Goal: Task Accomplishment & Management: Use online tool/utility

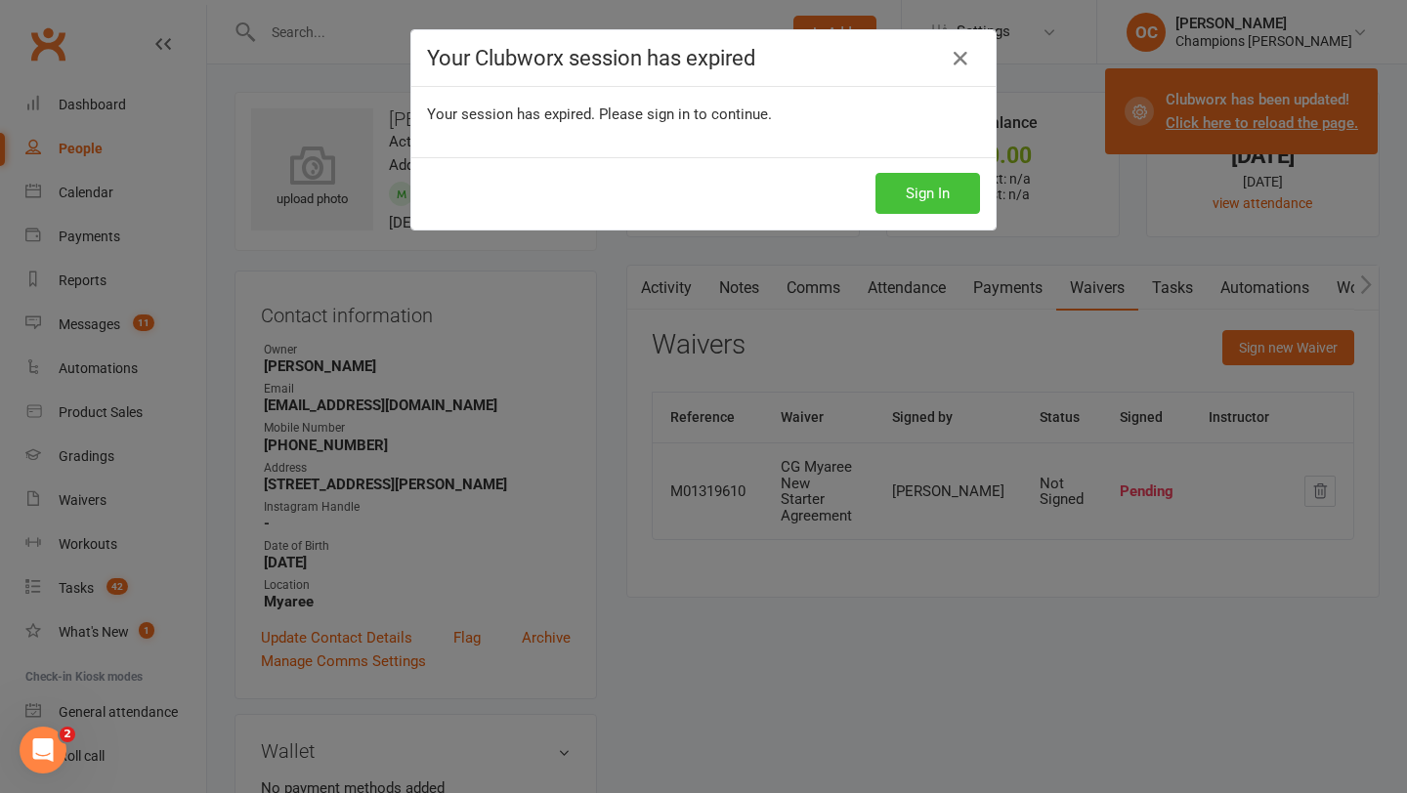
click at [957, 184] on button "Sign In" at bounding box center [928, 193] width 105 height 41
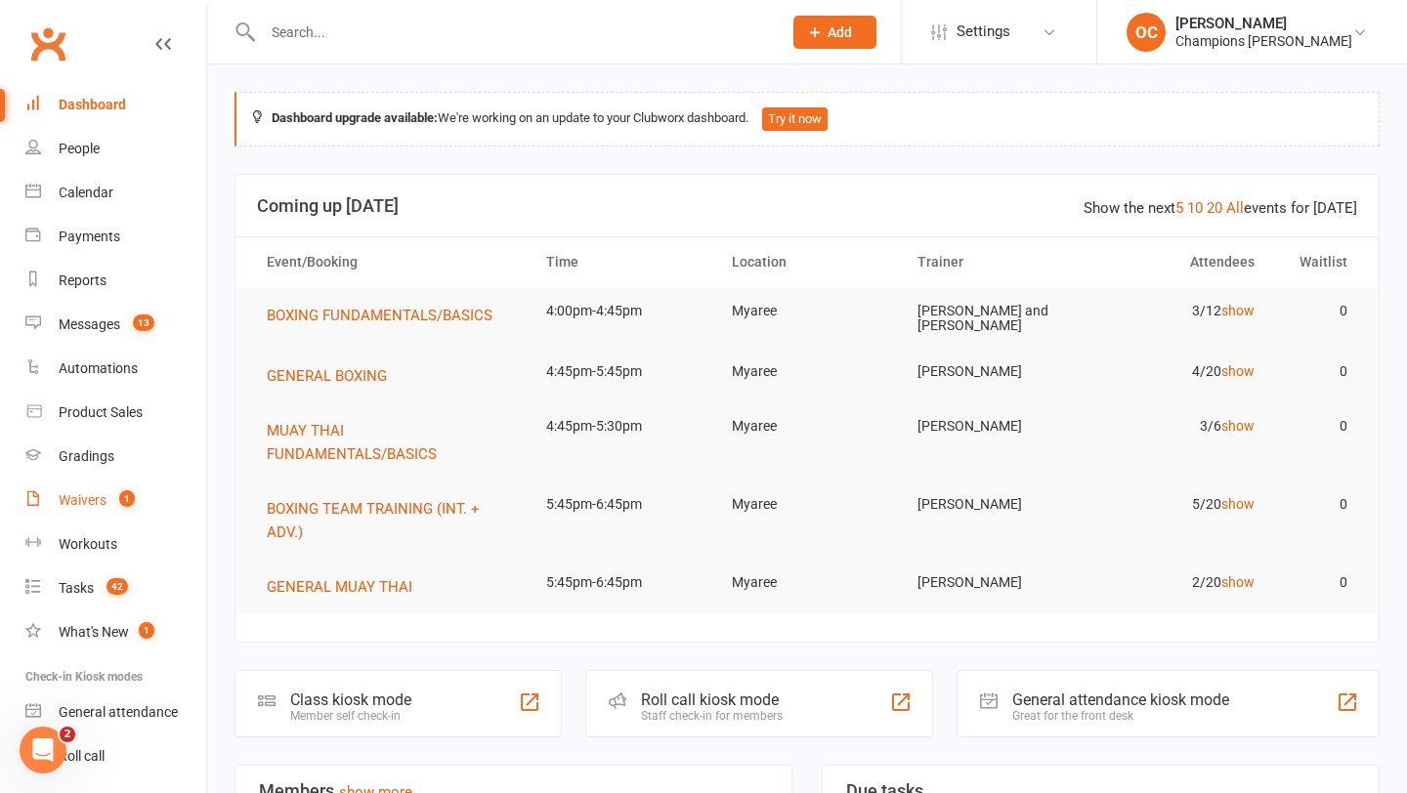
click at [93, 510] on link "Waivers 1" at bounding box center [115, 501] width 181 height 44
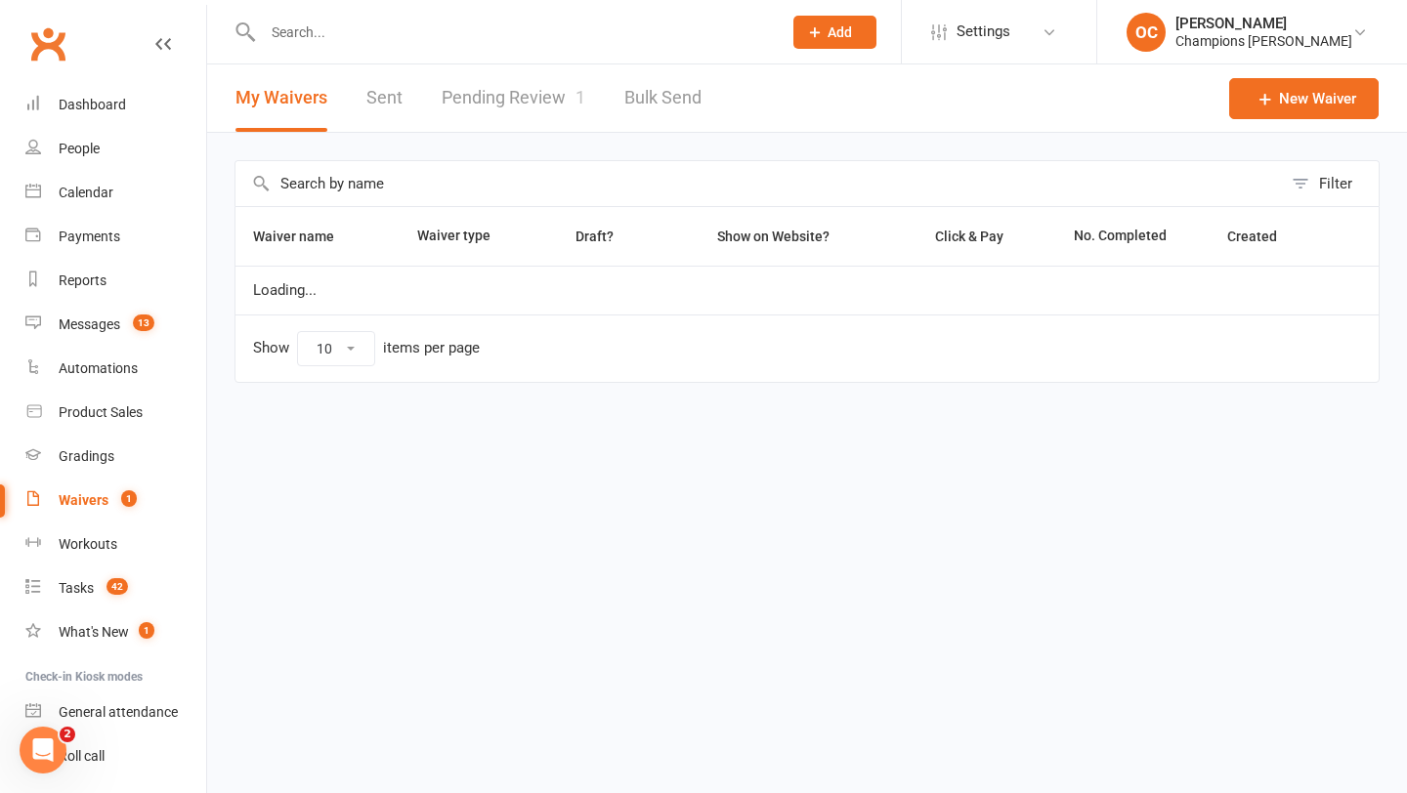
click at [534, 85] on link "Pending Review 1" at bounding box center [514, 97] width 144 height 67
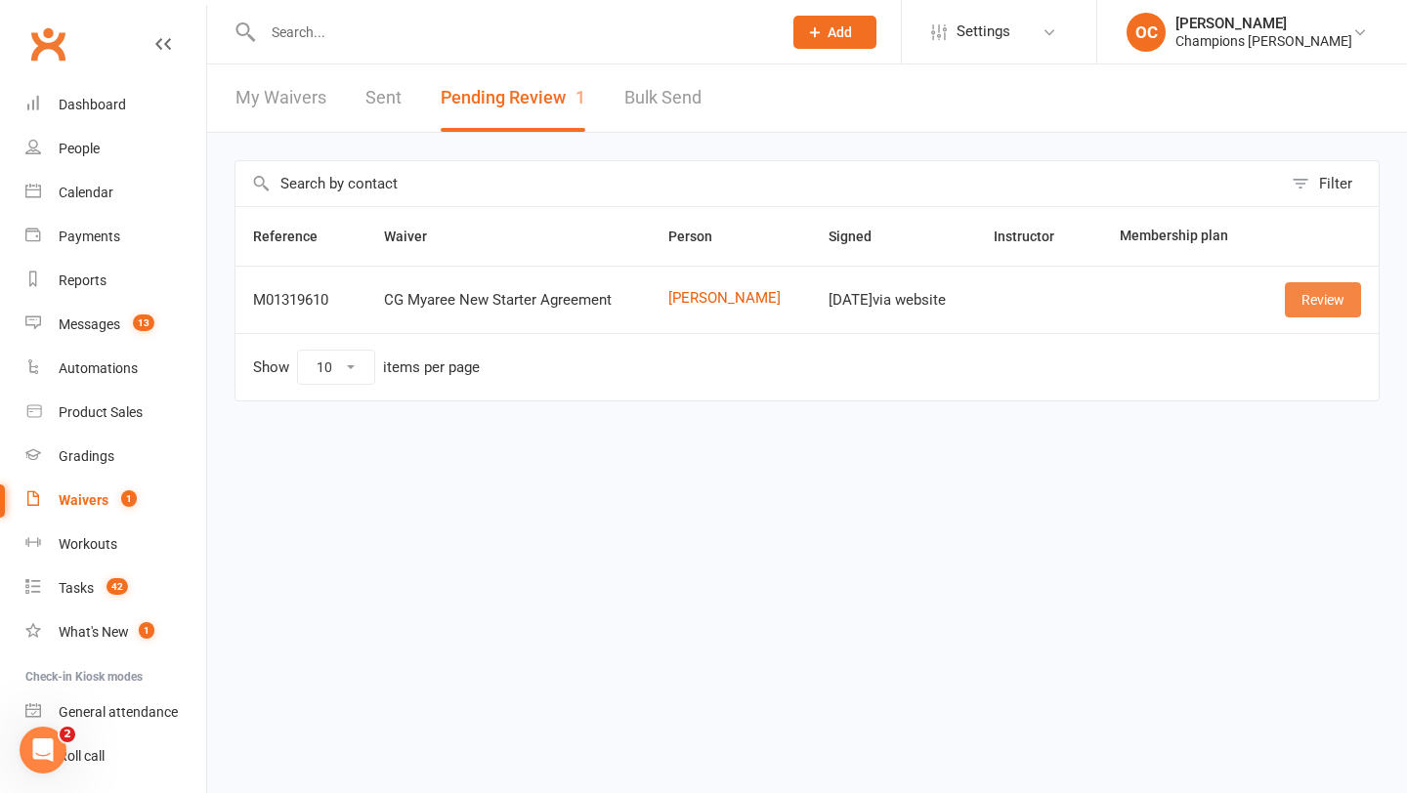
click at [1308, 303] on link "Review" at bounding box center [1323, 299] width 76 height 35
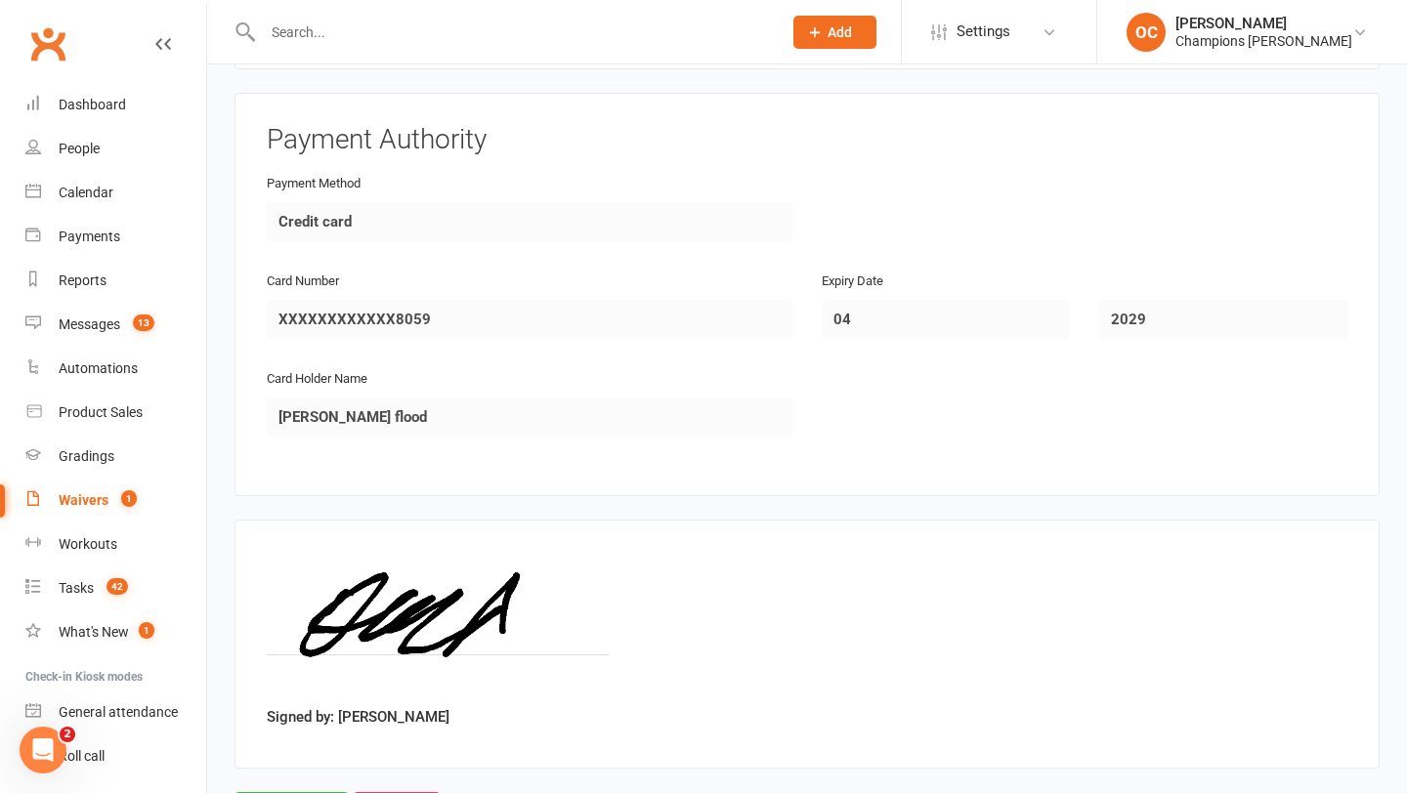
scroll to position [2140, 0]
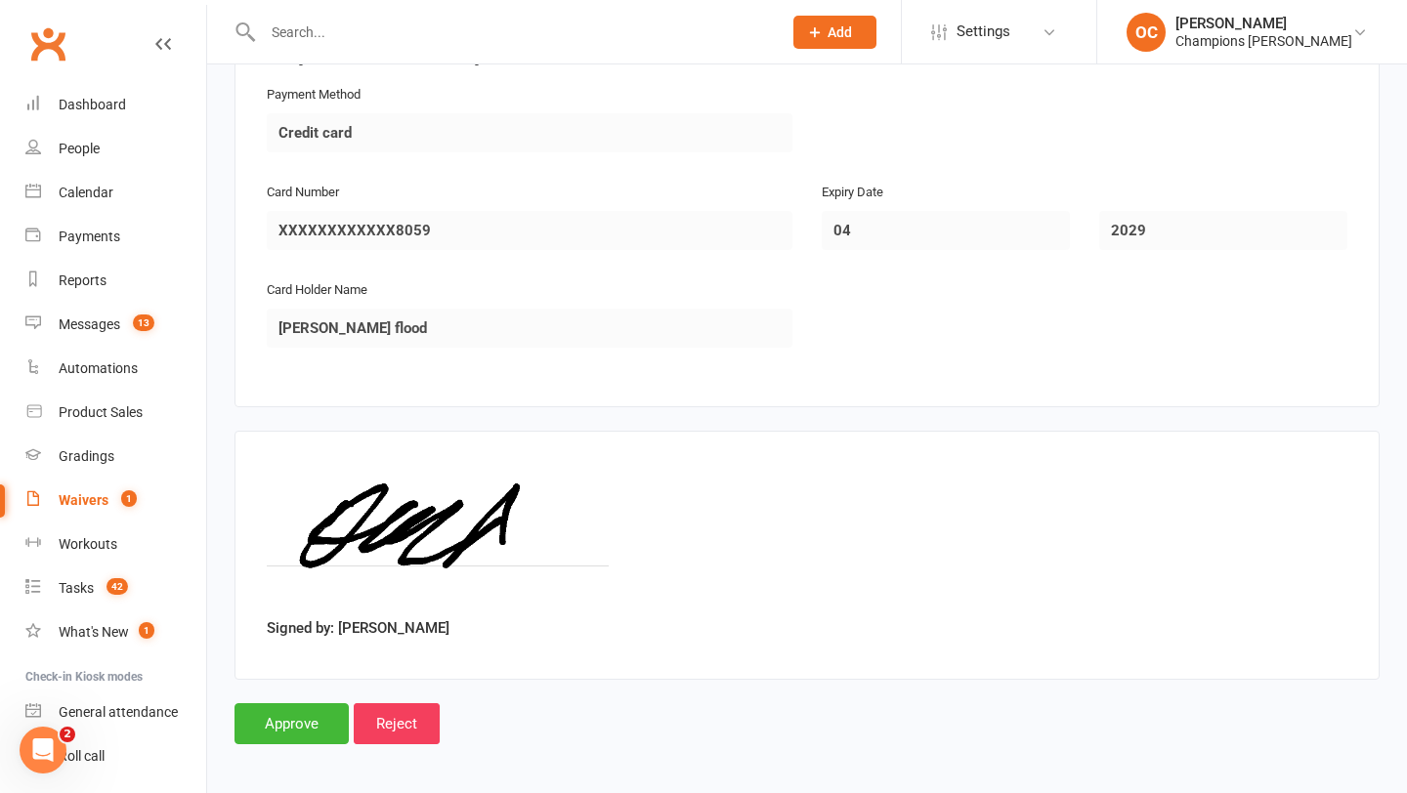
click at [288, 711] on input "Approve" at bounding box center [292, 724] width 114 height 41
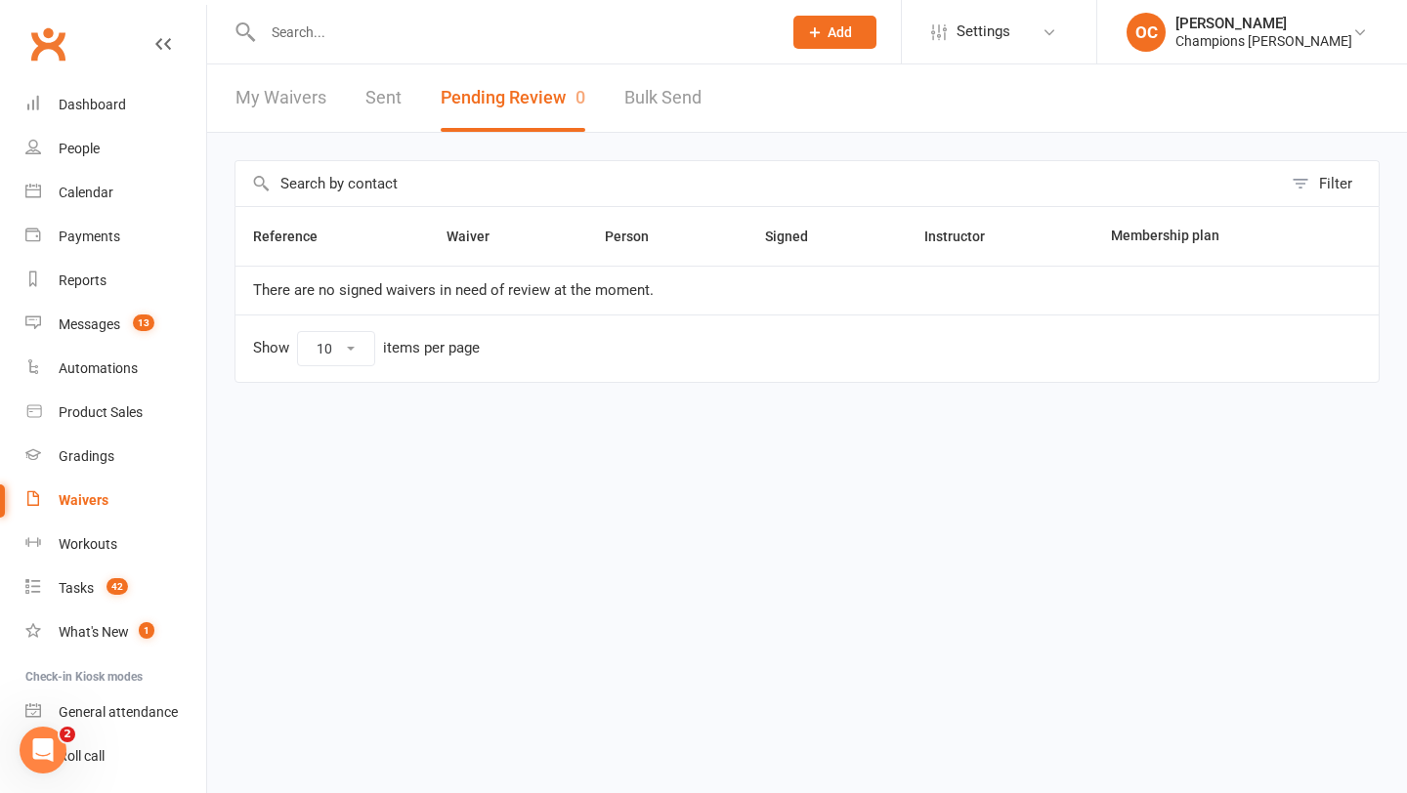
click at [321, 34] on input "text" at bounding box center [512, 32] width 511 height 27
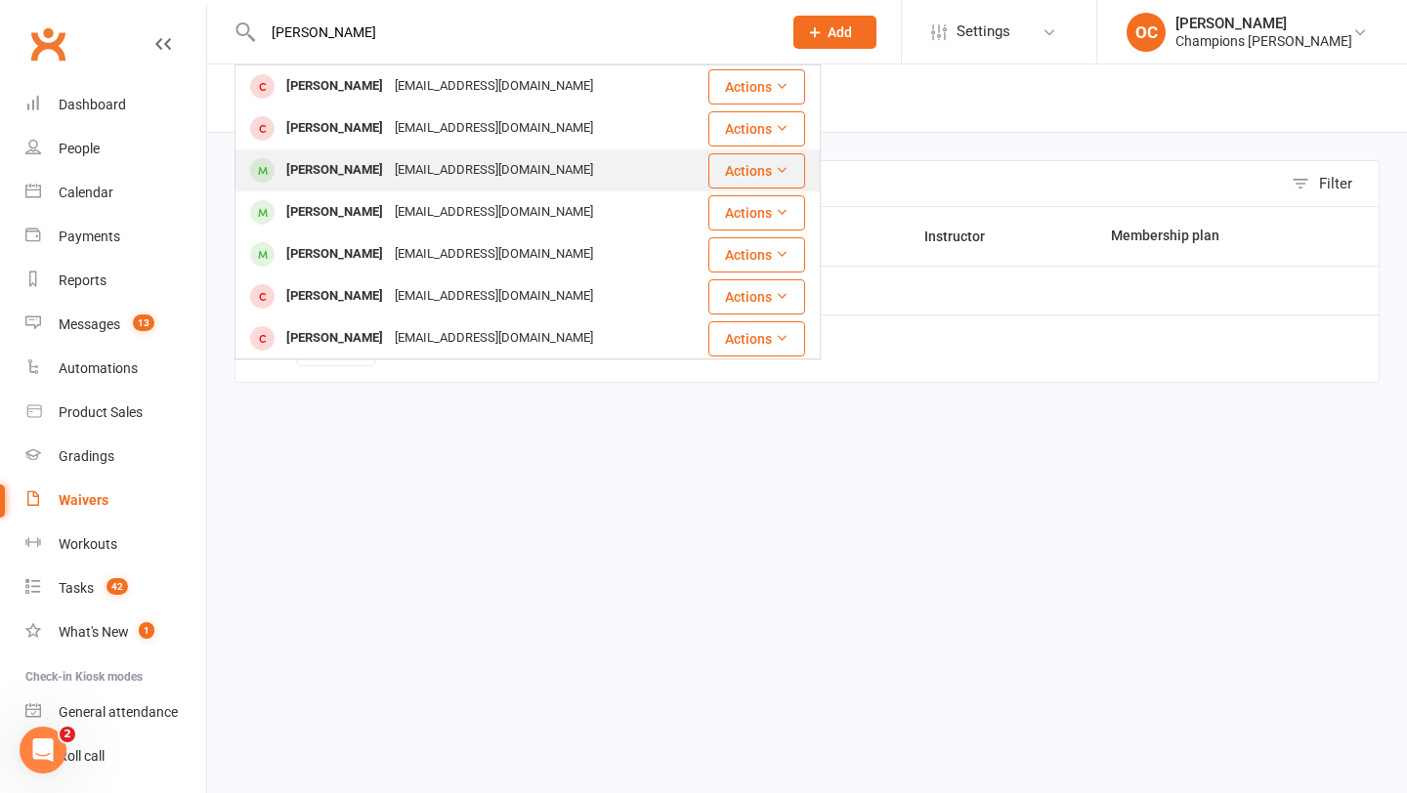
type input "henry"
click at [396, 161] on div "henryshouse89@outlook.com" at bounding box center [494, 170] width 210 height 28
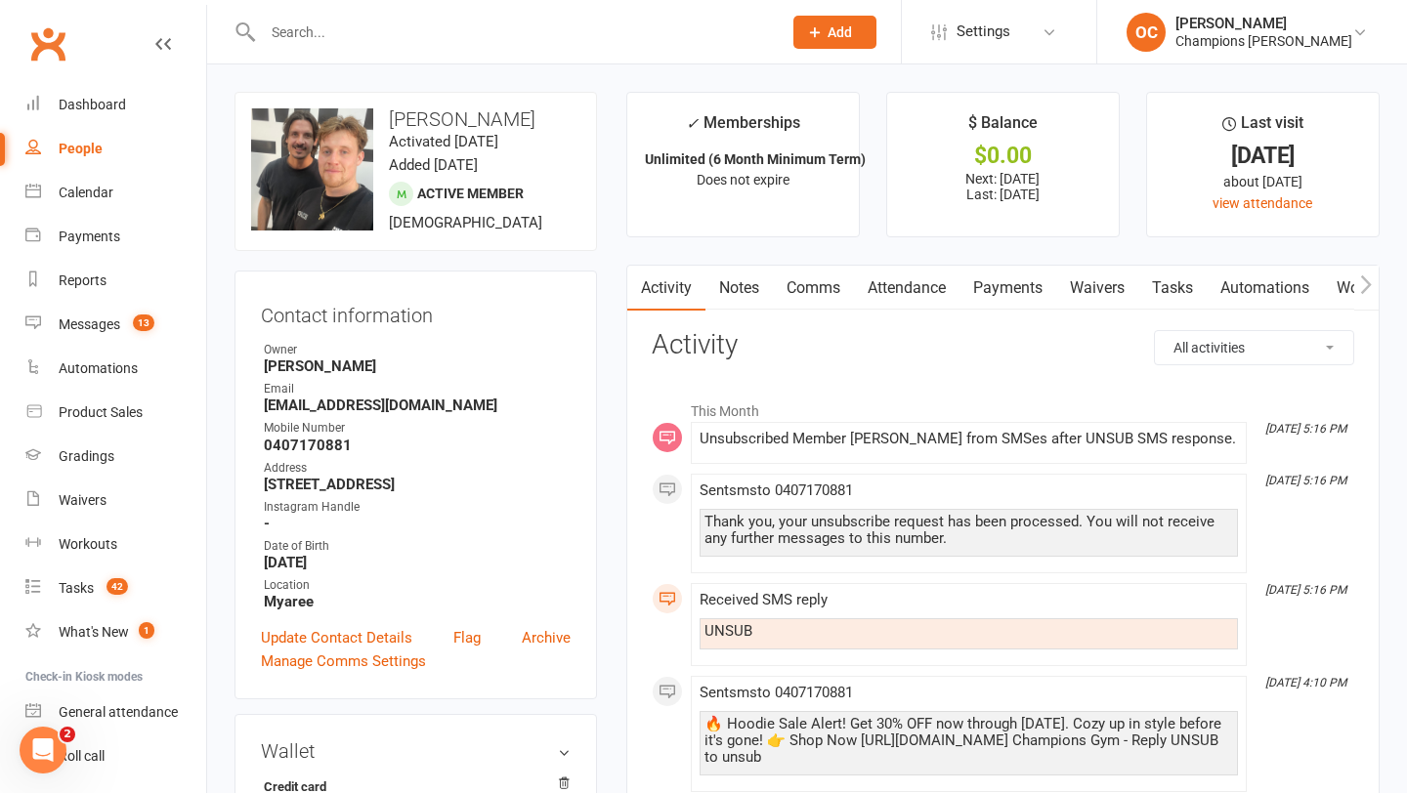
click at [1011, 272] on link "Payments" at bounding box center [1008, 288] width 97 height 45
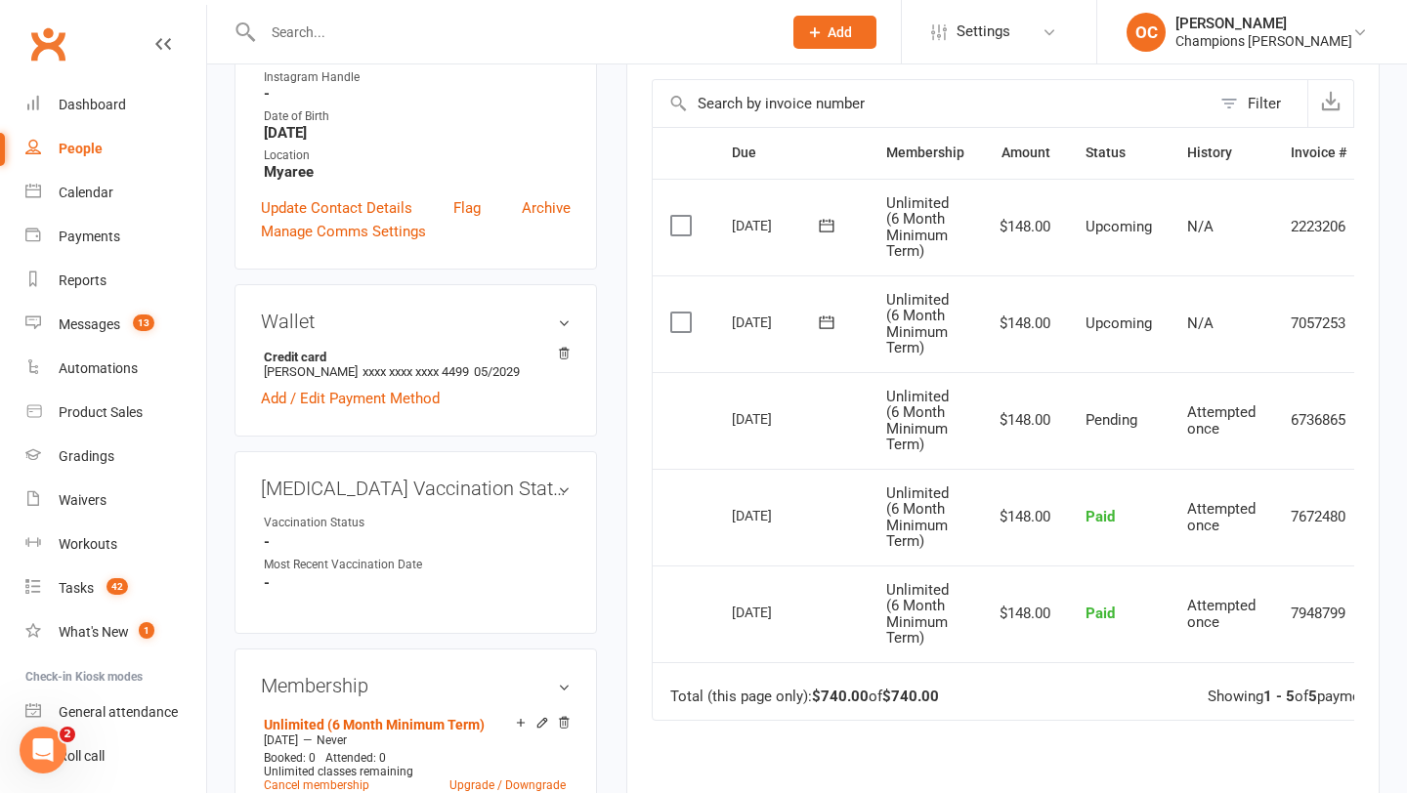
scroll to position [452, 0]
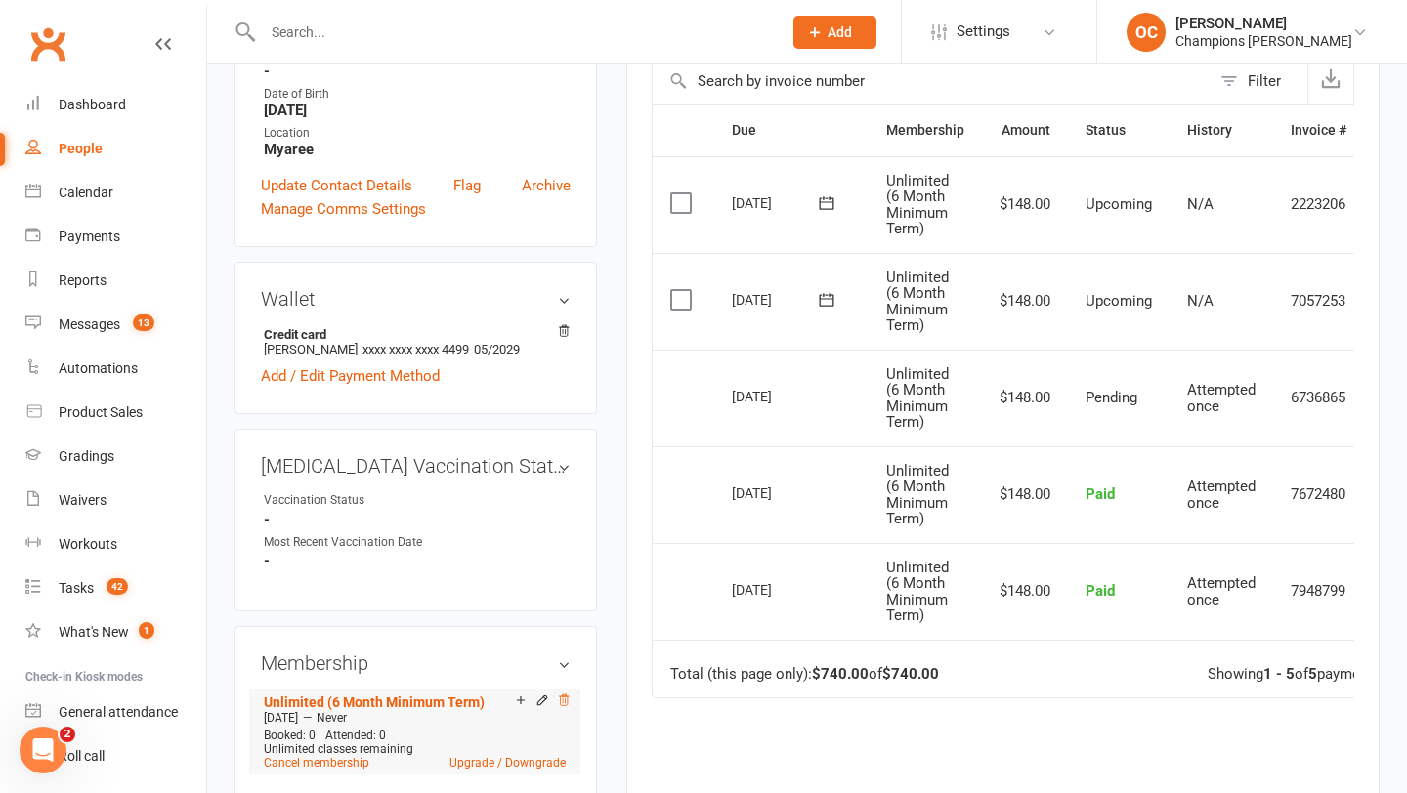
click at [562, 696] on icon at bounding box center [564, 700] width 10 height 11
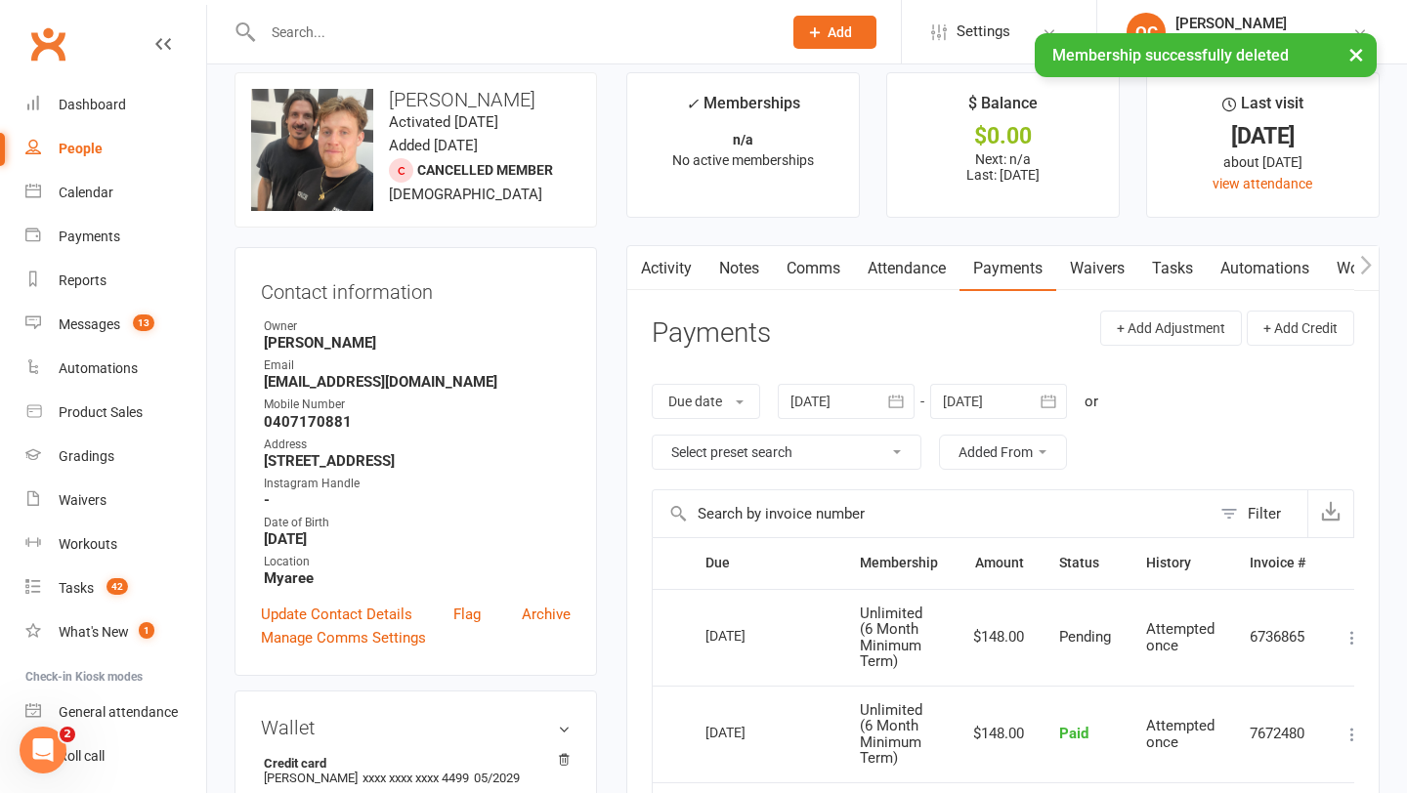
scroll to position [21, 0]
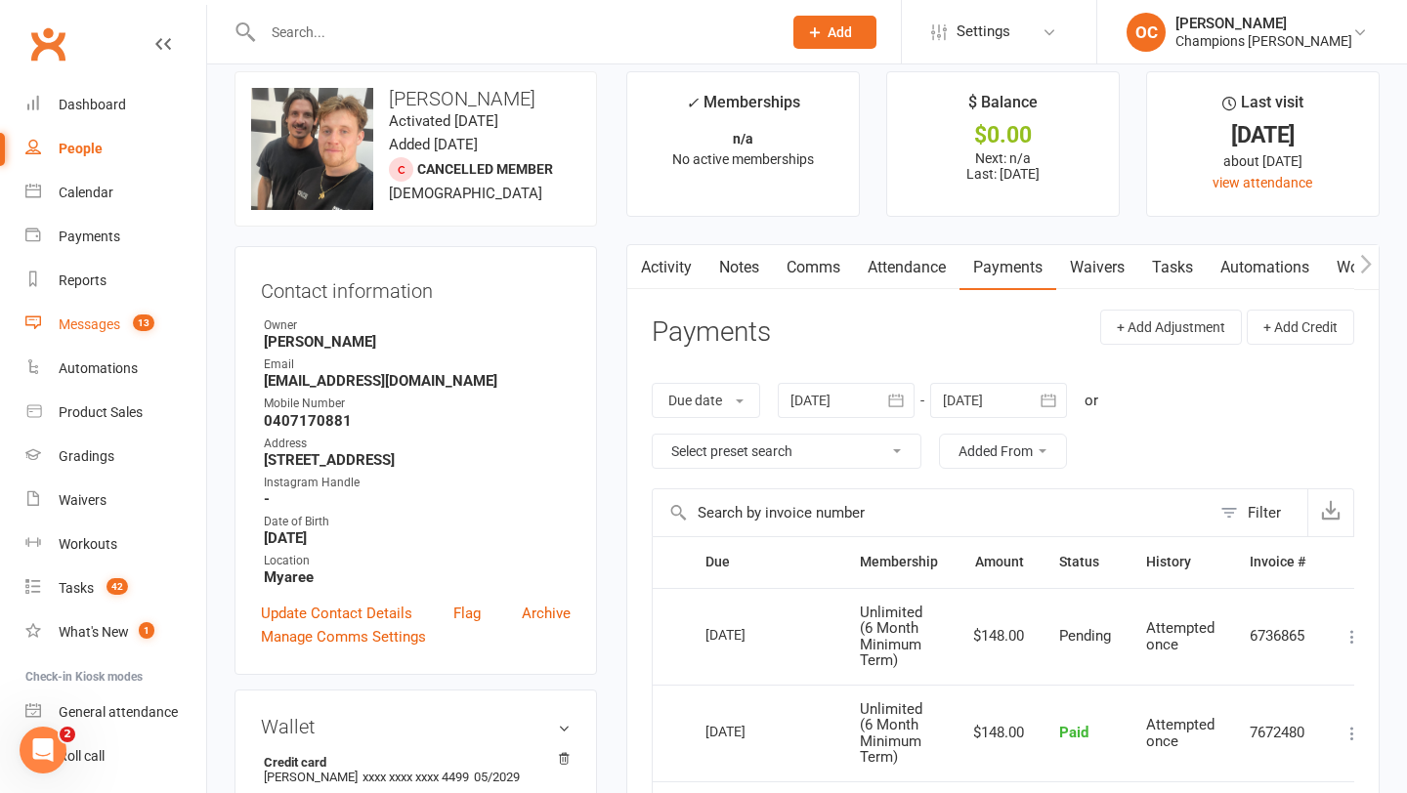
click at [123, 322] on link "Messages 13" at bounding box center [115, 325] width 181 height 44
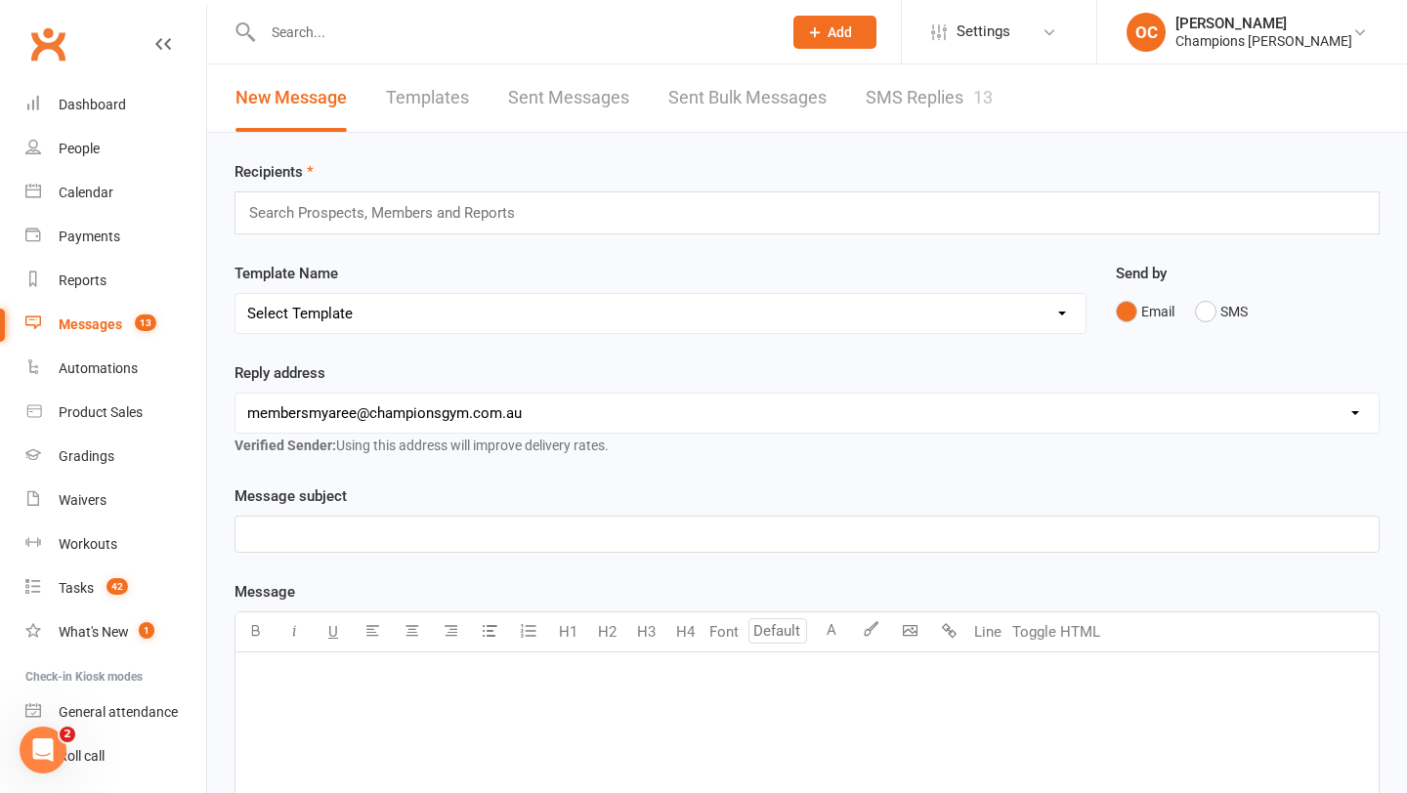
click at [923, 114] on link "SMS Replies 13" at bounding box center [929, 97] width 127 height 67
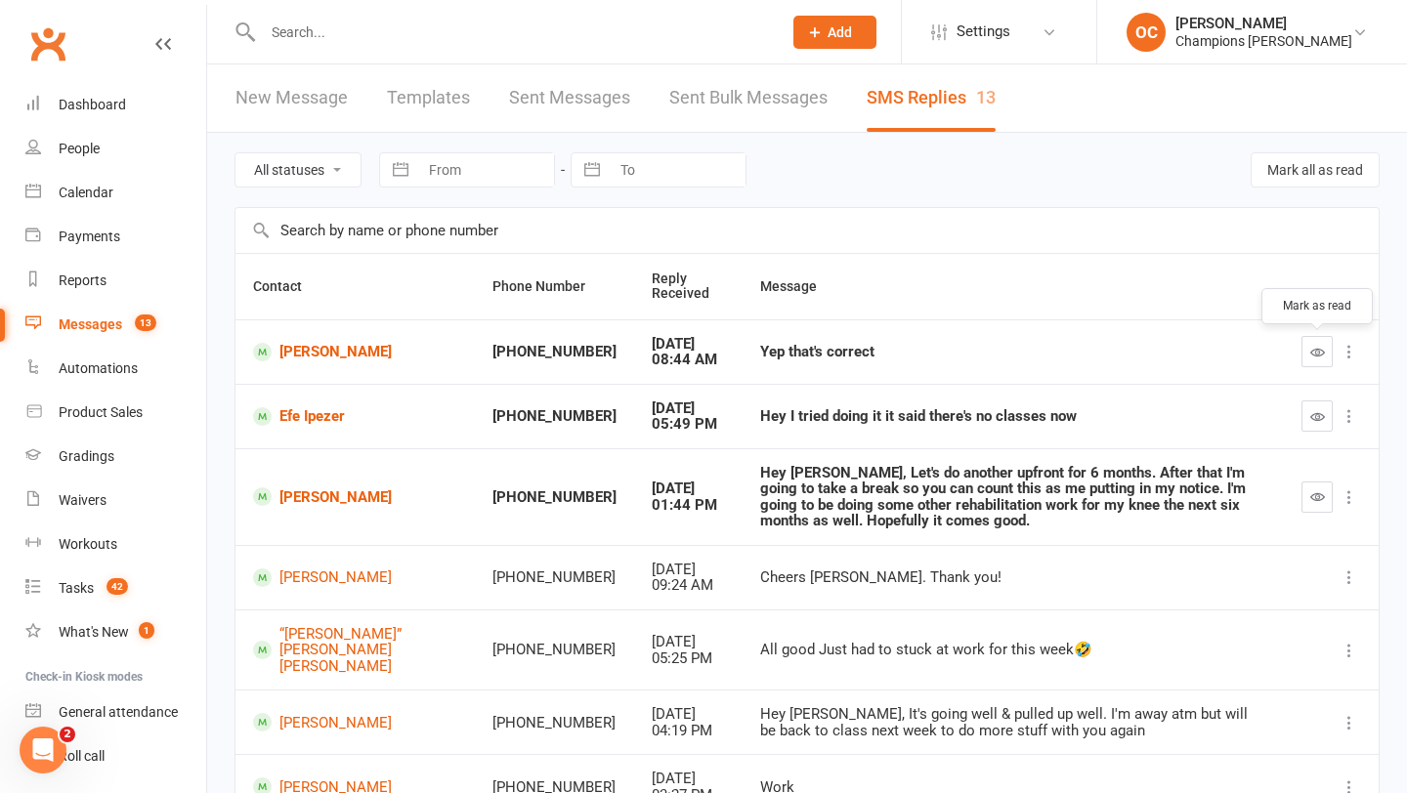
click at [1321, 358] on icon "button" at bounding box center [1317, 352] width 15 height 15
click at [1330, 482] on button "button" at bounding box center [1317, 497] width 31 height 31
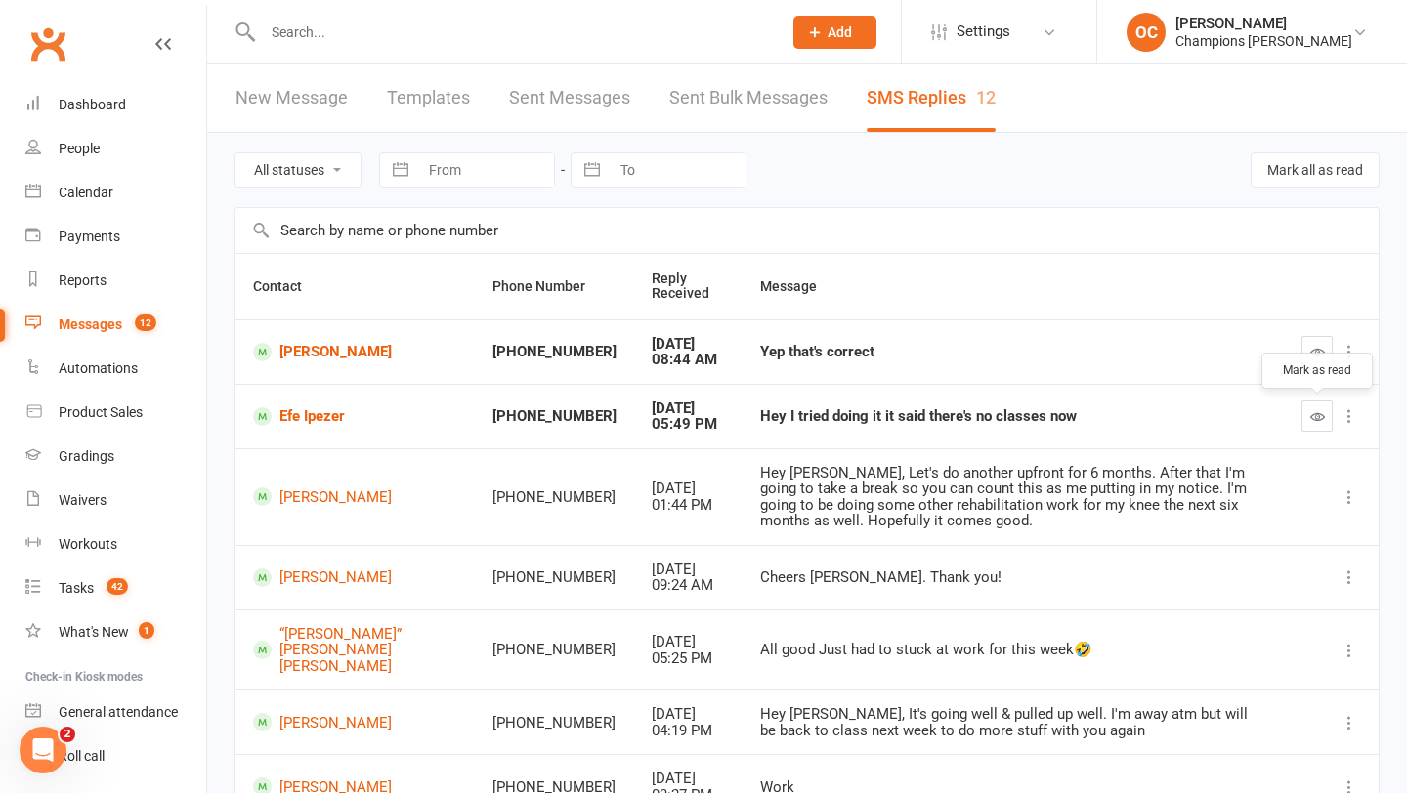
click at [1313, 419] on icon "button" at bounding box center [1317, 416] width 15 height 15
click at [292, 414] on link "Efe Ipezer" at bounding box center [355, 416] width 204 height 19
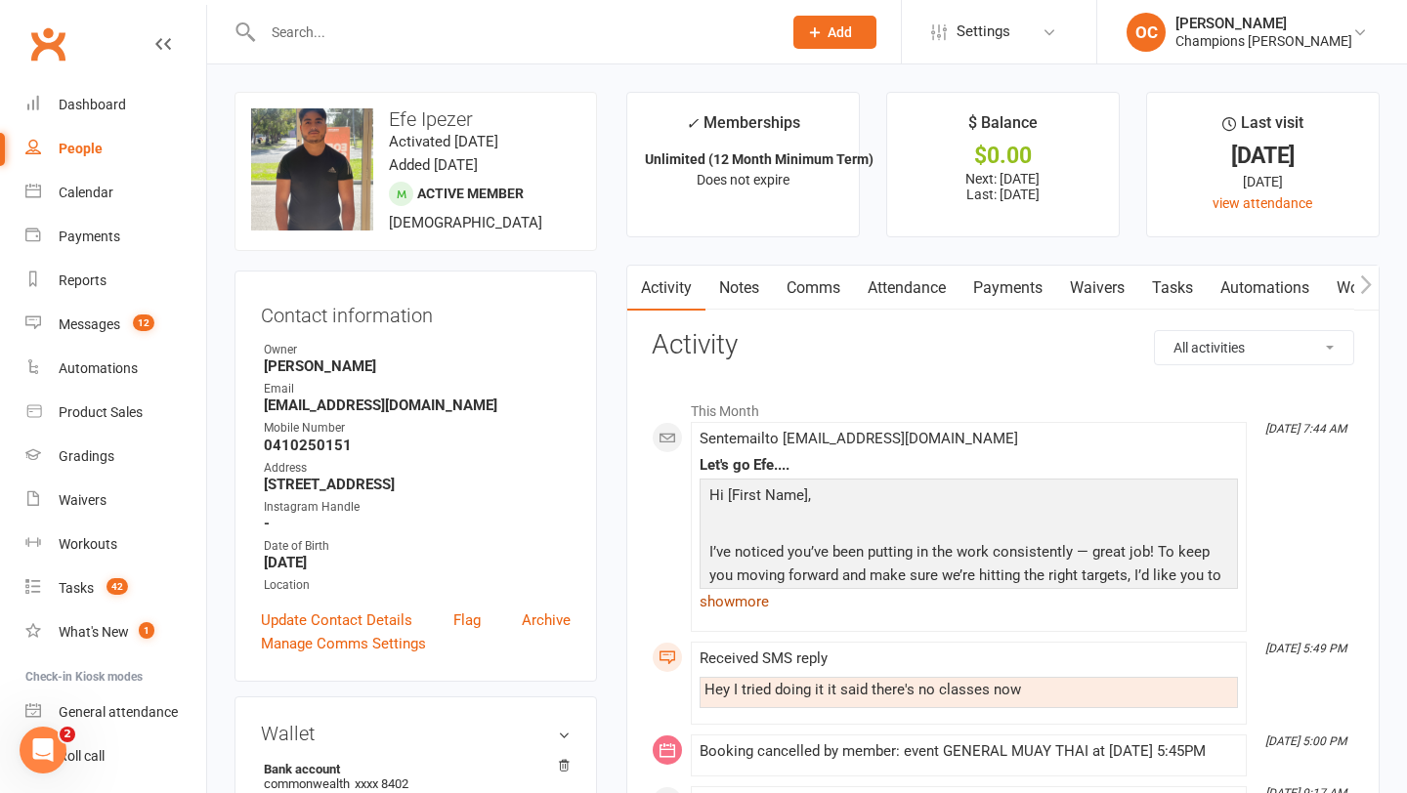
click at [748, 601] on link "show more" at bounding box center [969, 601] width 538 height 27
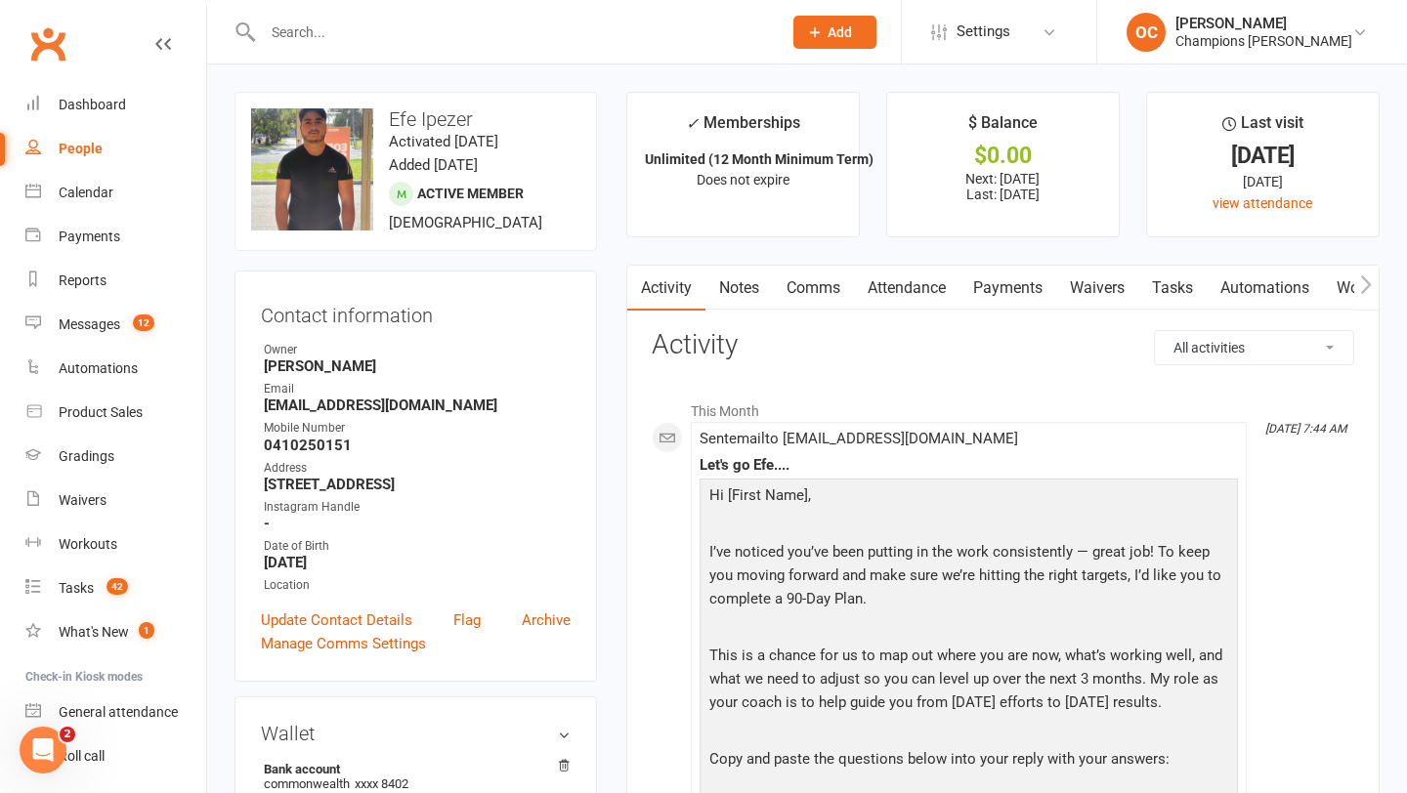
click at [757, 297] on link "Notes" at bounding box center [738, 288] width 67 height 45
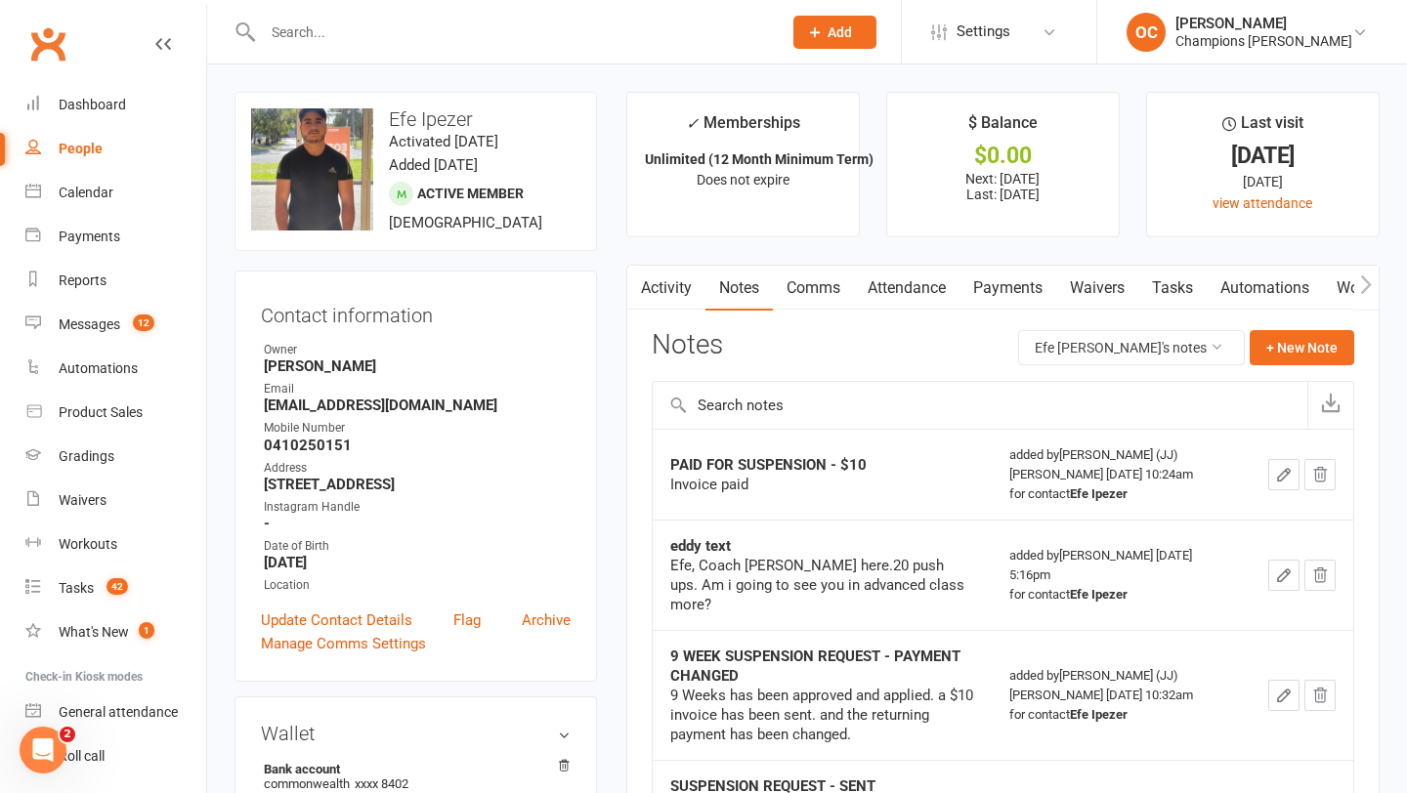
click at [681, 285] on link "Activity" at bounding box center [666, 288] width 78 height 45
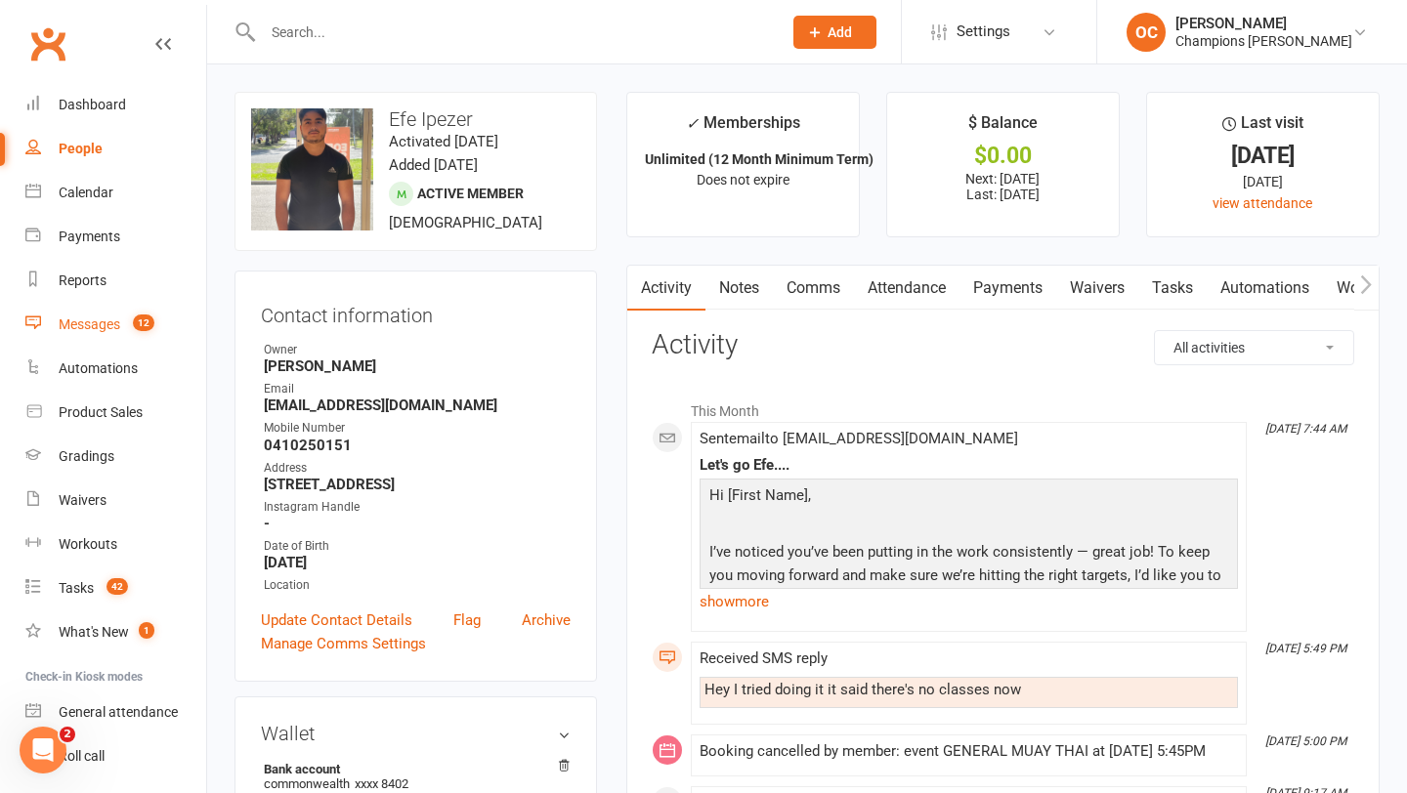
click at [78, 323] on div "Messages" at bounding box center [90, 325] width 62 height 16
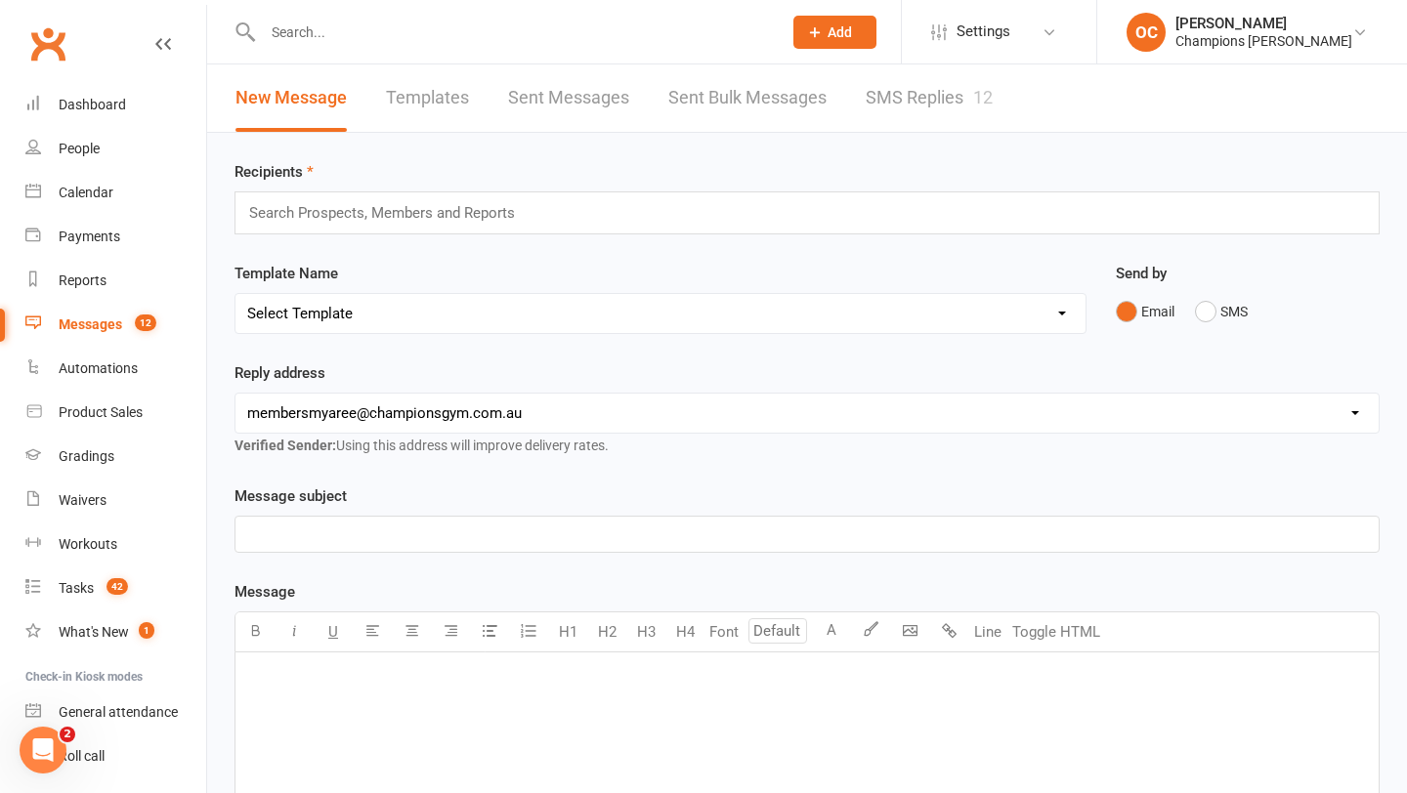
click at [884, 112] on link "SMS Replies 12" at bounding box center [929, 97] width 127 height 67
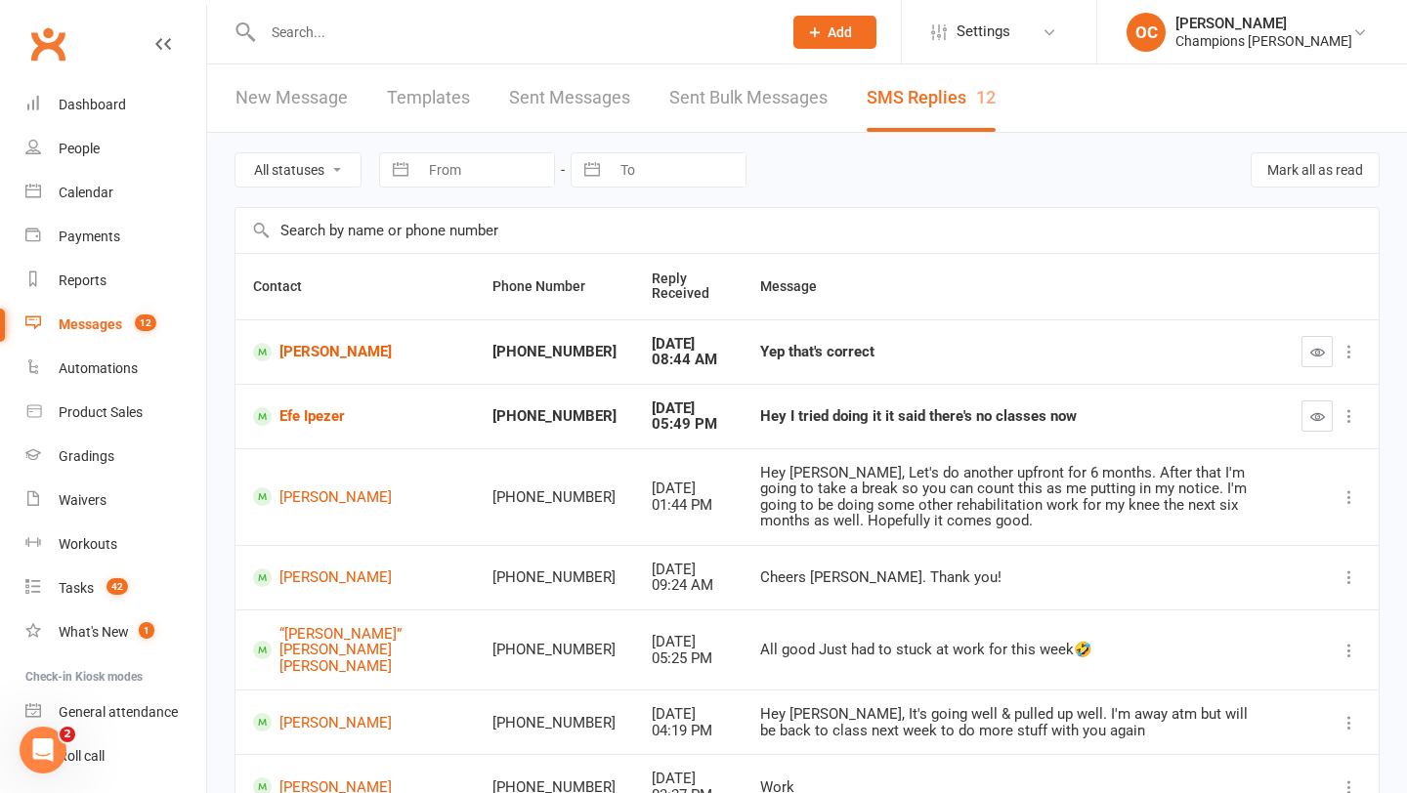
click at [1321, 409] on icon "button" at bounding box center [1317, 416] width 15 height 15
click at [306, 36] on input "text" at bounding box center [512, 32] width 511 height 27
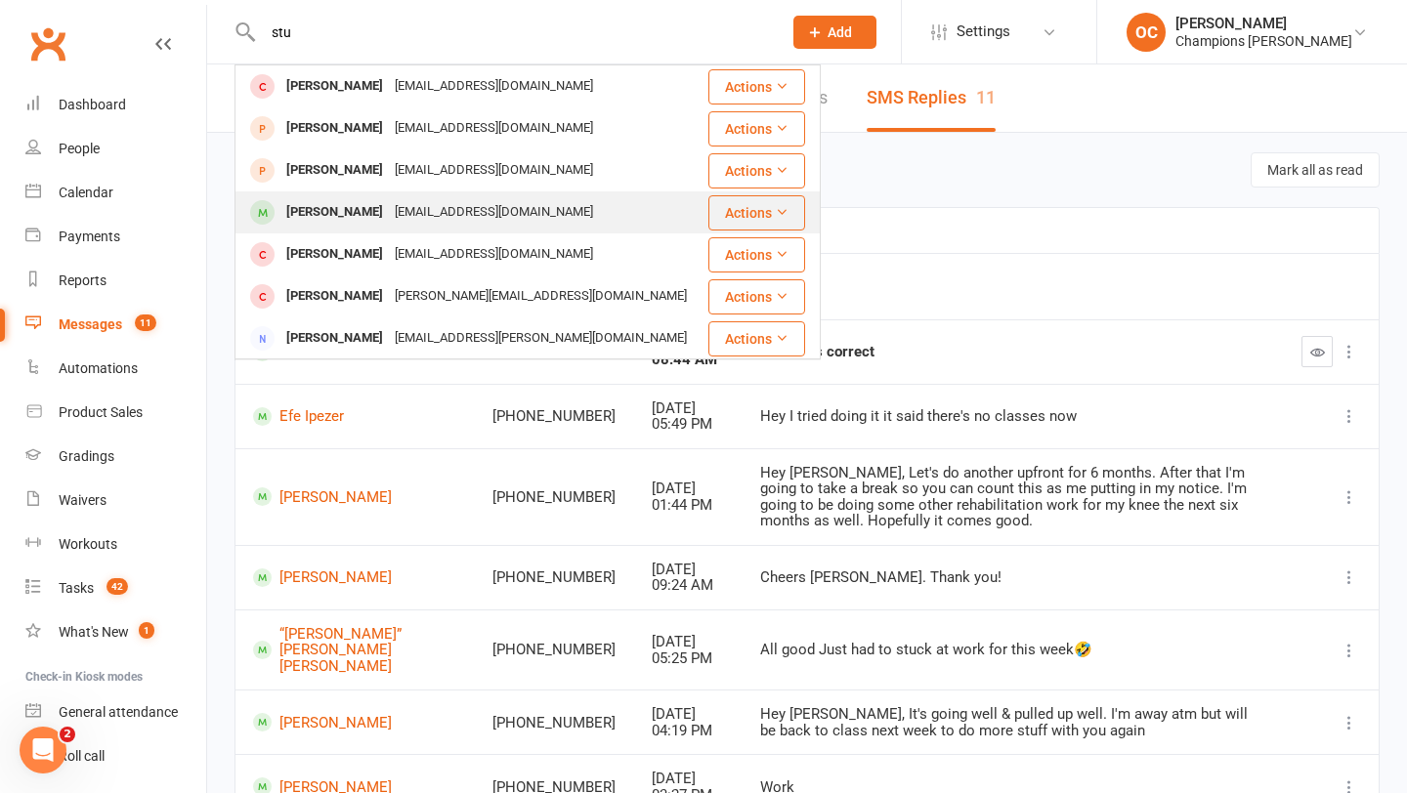
type input "stu"
click at [351, 215] on div "Stuart Orchard" at bounding box center [334, 212] width 108 height 28
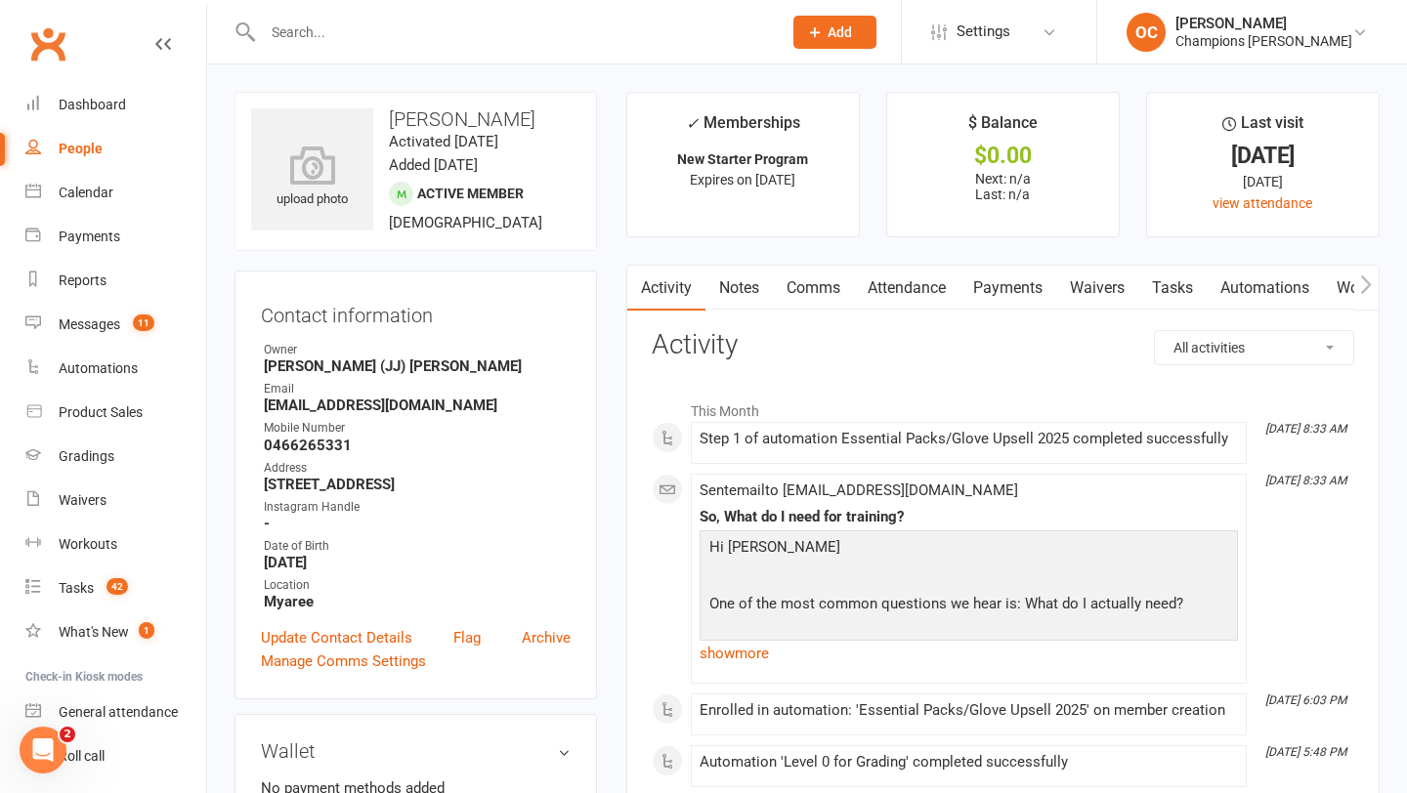
click at [350, 38] on input "text" at bounding box center [512, 32] width 511 height 27
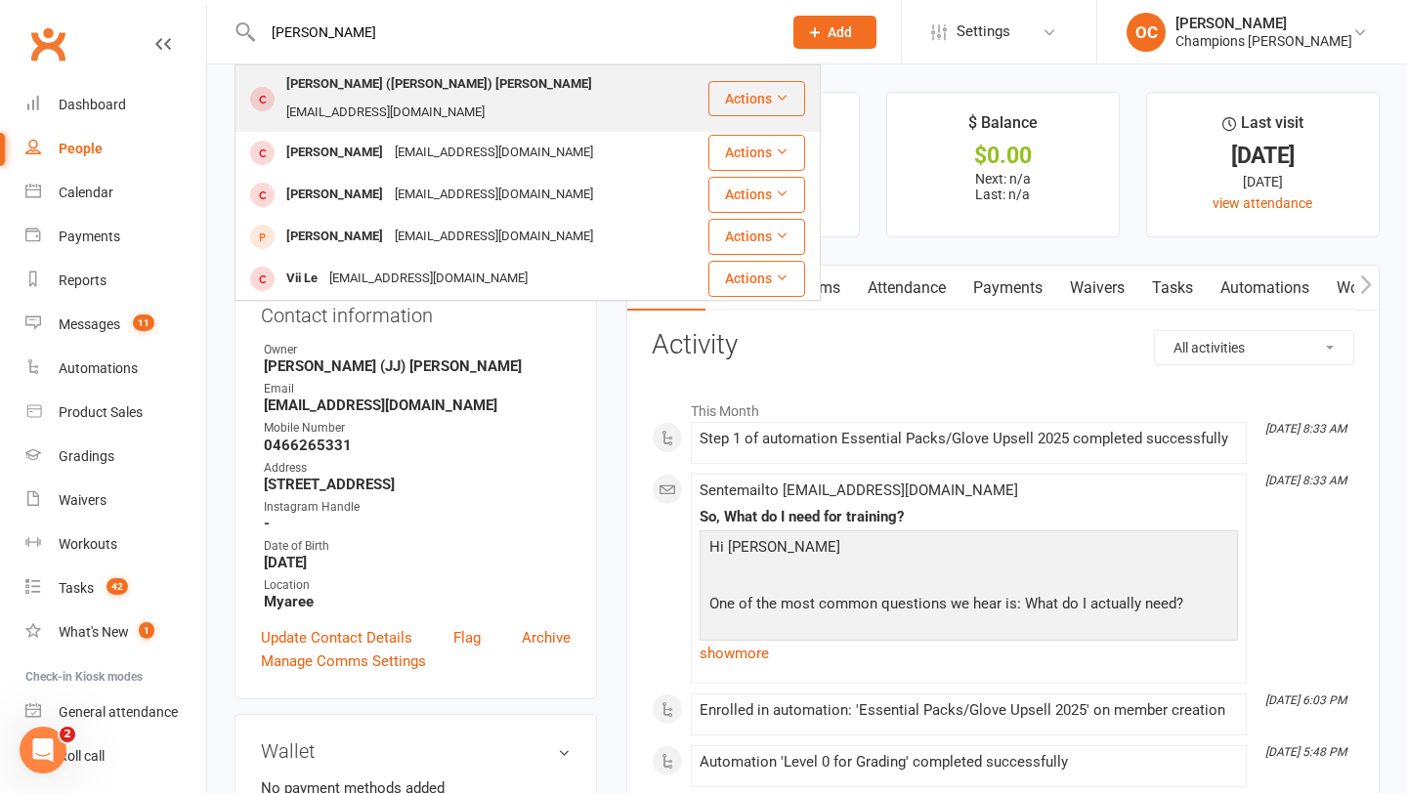
type input "leila"
click at [366, 82] on div "Leila (Lee-lah) Montgomery" at bounding box center [439, 84] width 318 height 28
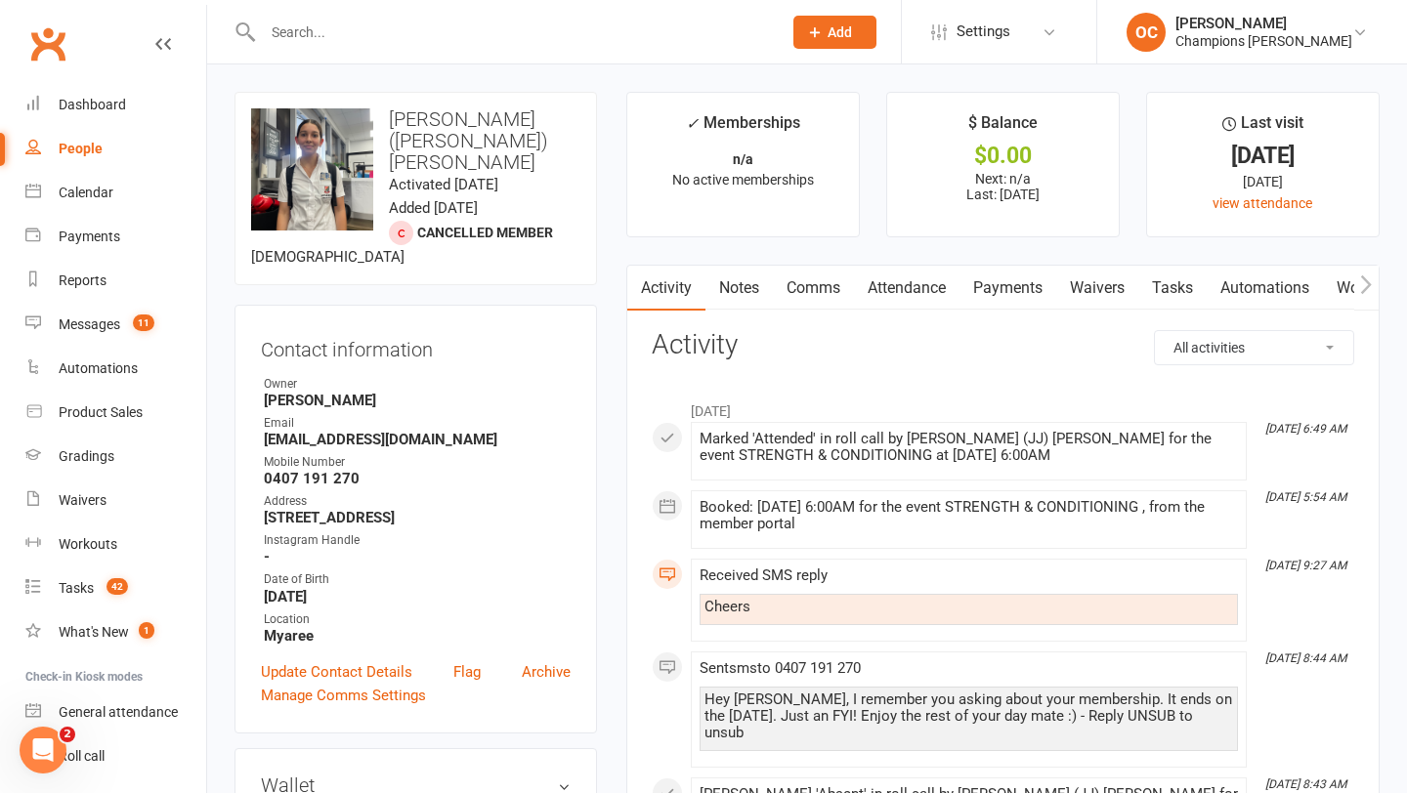
click at [732, 352] on h3 "Activity" at bounding box center [1003, 345] width 703 height 30
click at [742, 279] on link "Notes" at bounding box center [738, 288] width 67 height 45
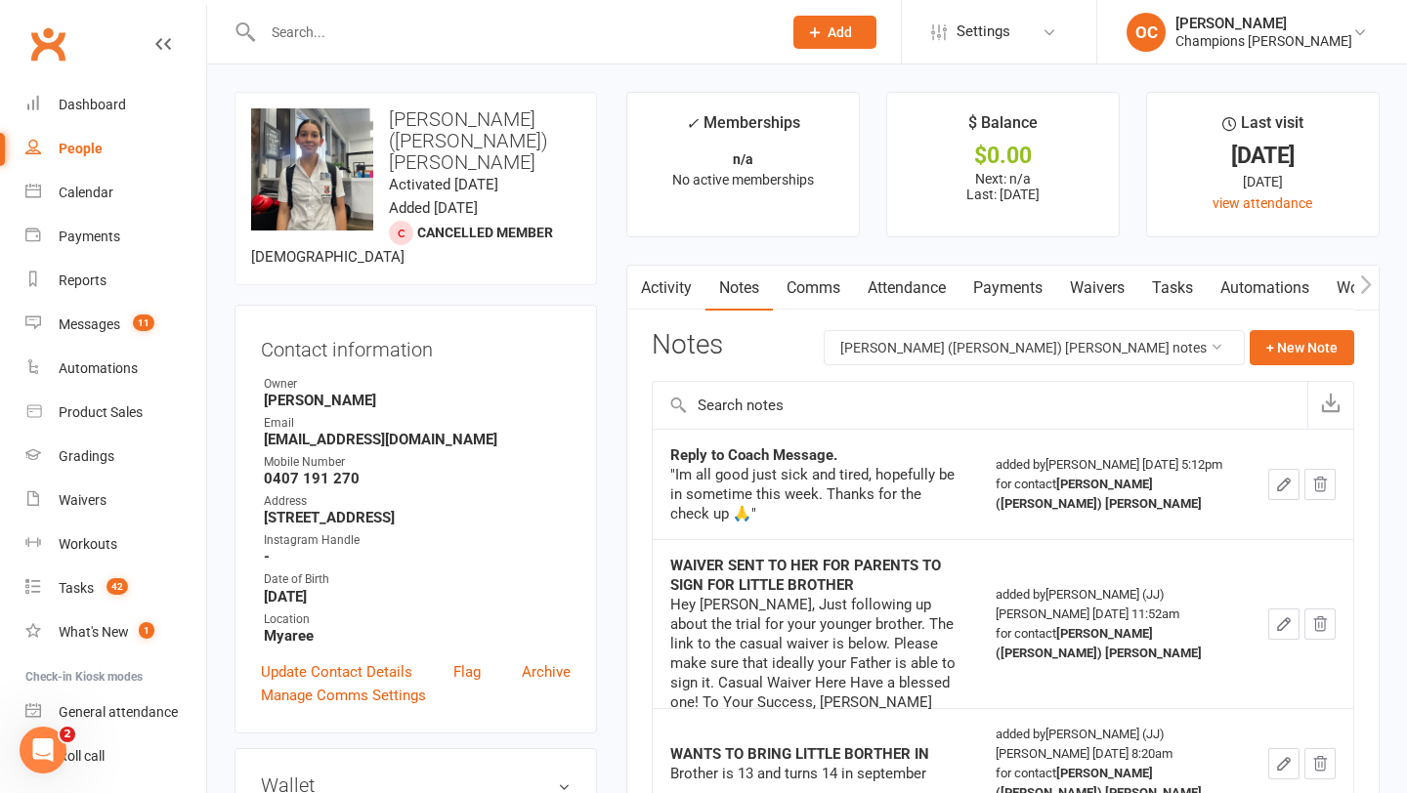
click at [318, 26] on input "text" at bounding box center [512, 32] width 511 height 27
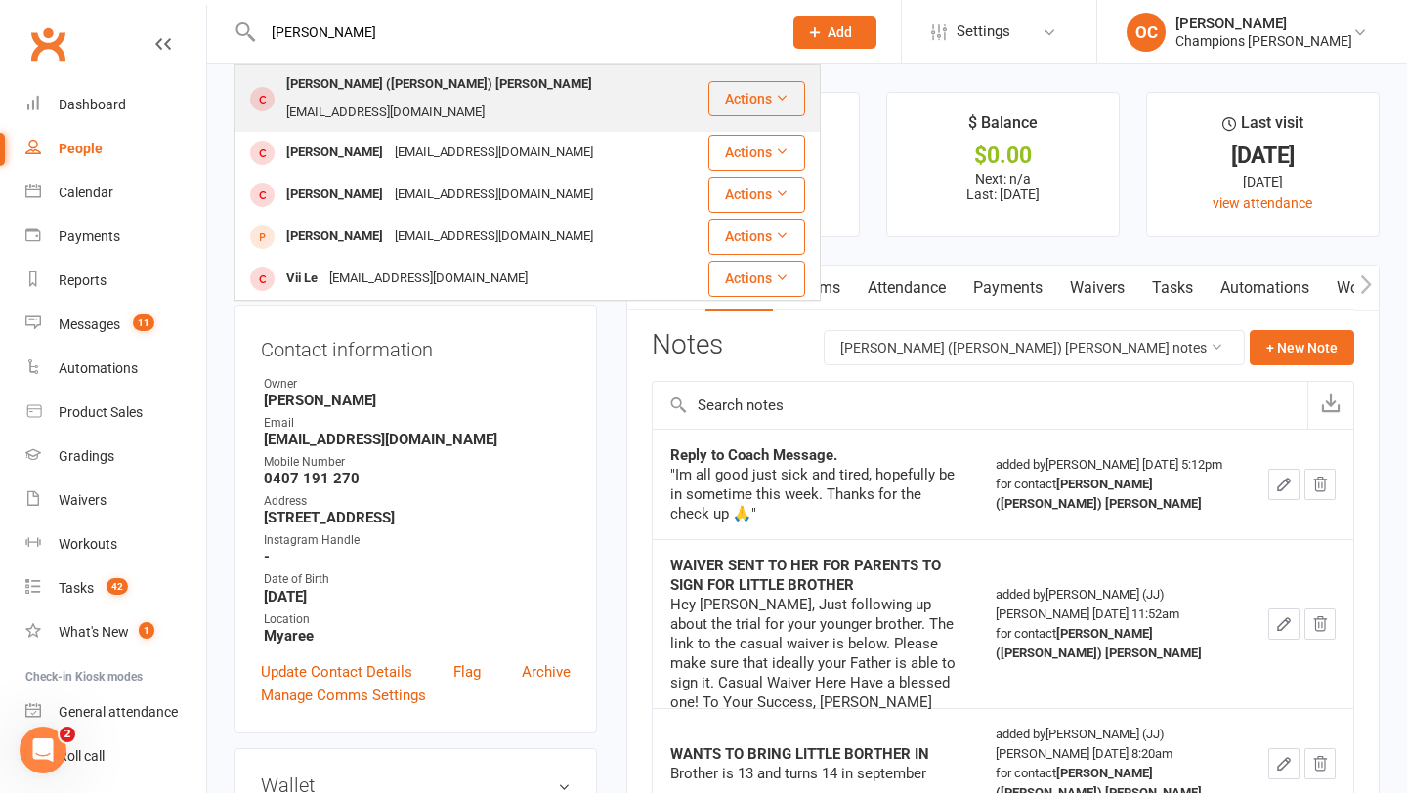
type input "leila"
click at [423, 76] on div "Leila (Lee-lah) Montgomery" at bounding box center [439, 84] width 318 height 28
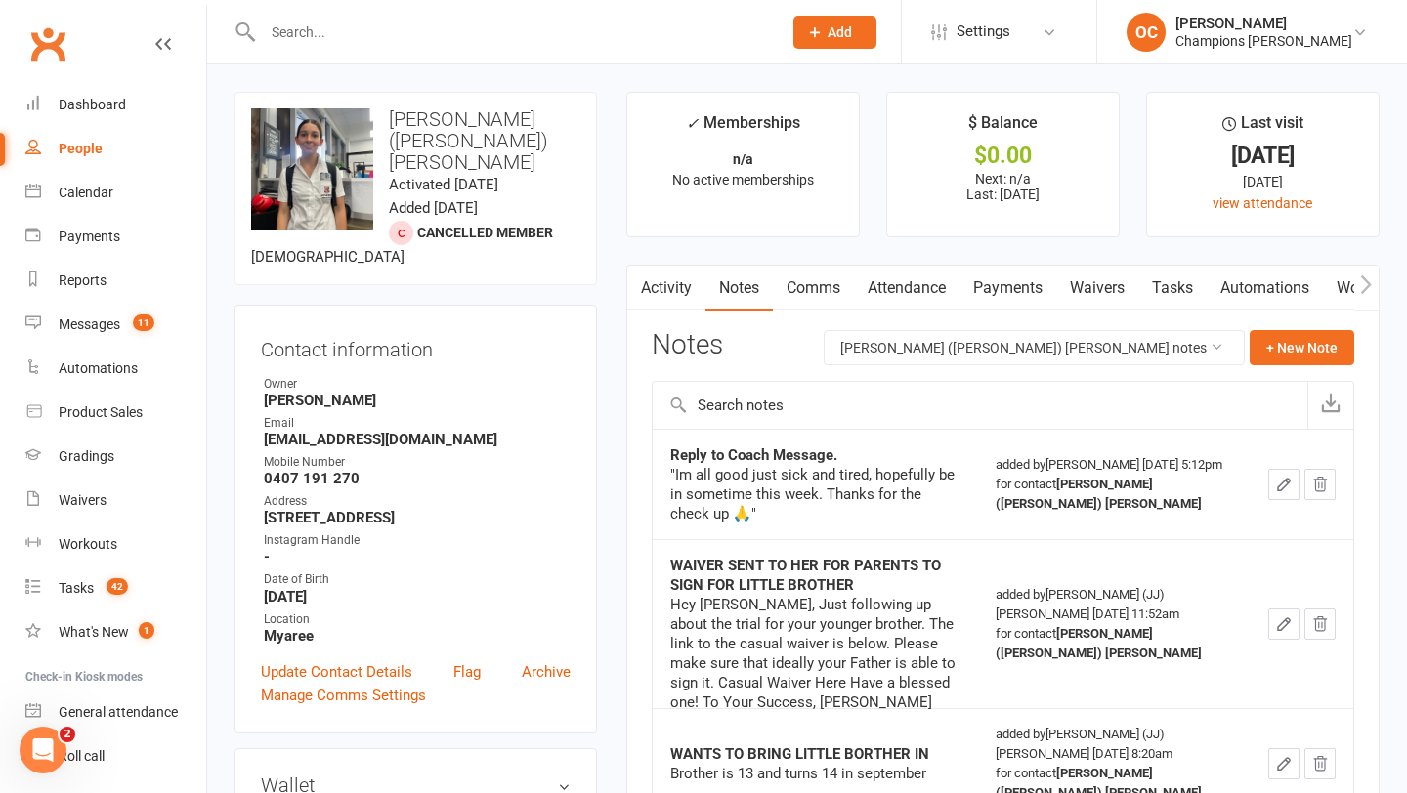
click at [446, 37] on input "text" at bounding box center [512, 32] width 511 height 27
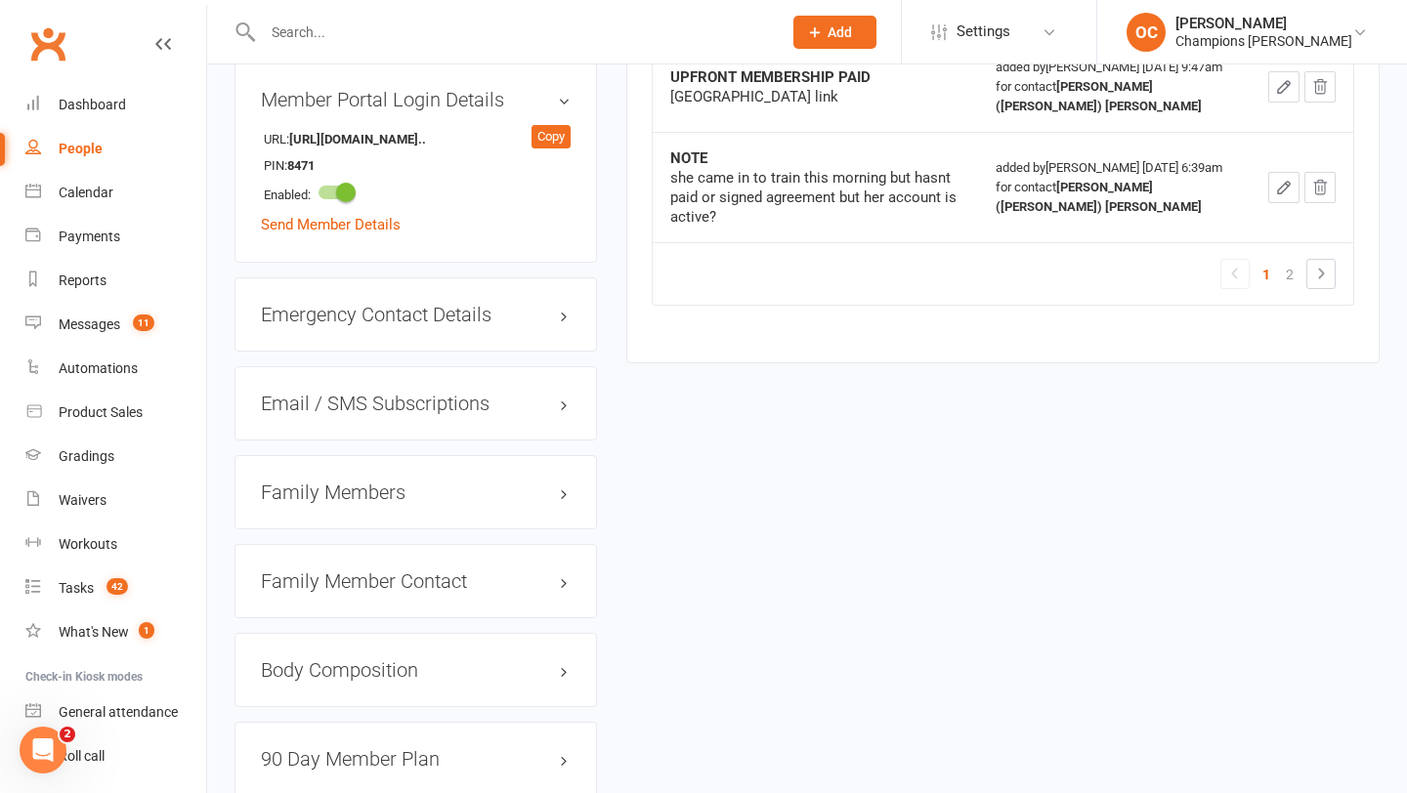
scroll to position [1463, 0]
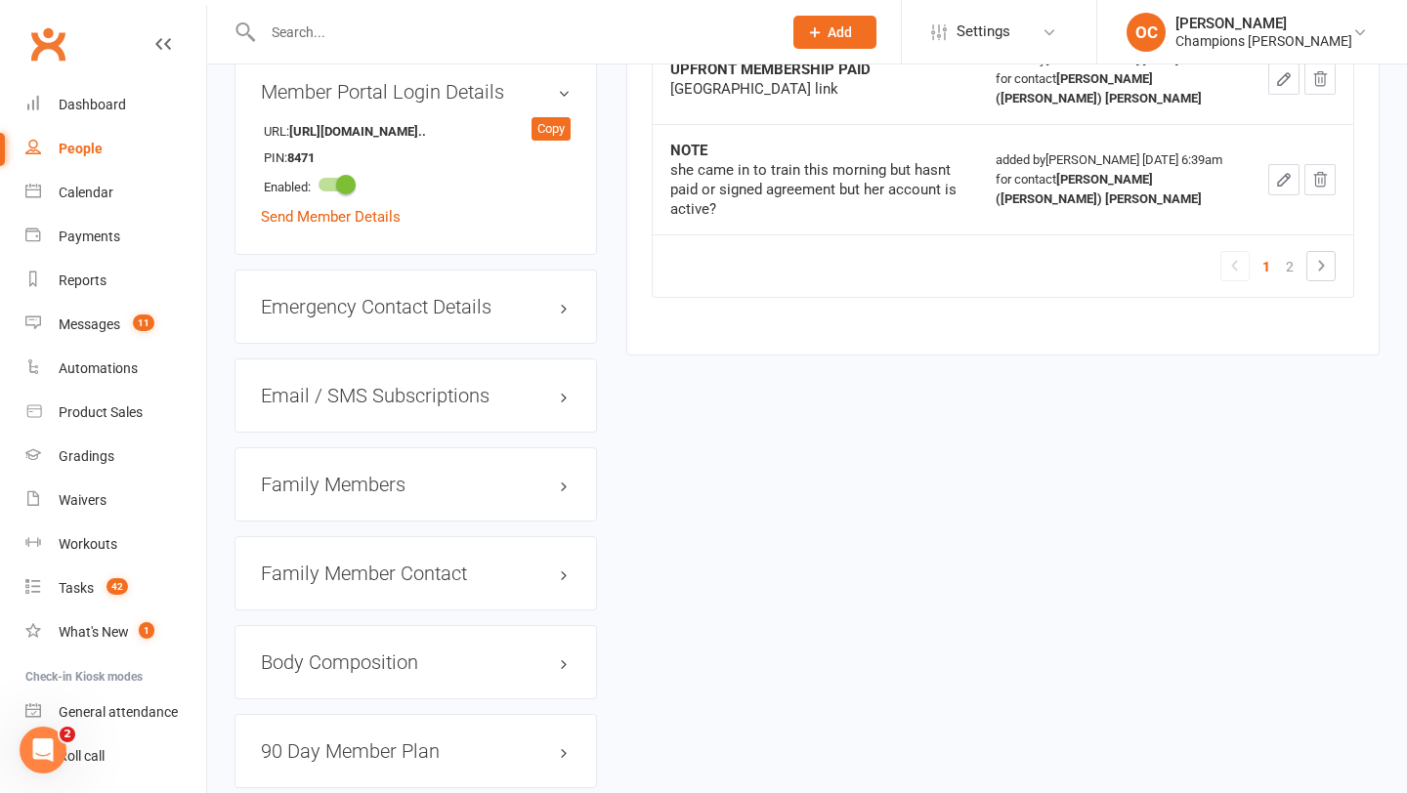
click at [354, 474] on h3 "Family Members" at bounding box center [416, 484] width 310 height 21
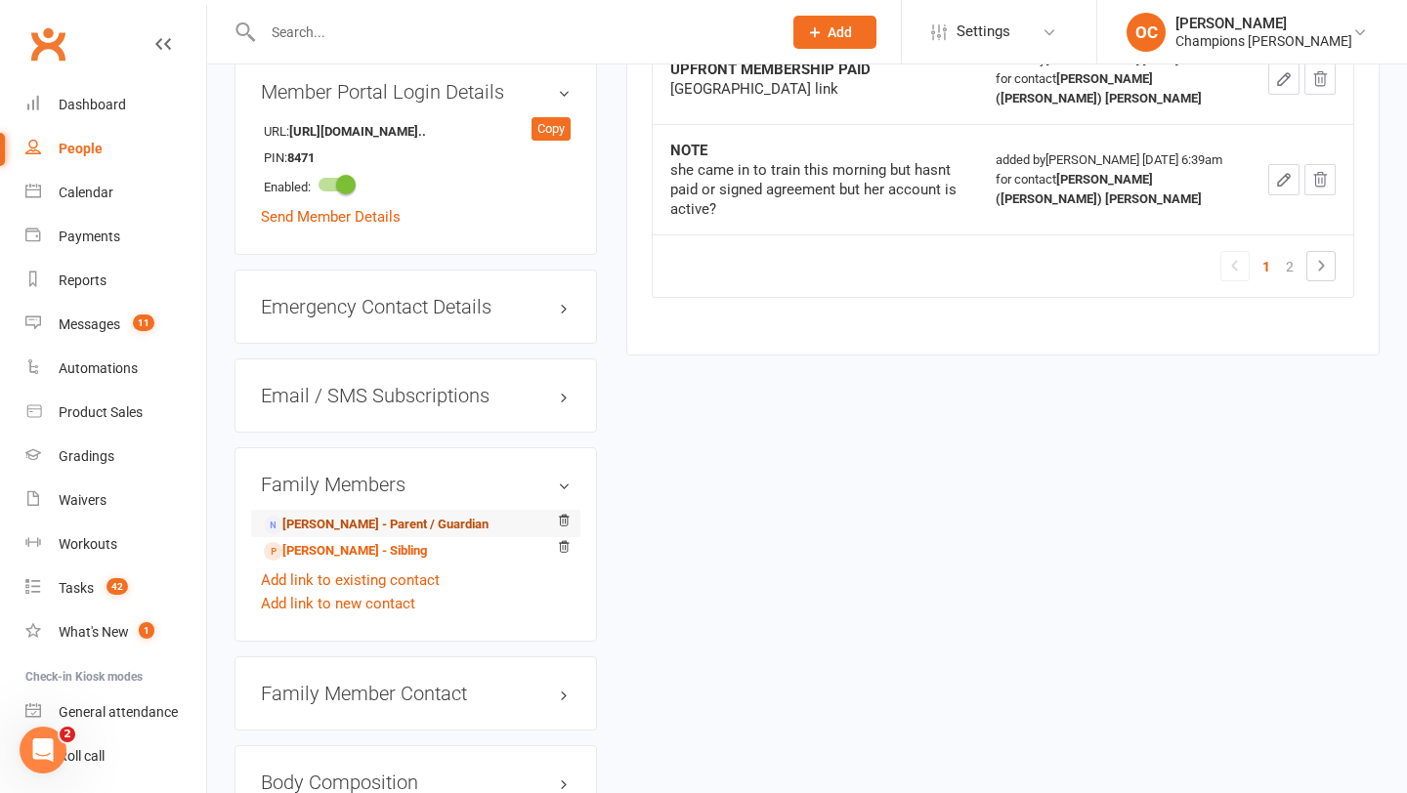
click at [410, 515] on link "Paul Montgomery - Parent / Guardian" at bounding box center [376, 525] width 225 height 21
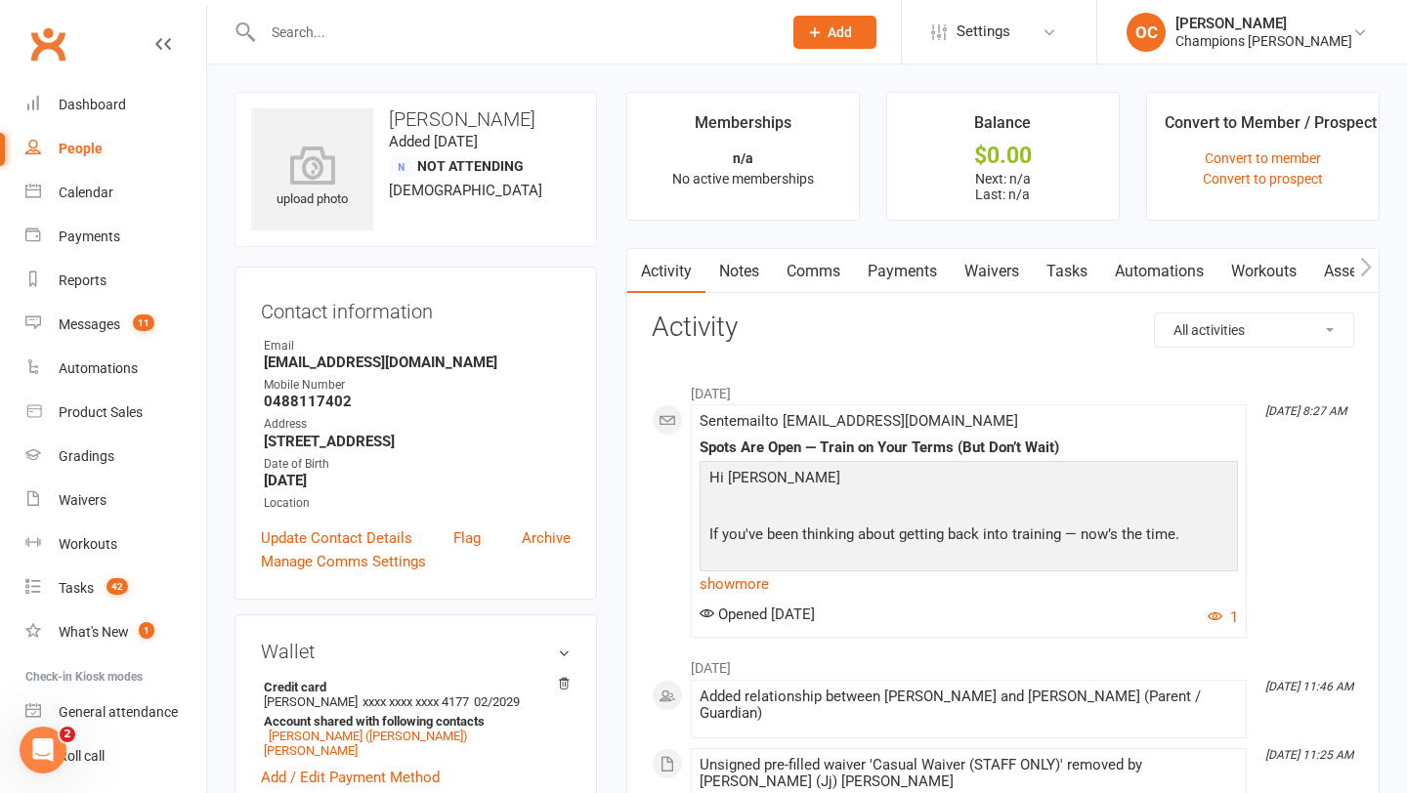
click at [385, 41] on input "text" at bounding box center [512, 32] width 511 height 27
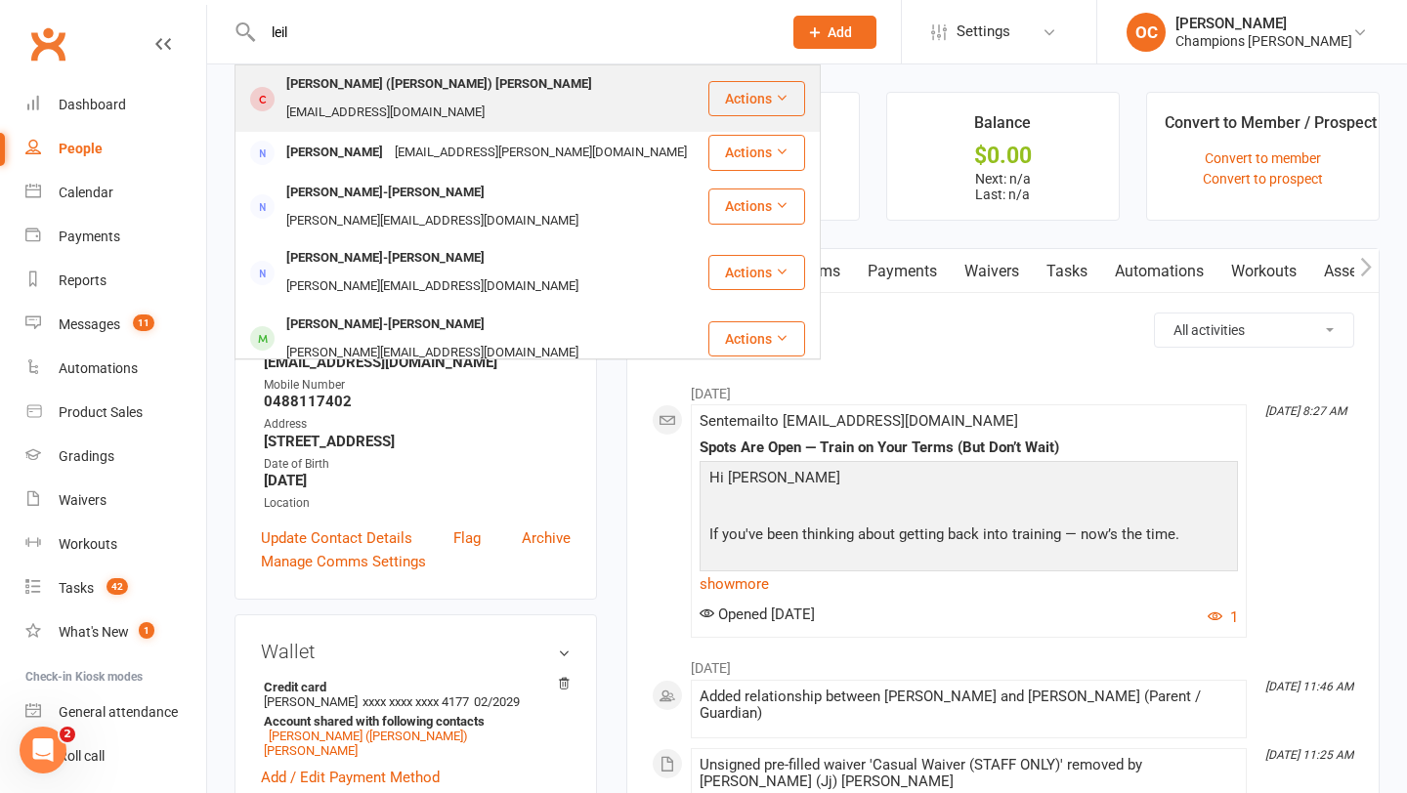
type input "leil"
click at [361, 81] on div "Leila (Lee-lah) Montgomery" at bounding box center [439, 84] width 318 height 28
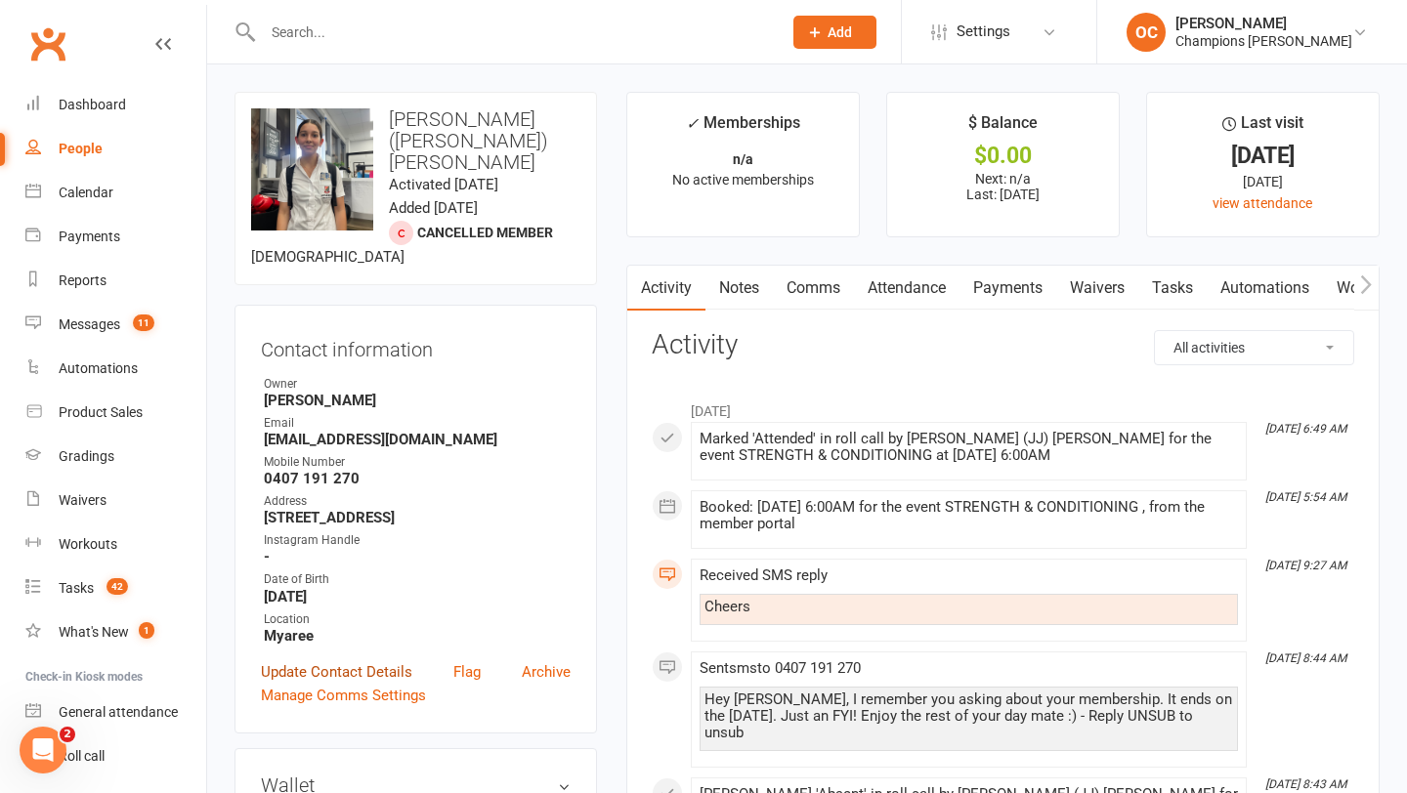
click at [368, 661] on link "Update Contact Details" at bounding box center [336, 672] width 151 height 23
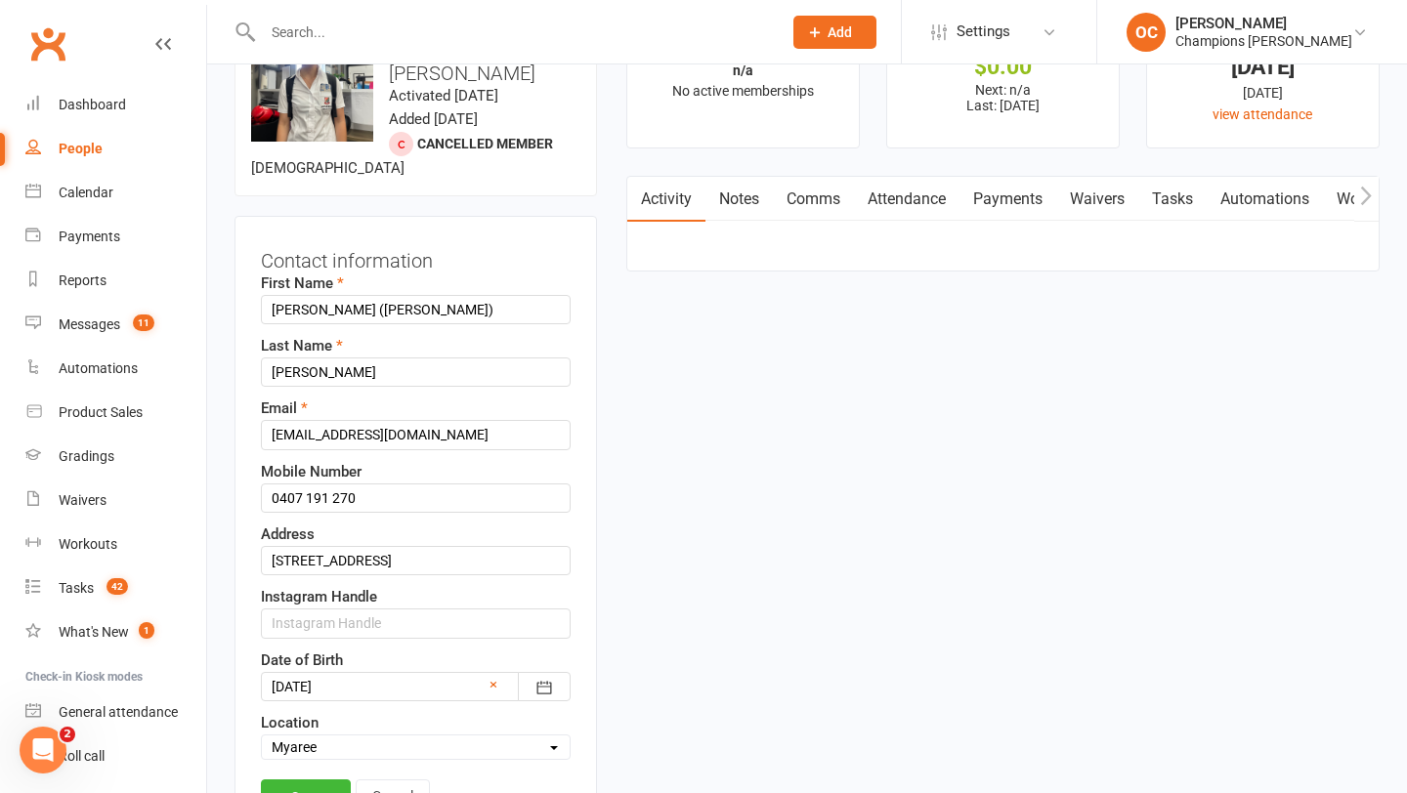
scroll to position [92, 0]
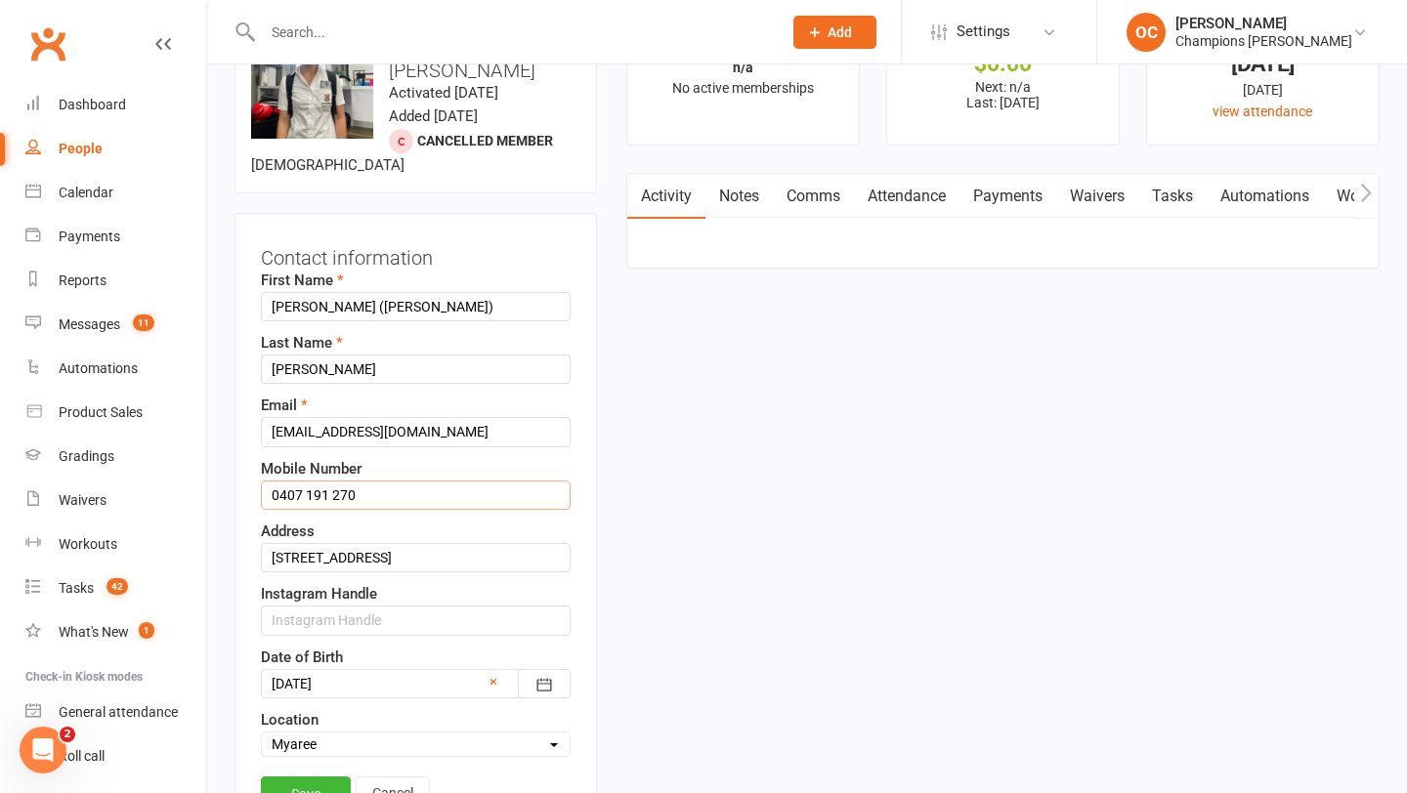
click at [439, 481] on input "0407 191 270" at bounding box center [416, 495] width 310 height 29
type input "0407 191 270 / 0412 733 378 Monty mum mobile"
click at [317, 777] on link "Save" at bounding box center [306, 794] width 90 height 35
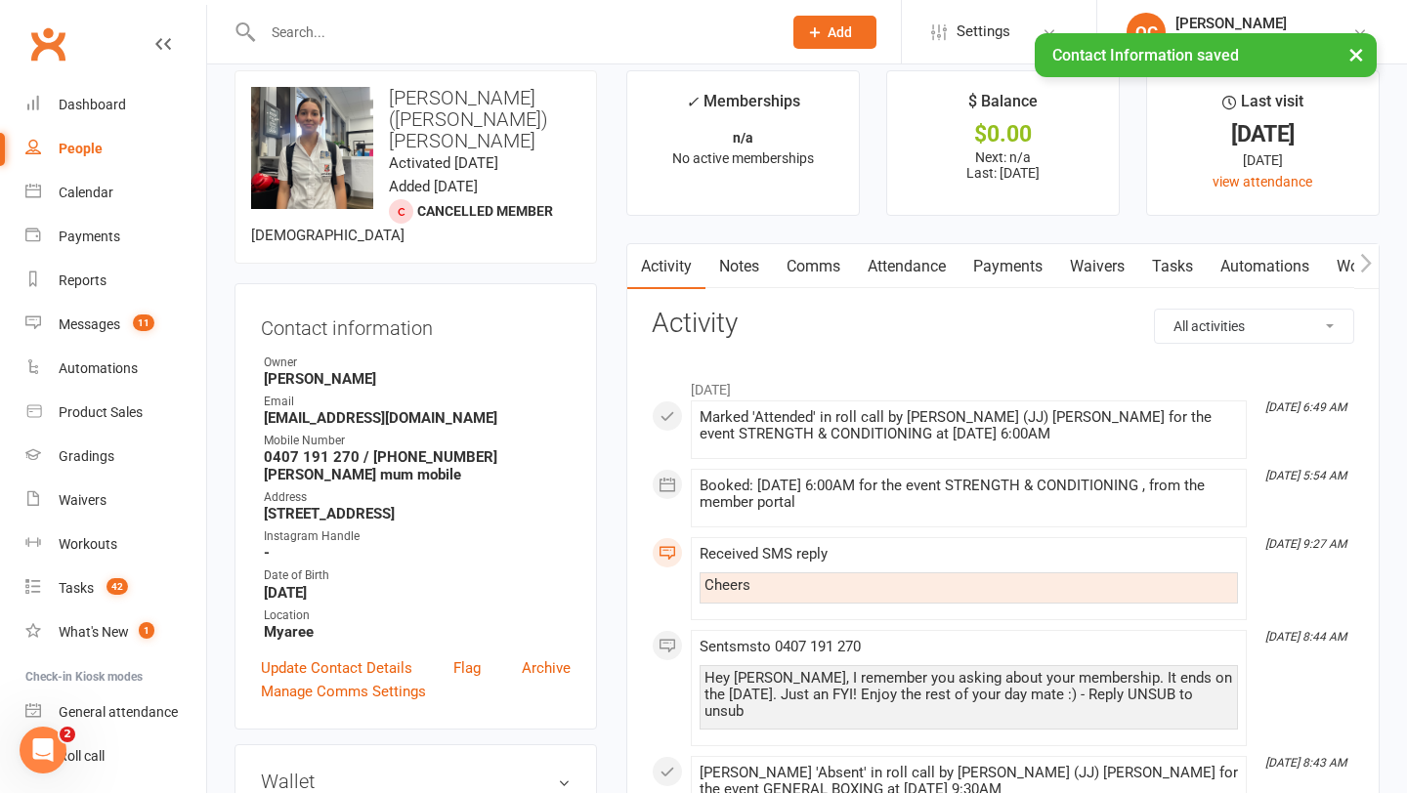
scroll to position [0, 0]
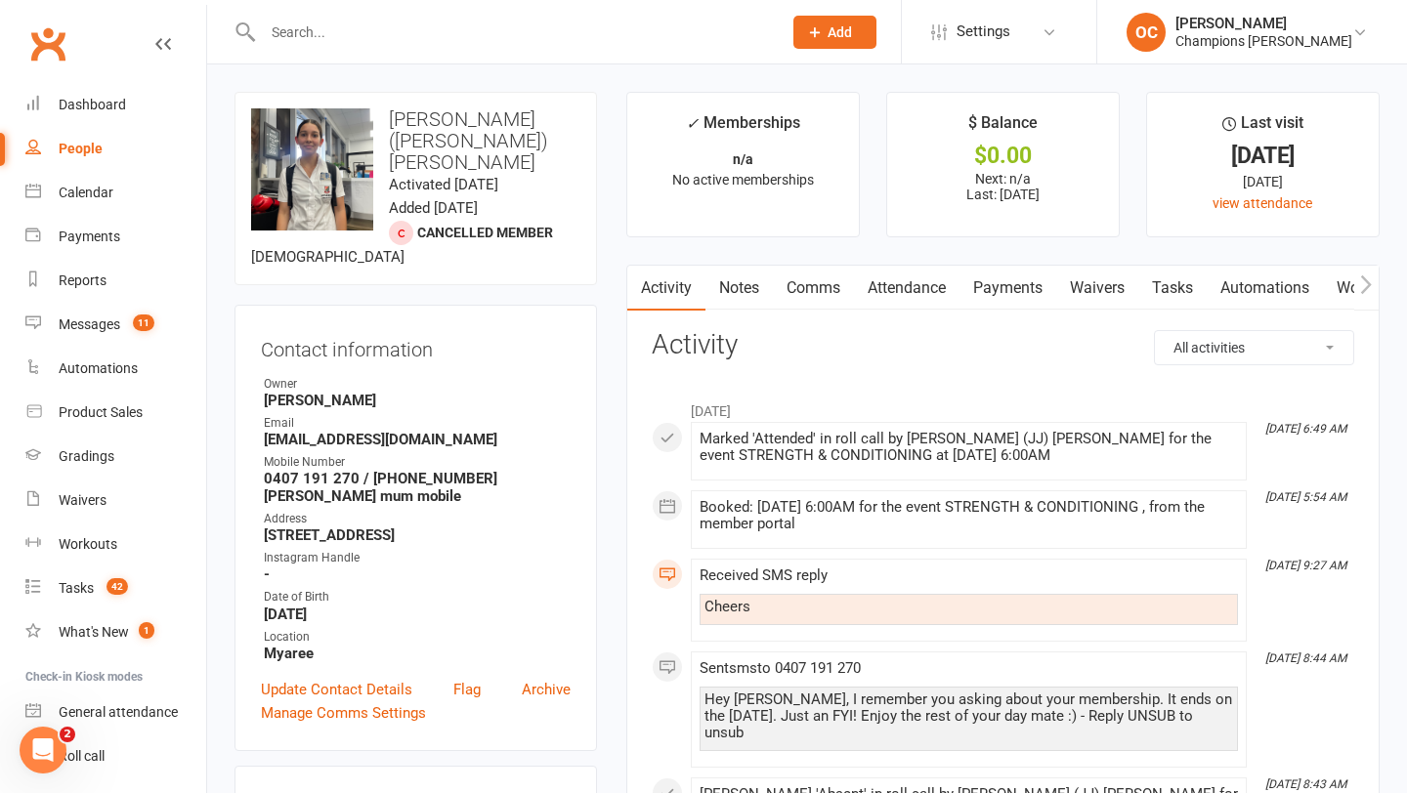
click at [530, 431] on strong "leilaloola09@gmail.com" at bounding box center [417, 440] width 307 height 18
click at [738, 299] on link "Notes" at bounding box center [738, 288] width 67 height 45
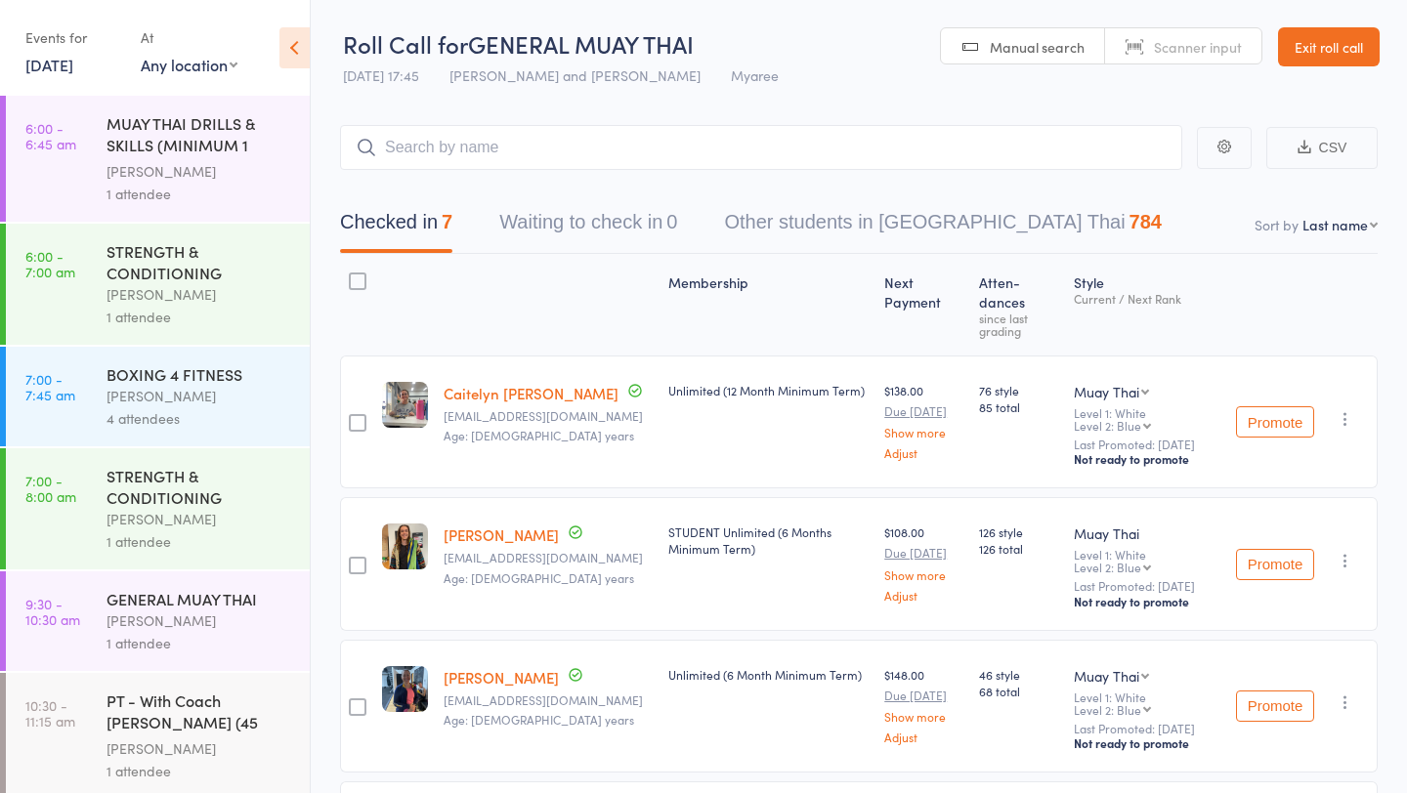
scroll to position [832, 0]
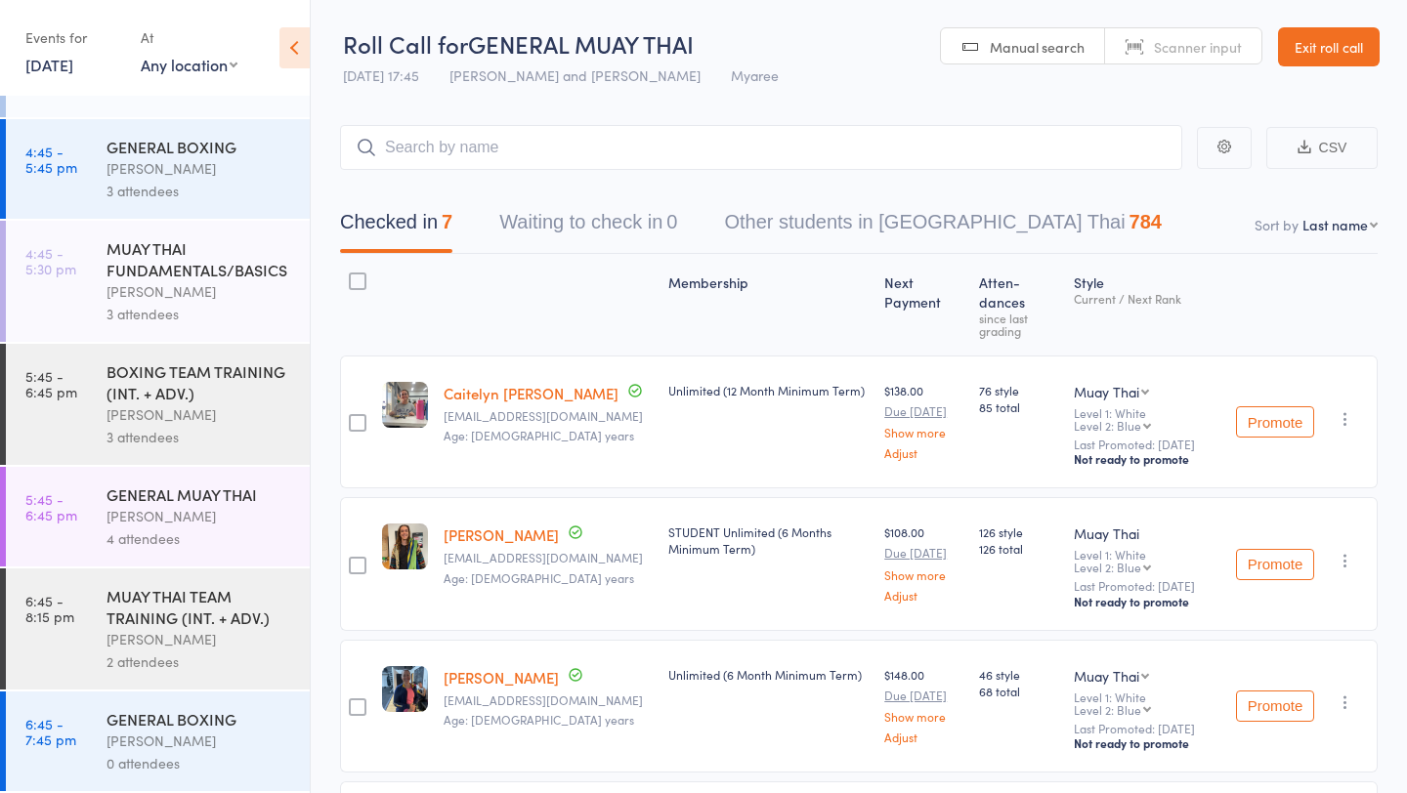
click at [69, 73] on link "[DATE]" at bounding box center [49, 64] width 48 height 21
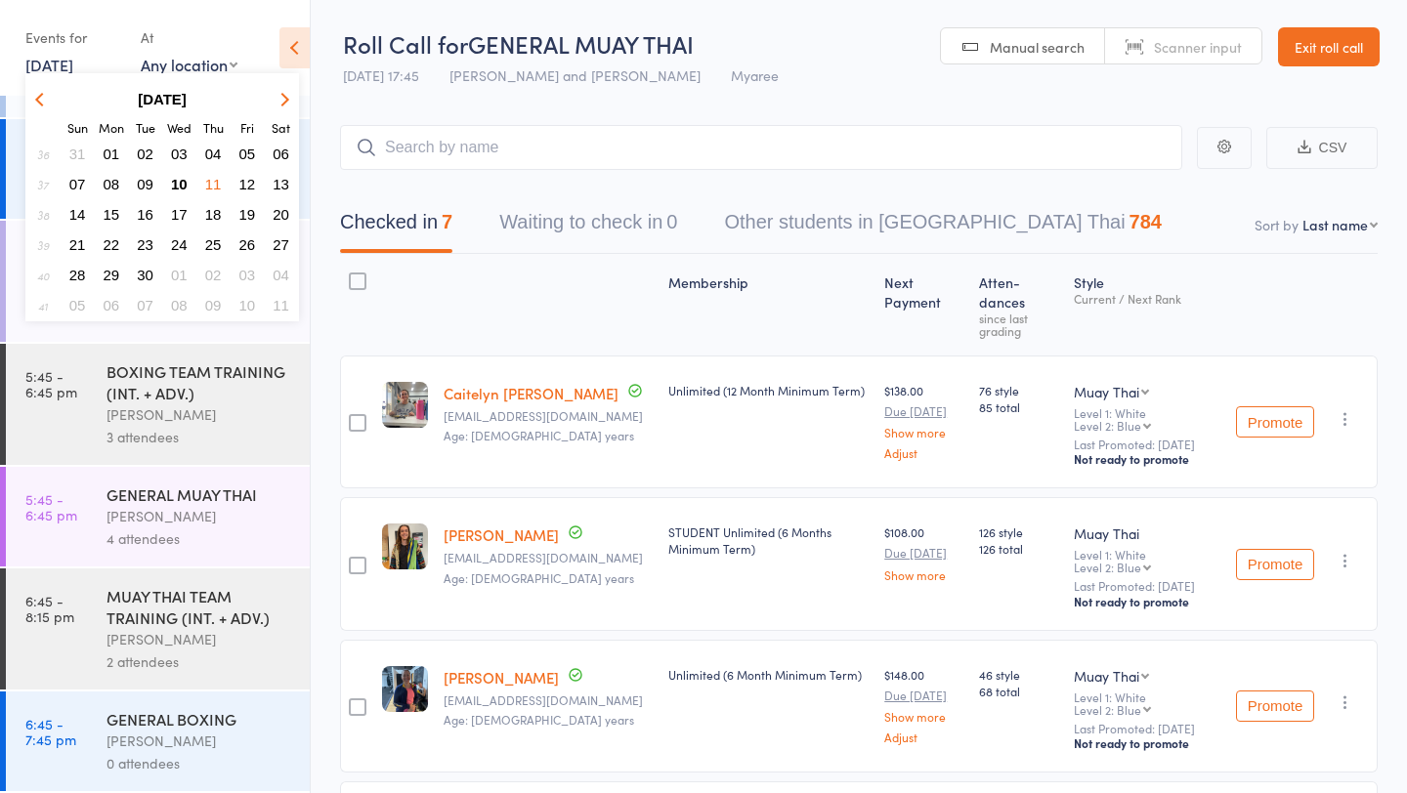
click at [217, 184] on span "11" at bounding box center [213, 184] width 17 height 17
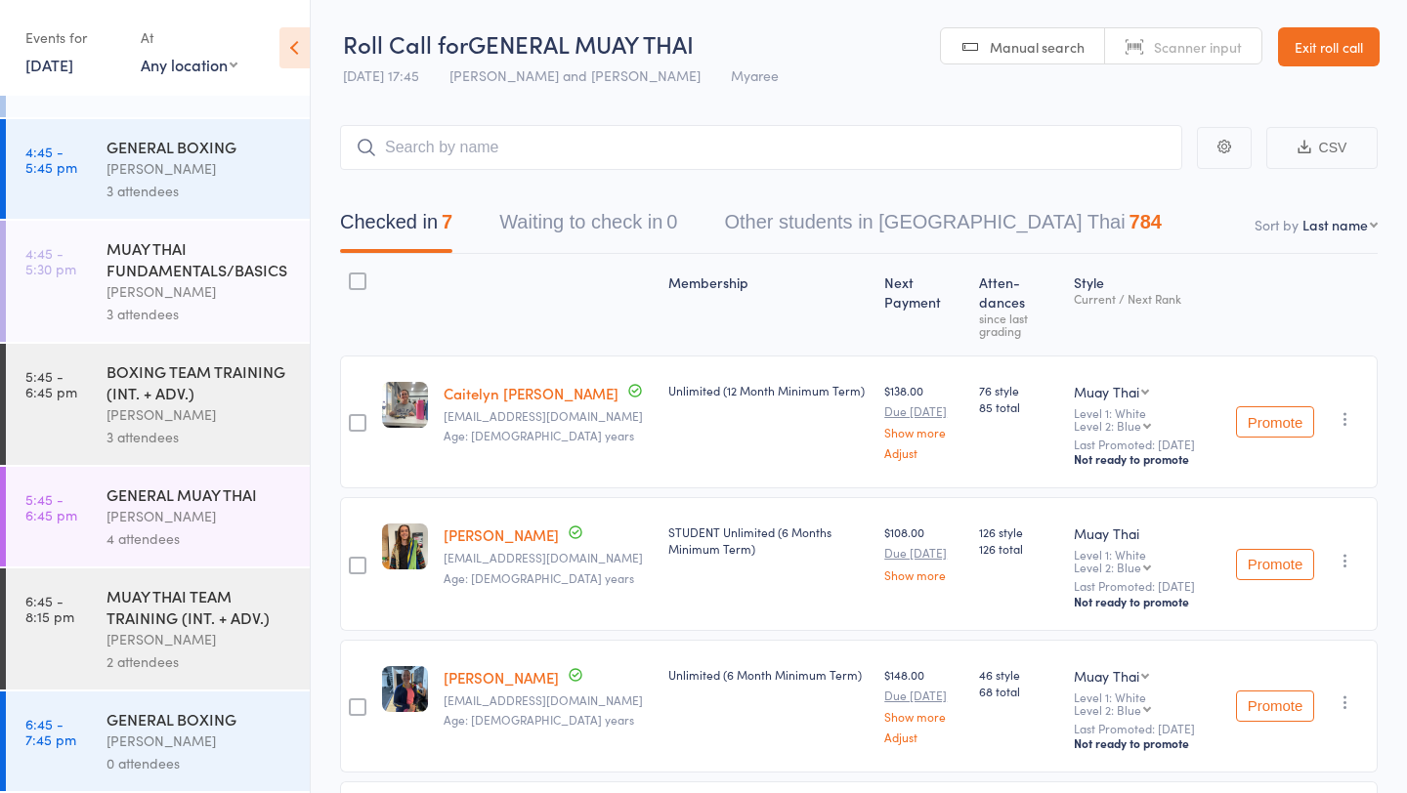
click at [50, 67] on link "11 Sep, 2025" at bounding box center [49, 64] width 48 height 21
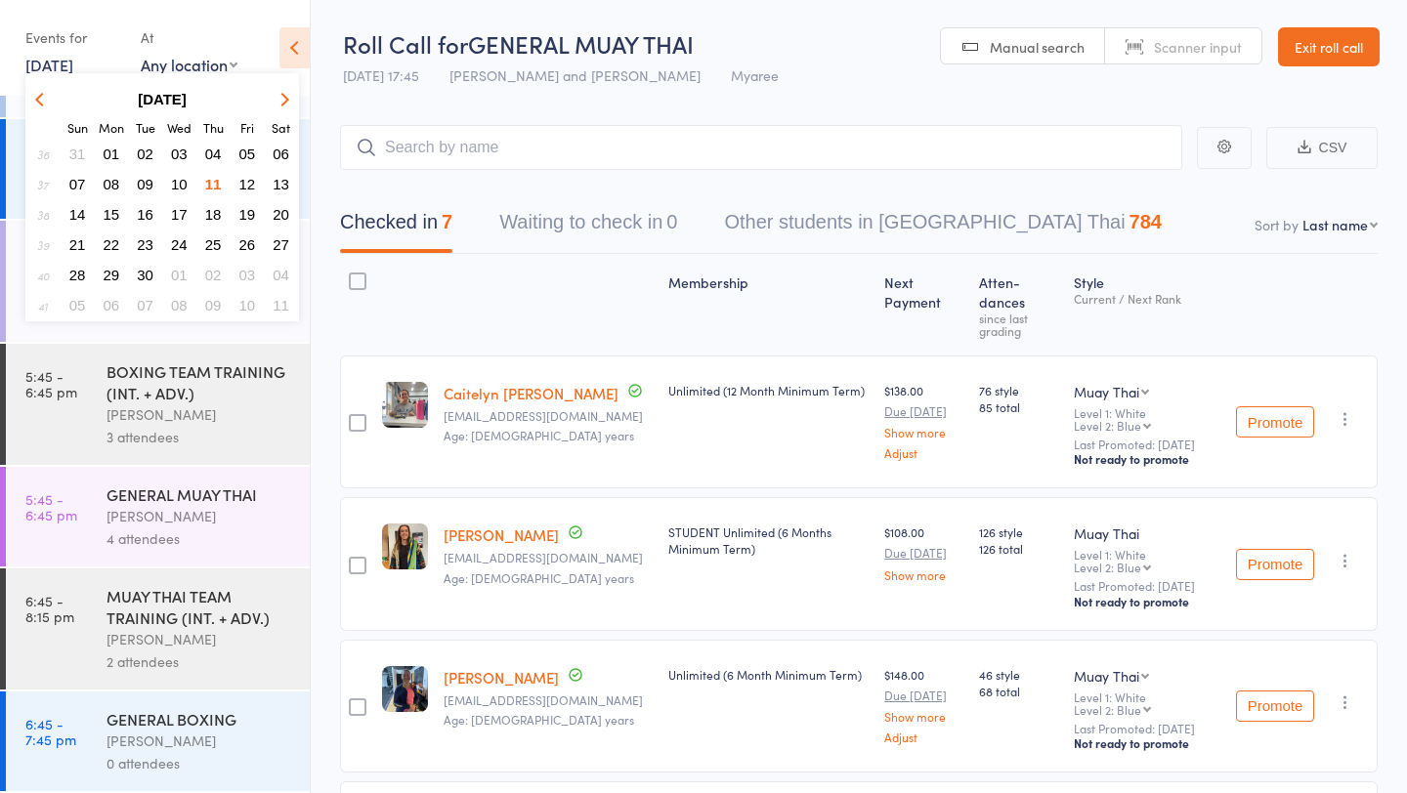
click at [242, 177] on span "12" at bounding box center [247, 184] width 17 height 17
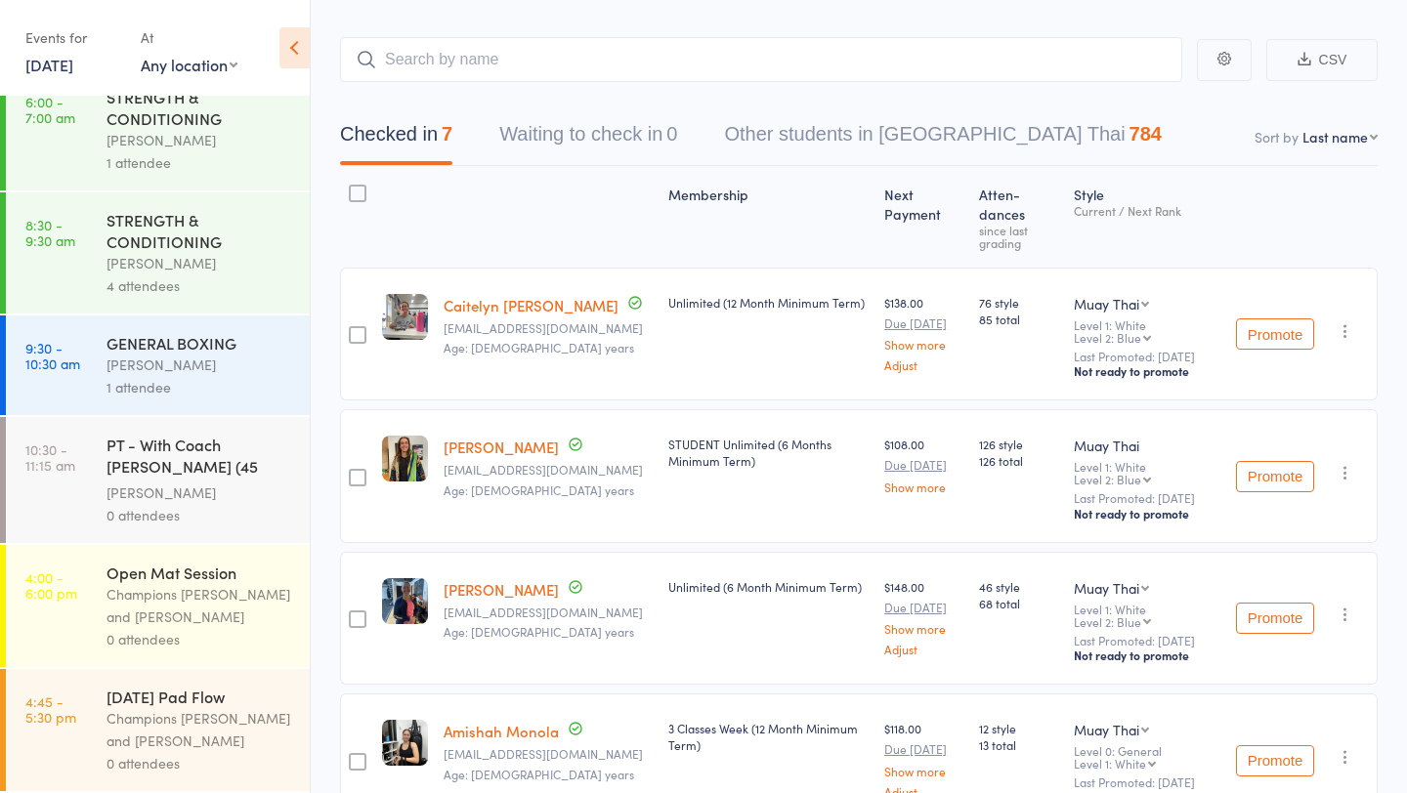
scroll to position [95, 0]
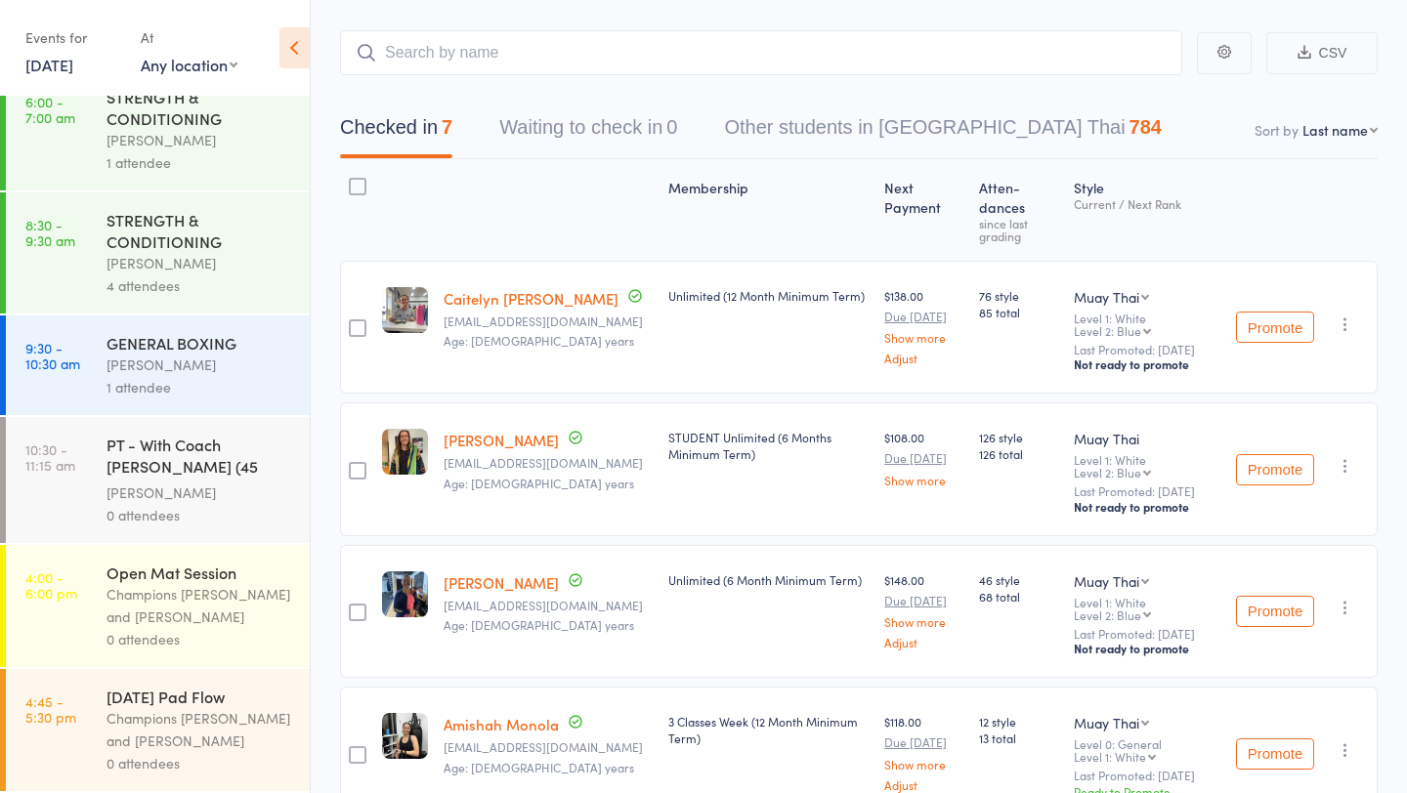
click at [73, 59] on link "12 Sep, 2025" at bounding box center [49, 64] width 48 height 21
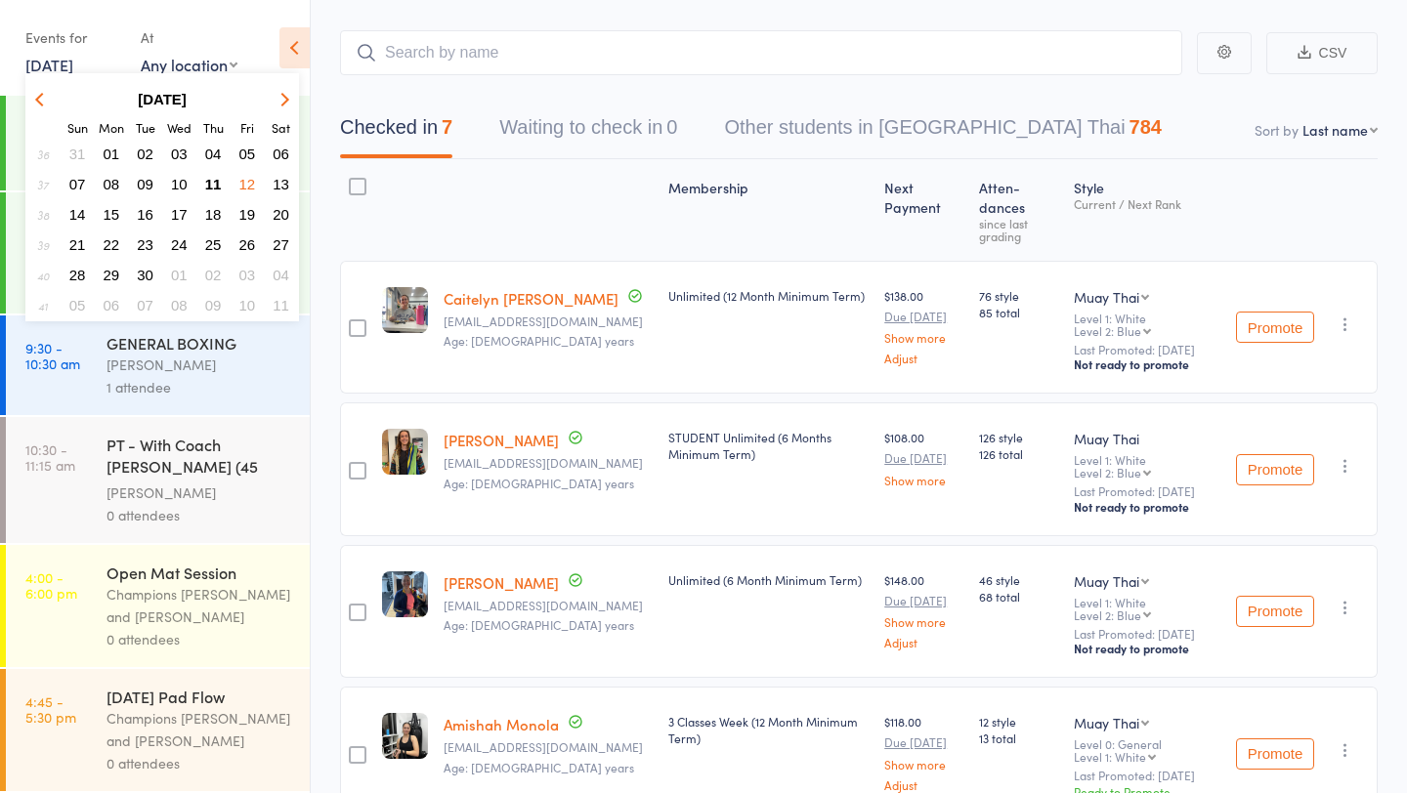
click at [215, 182] on span "11" at bounding box center [213, 184] width 17 height 17
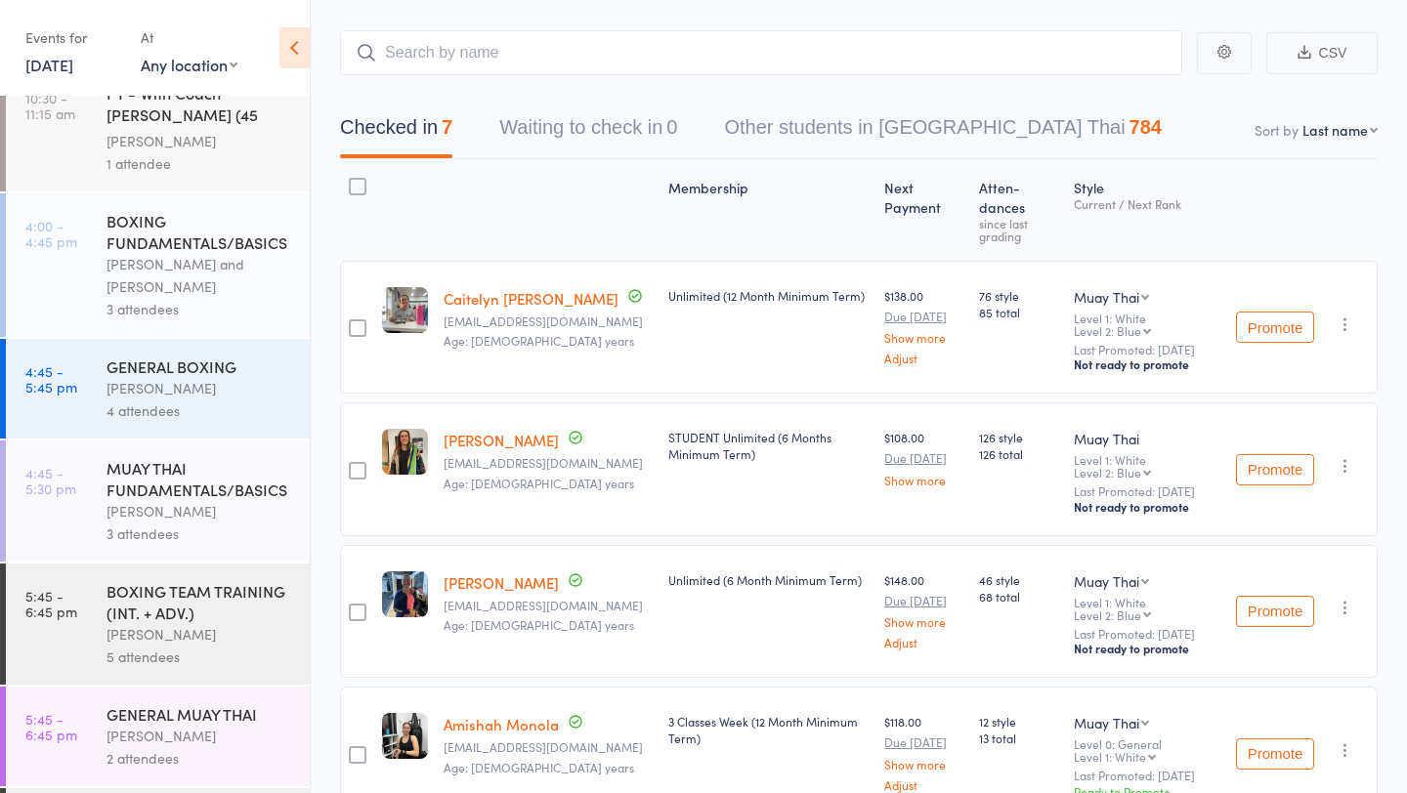
scroll to position [609, 0]
click at [193, 276] on div "[PERSON_NAME] and [PERSON_NAME]" at bounding box center [200, 274] width 187 height 45
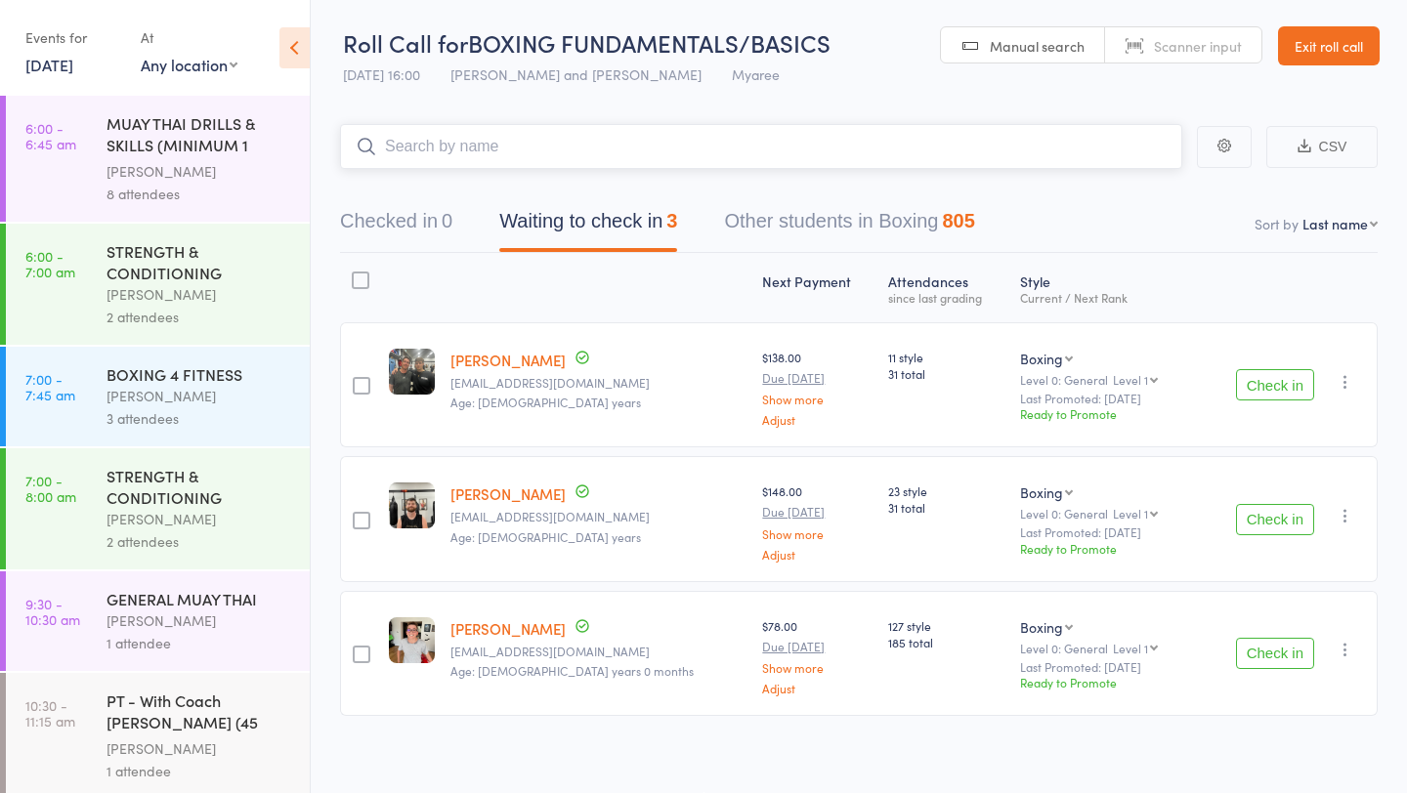
scroll to position [832, 0]
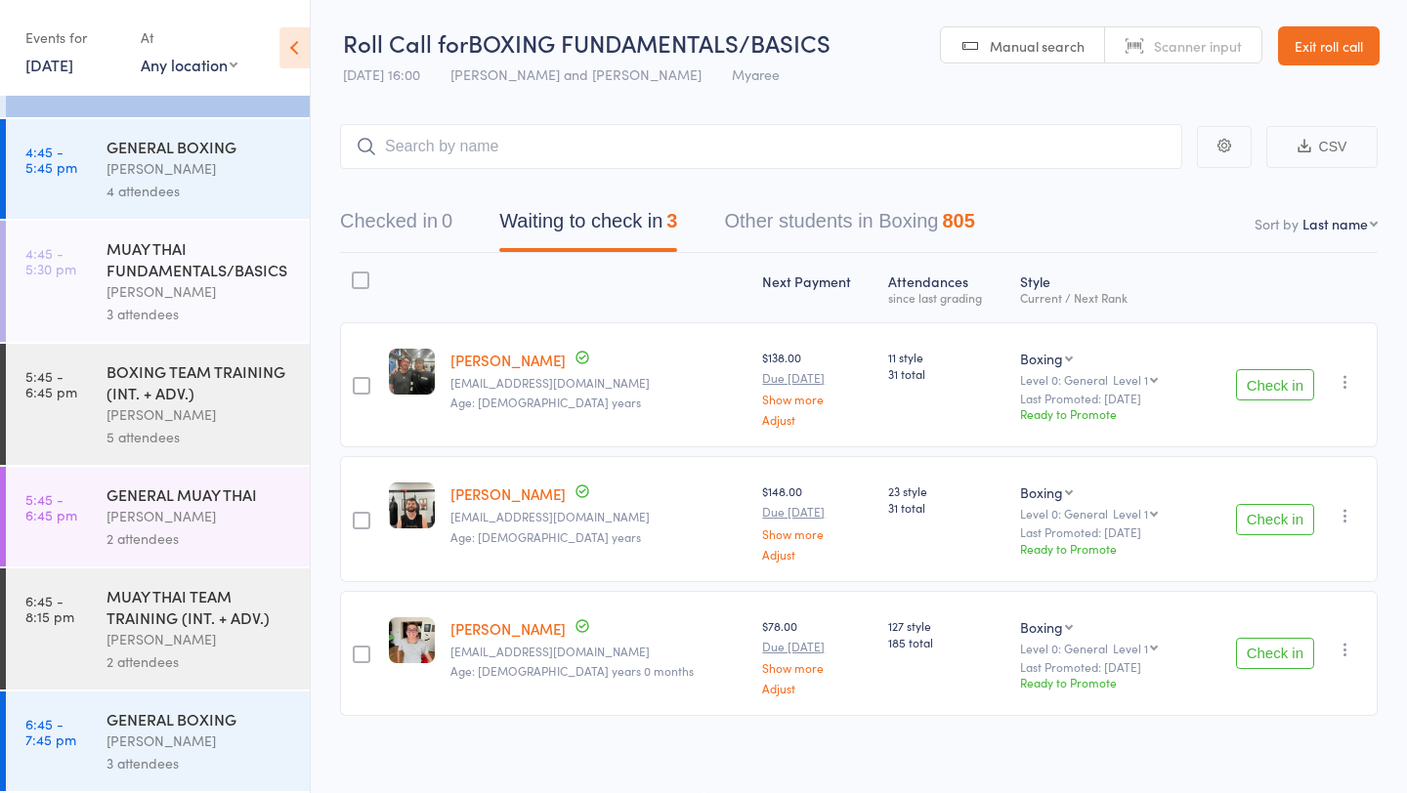
click at [192, 373] on div "BOXING TEAM TRAINING (INT. + ADV.)" at bounding box center [200, 382] width 187 height 43
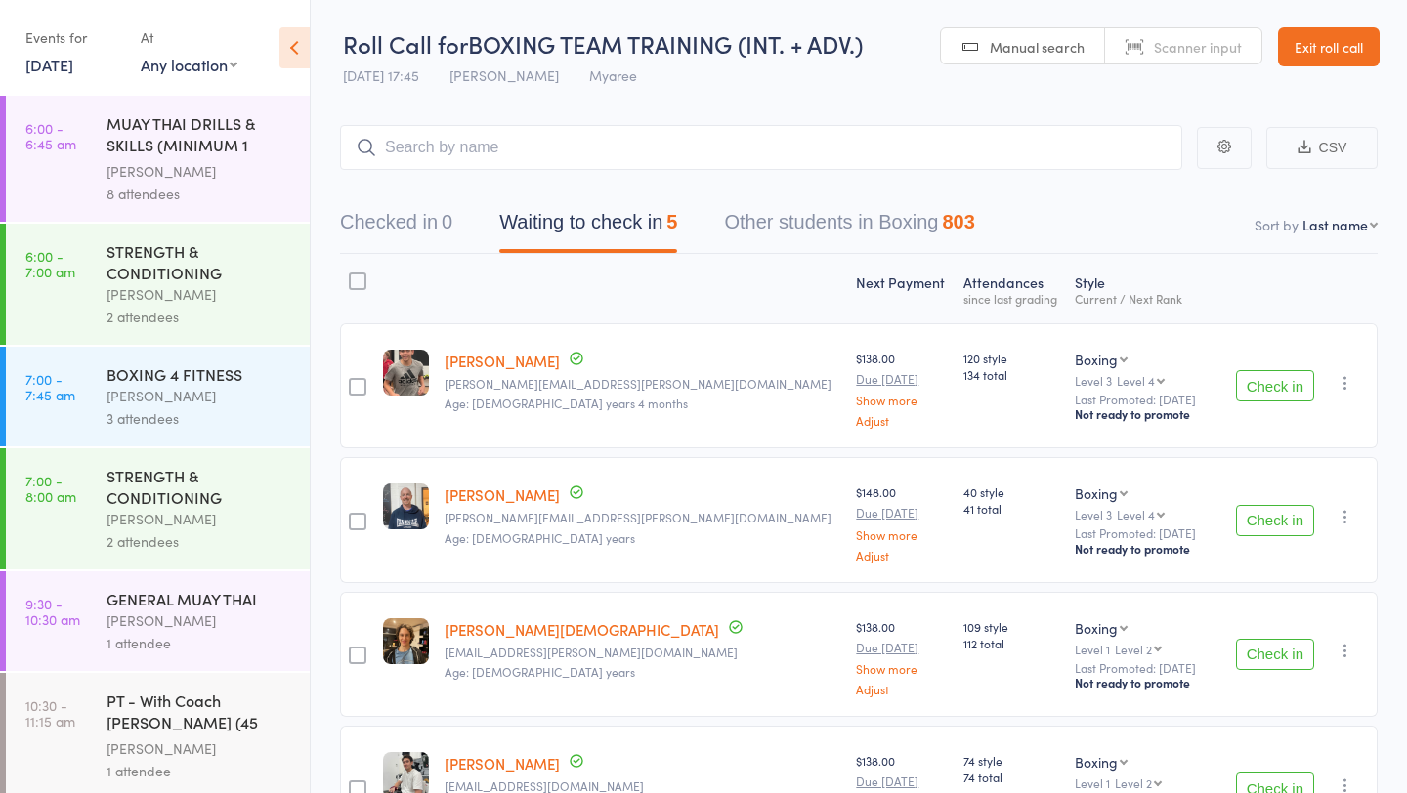
click at [73, 70] on link "[DATE]" at bounding box center [49, 64] width 48 height 21
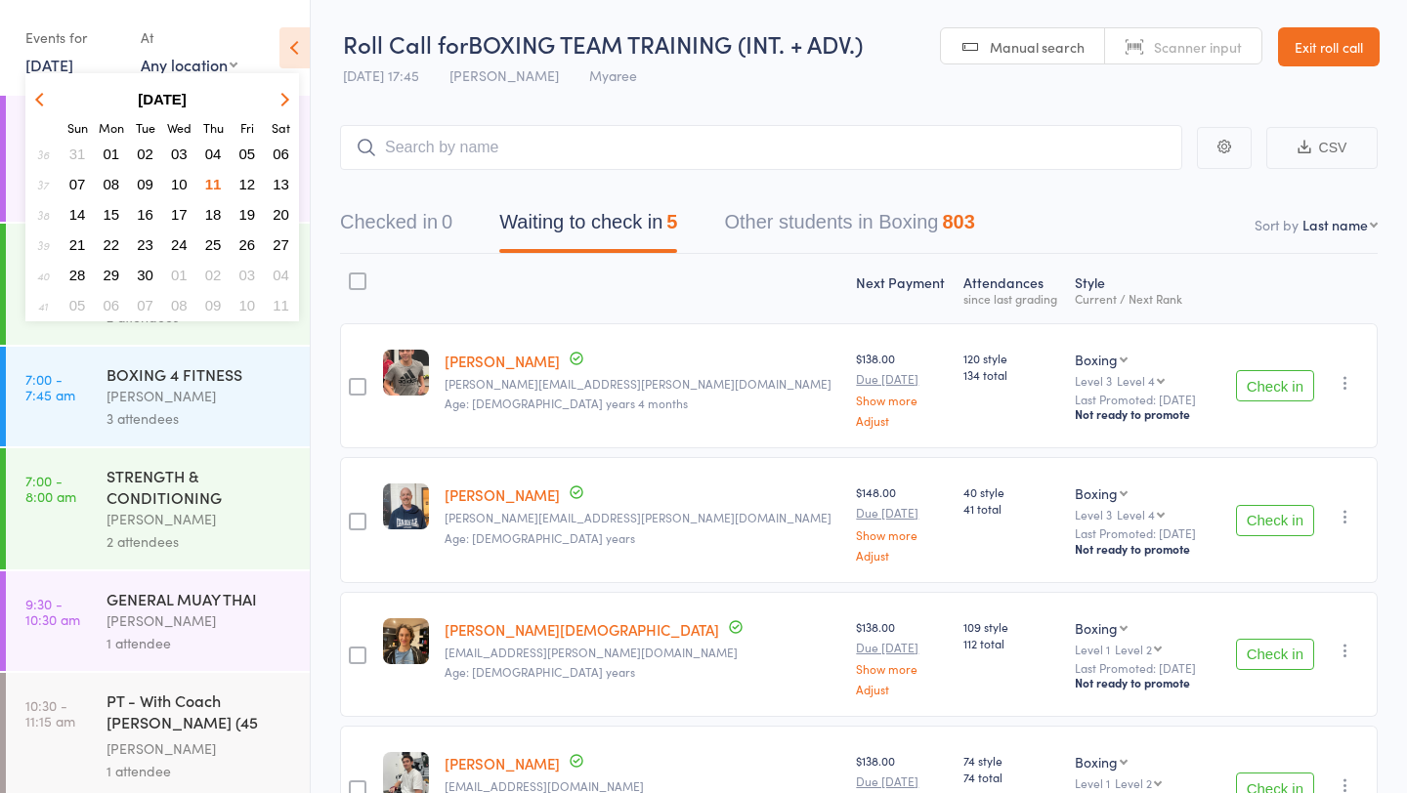
click at [106, 151] on span "01" at bounding box center [112, 154] width 17 height 17
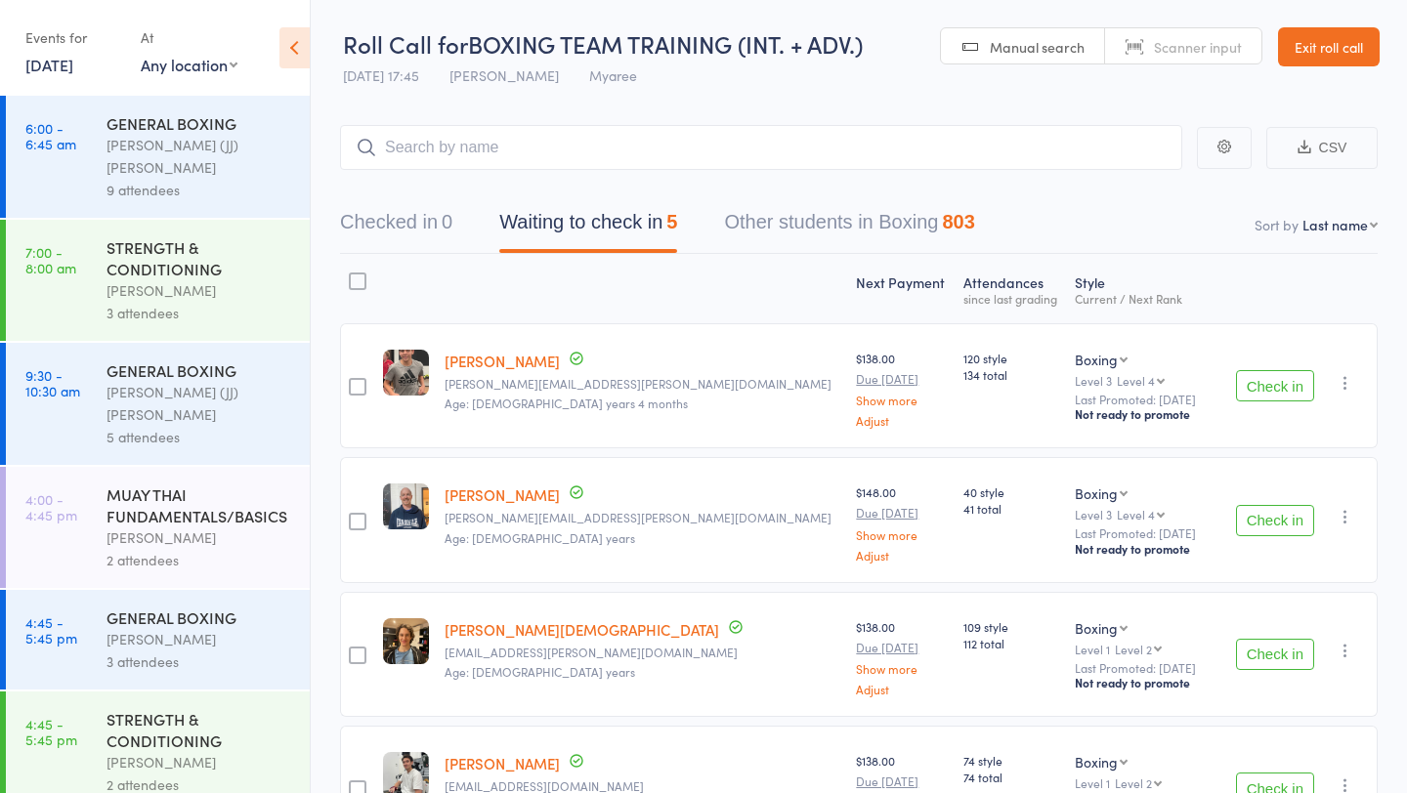
click at [112, 254] on div "STRENGTH & CONDITIONING" at bounding box center [200, 257] width 187 height 43
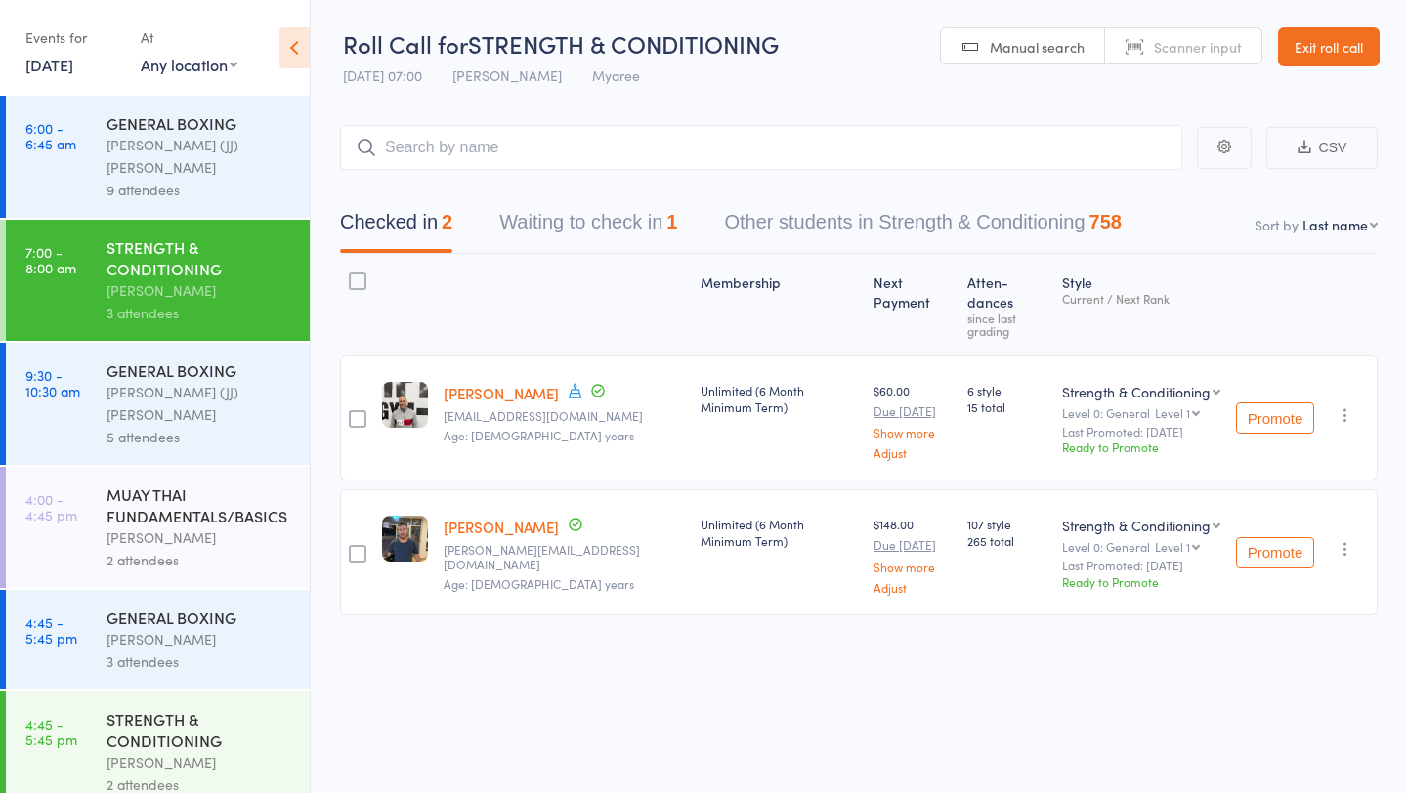
click at [560, 220] on button "Waiting to check in 1" at bounding box center [588, 227] width 178 height 52
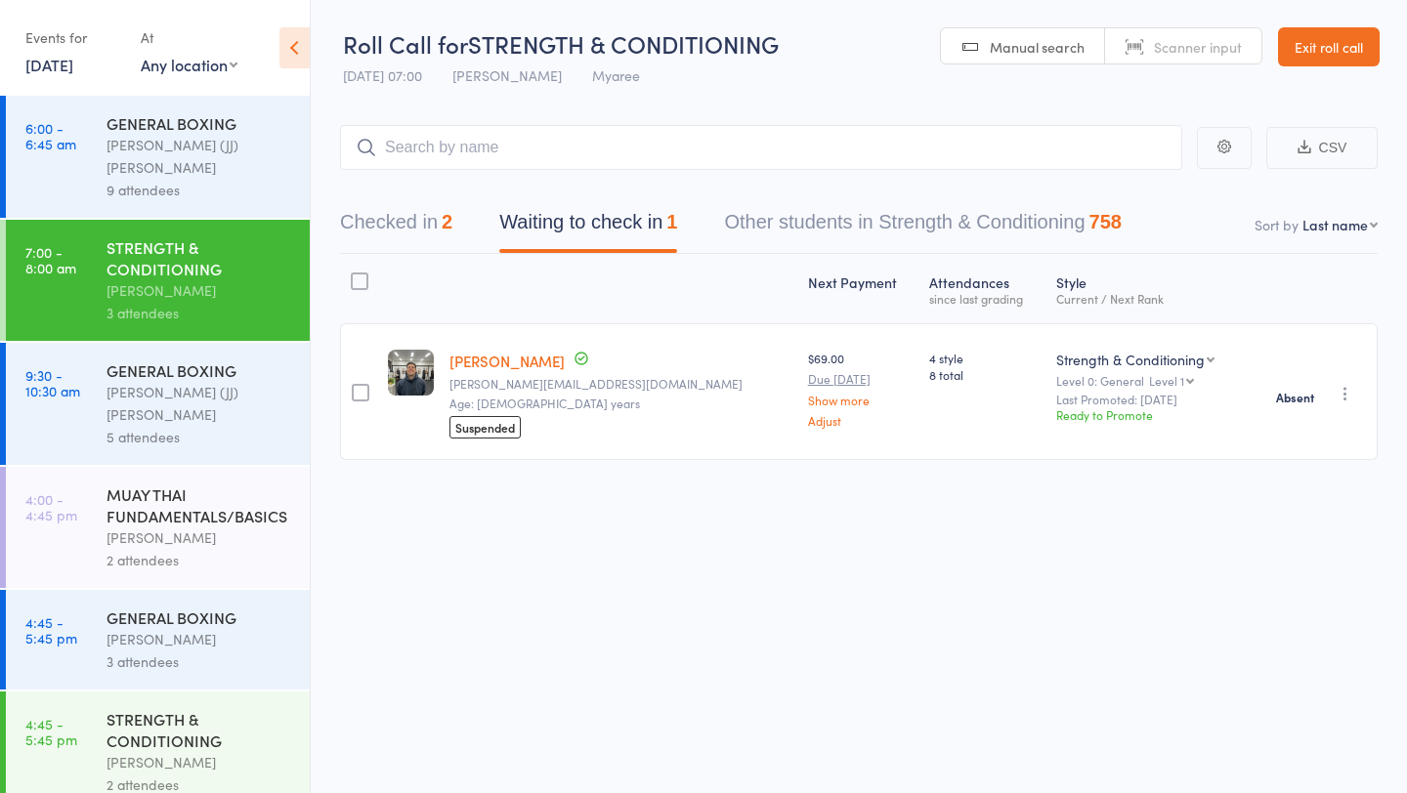
click at [67, 72] on link "1 Sep, 2025" at bounding box center [49, 64] width 48 height 21
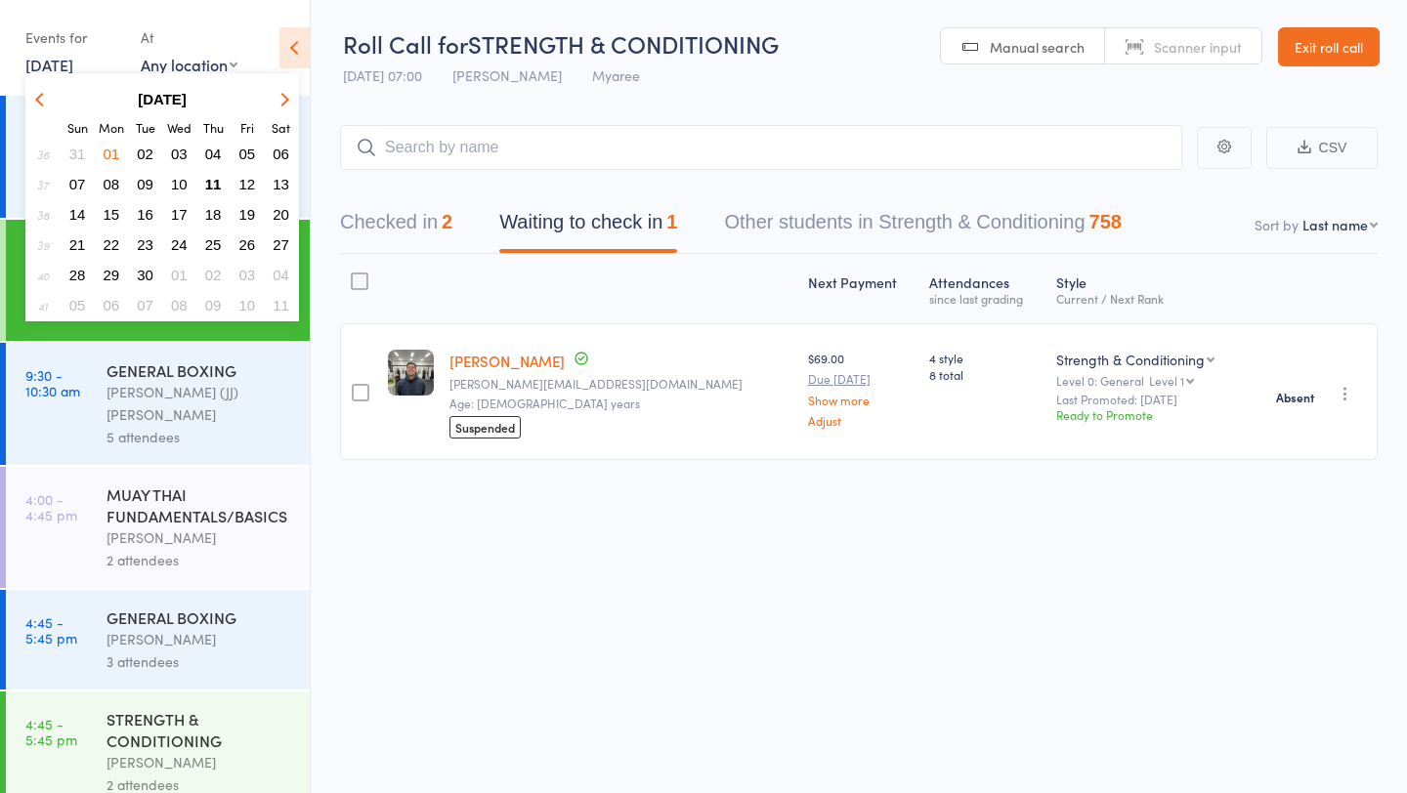
click at [145, 150] on span "02" at bounding box center [145, 154] width 17 height 17
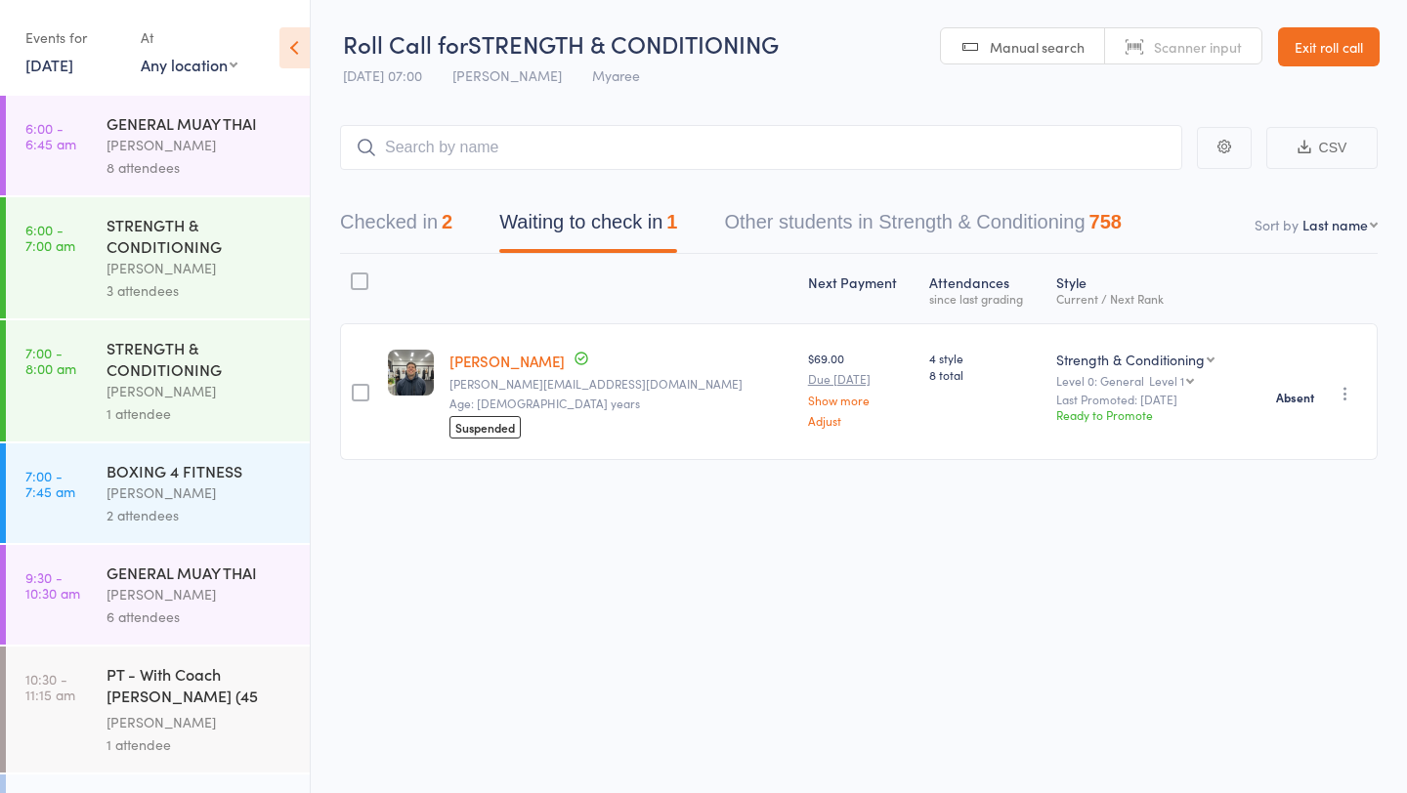
click at [166, 220] on div "STRENGTH & CONDITIONING" at bounding box center [200, 235] width 187 height 43
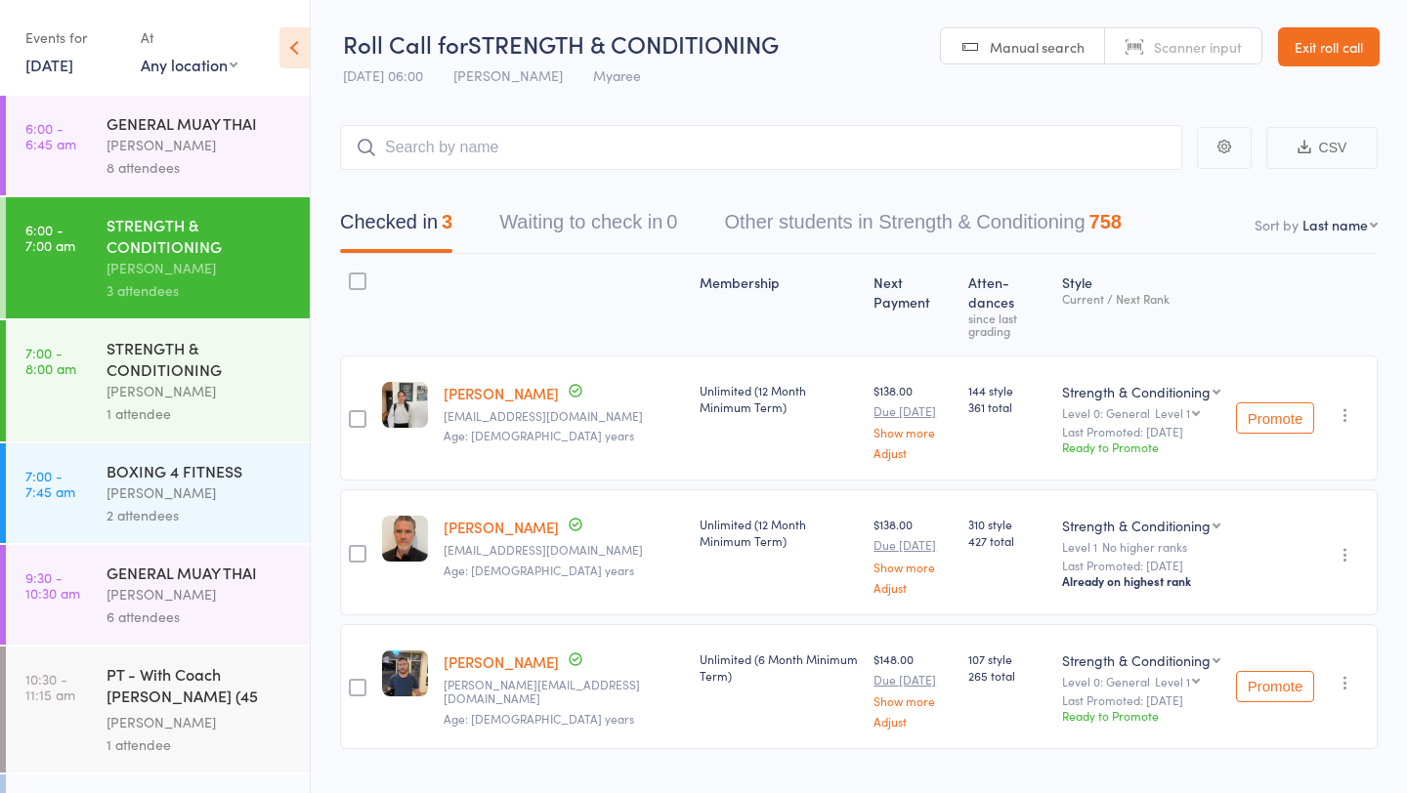
click at [194, 348] on div "STRENGTH & CONDITIONING" at bounding box center [200, 358] width 187 height 43
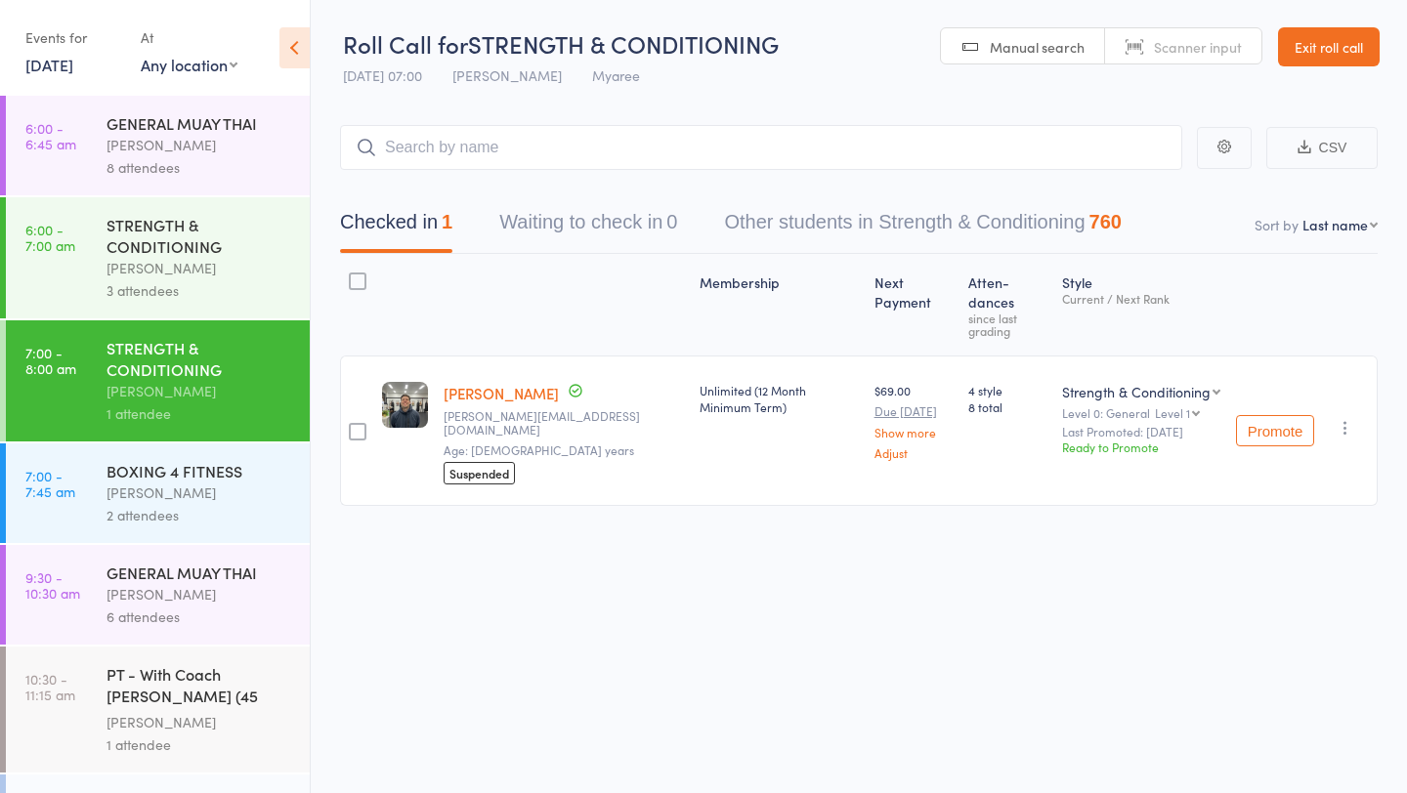
click at [60, 59] on link "2 Sep, 2025" at bounding box center [49, 64] width 48 height 21
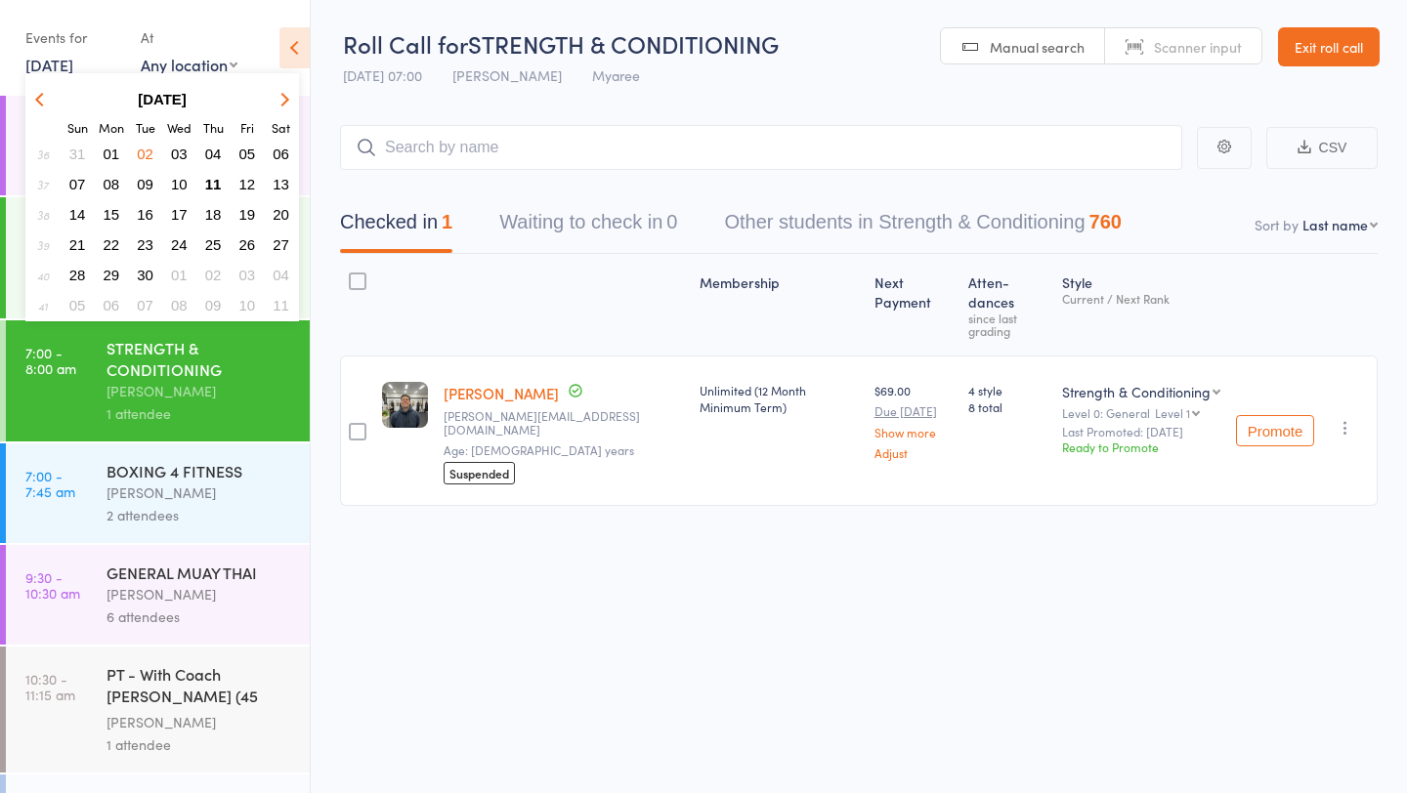
click at [177, 153] on span "03" at bounding box center [179, 154] width 17 height 17
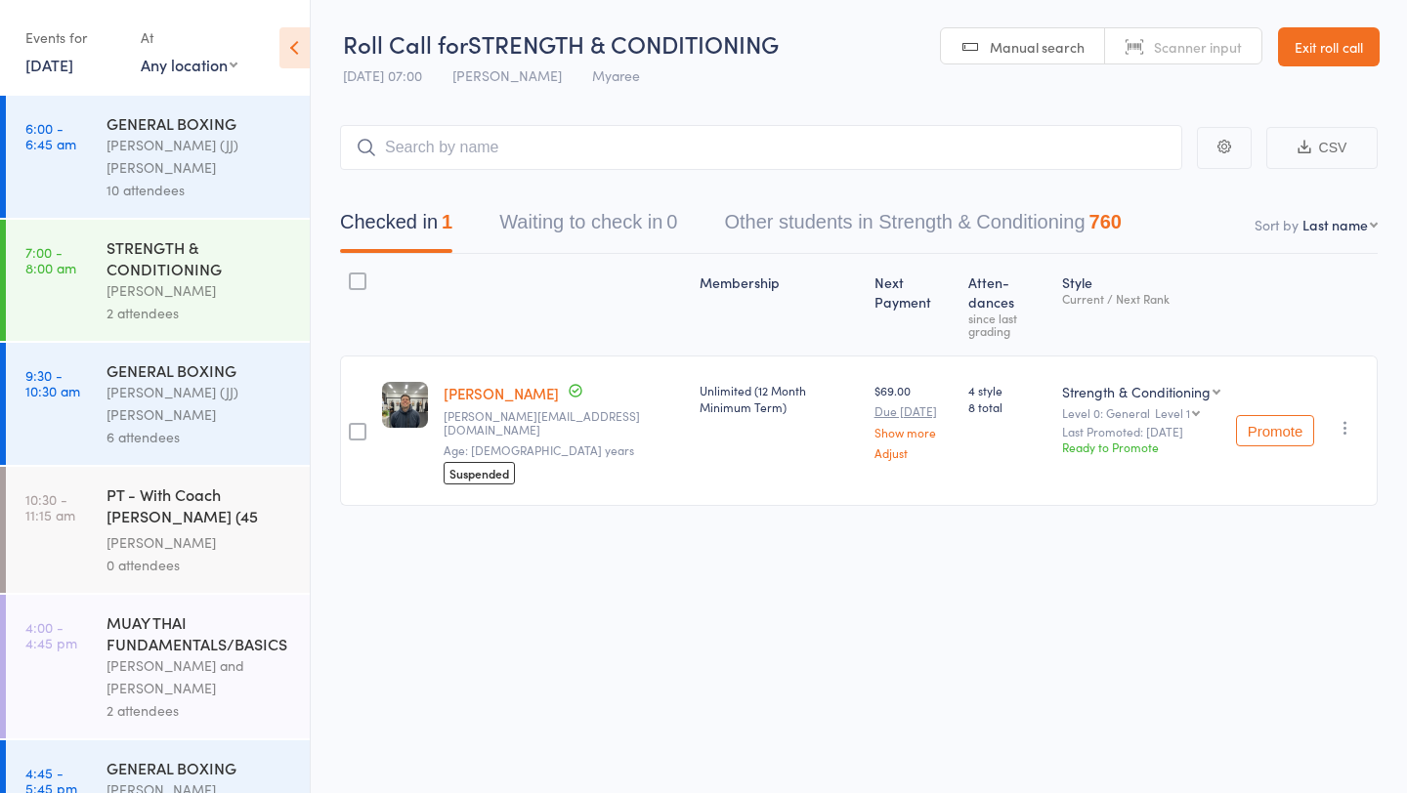
click at [207, 279] on div "[PERSON_NAME]" at bounding box center [200, 290] width 187 height 22
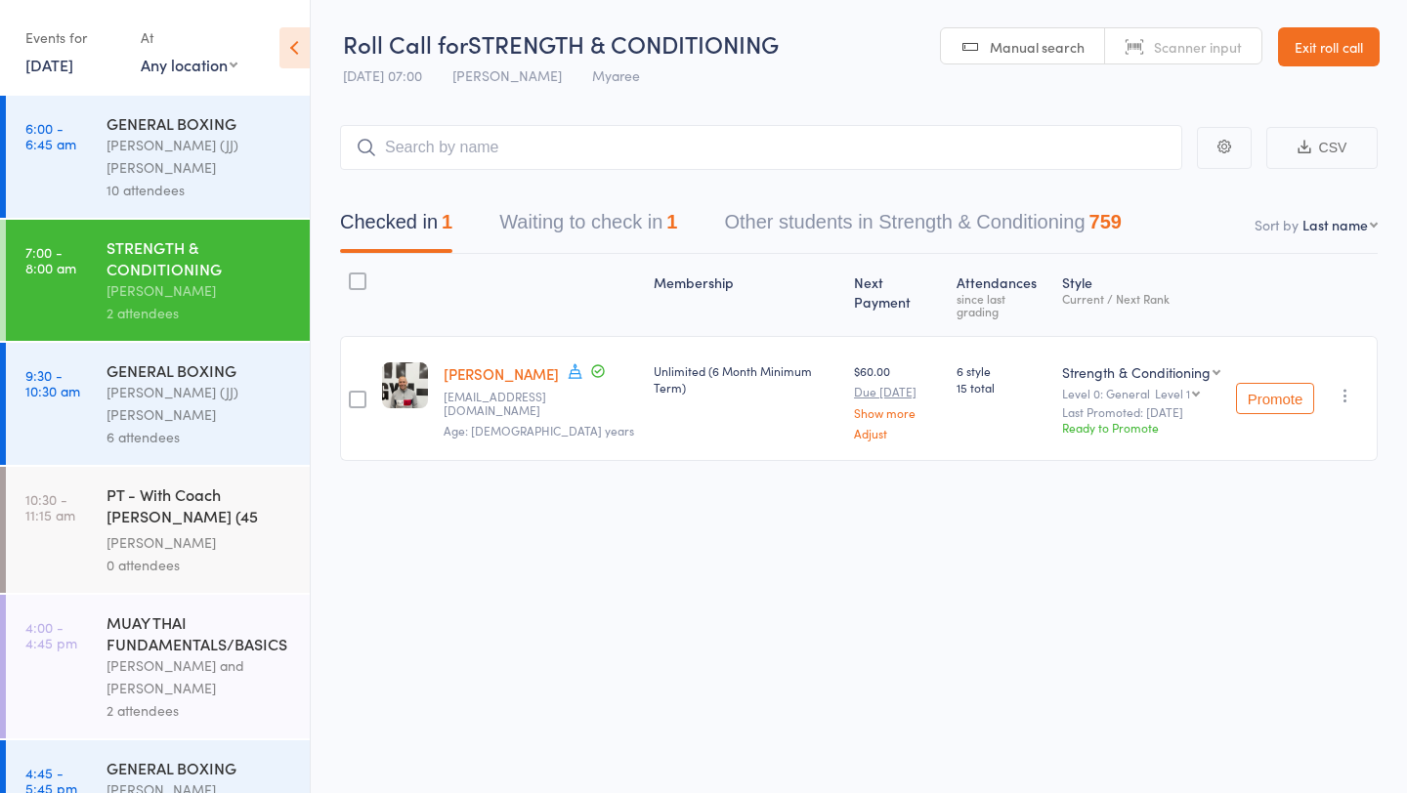
click at [562, 231] on button "Waiting to check in 1" at bounding box center [588, 227] width 178 height 52
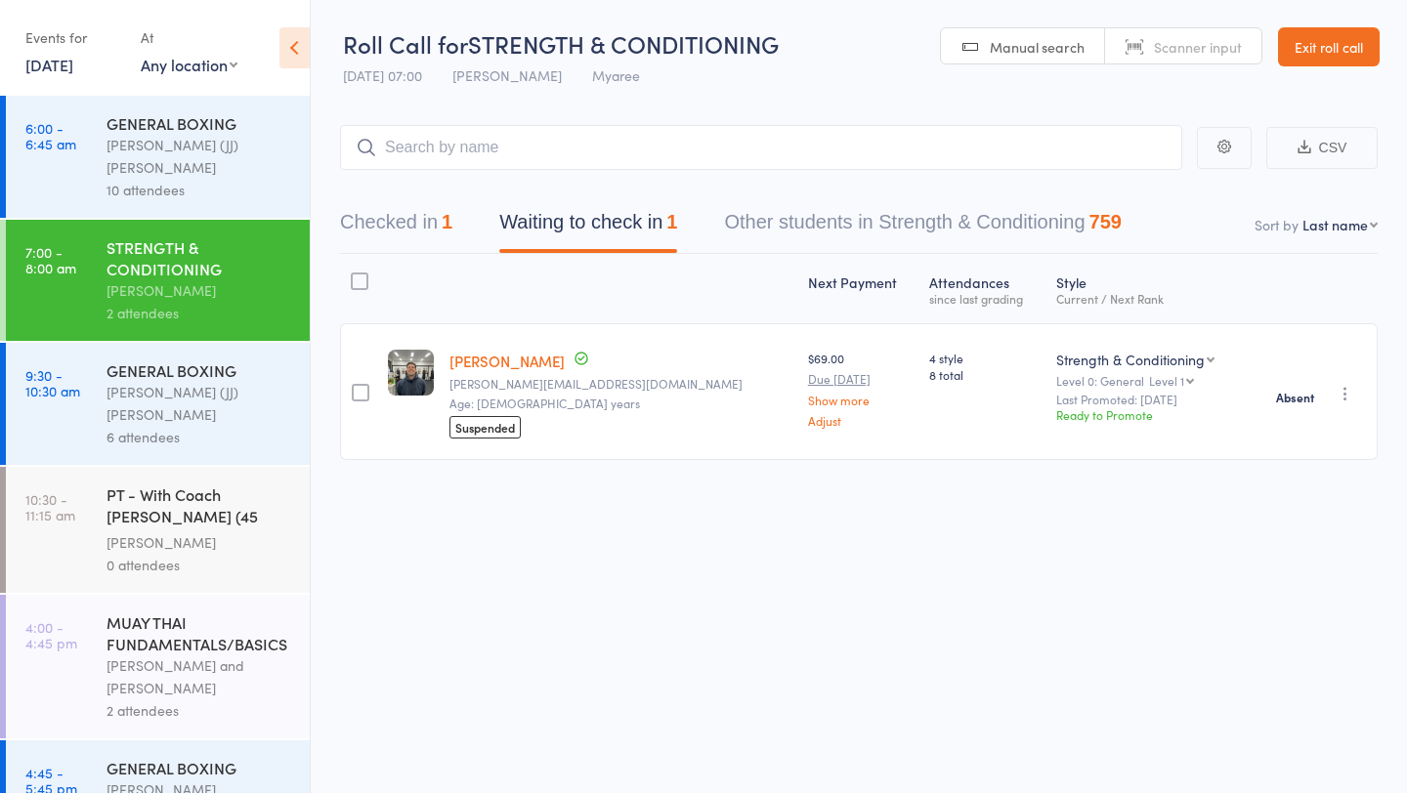
click at [69, 64] on link "3 Sep, 2025" at bounding box center [49, 64] width 48 height 21
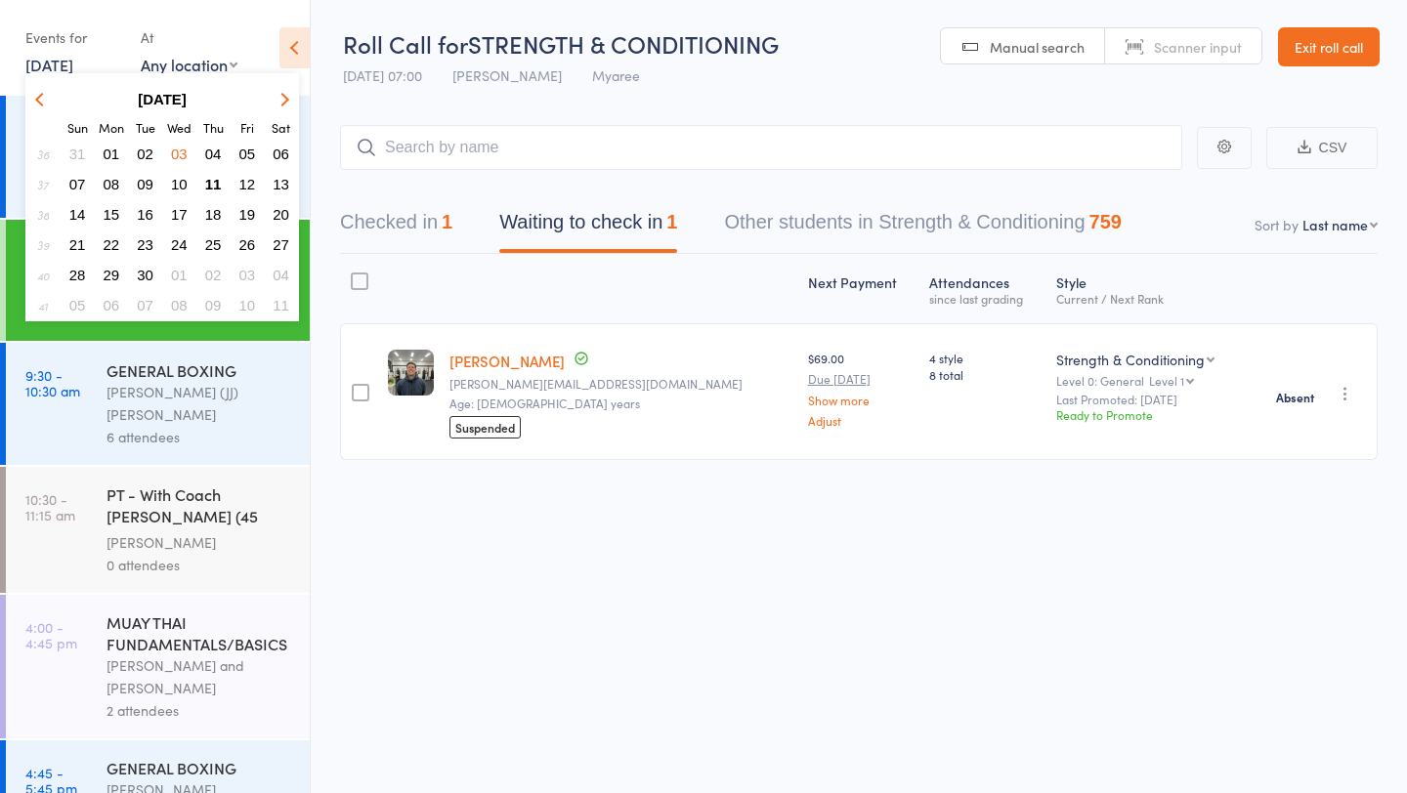
click at [218, 157] on span "04" at bounding box center [213, 154] width 17 height 17
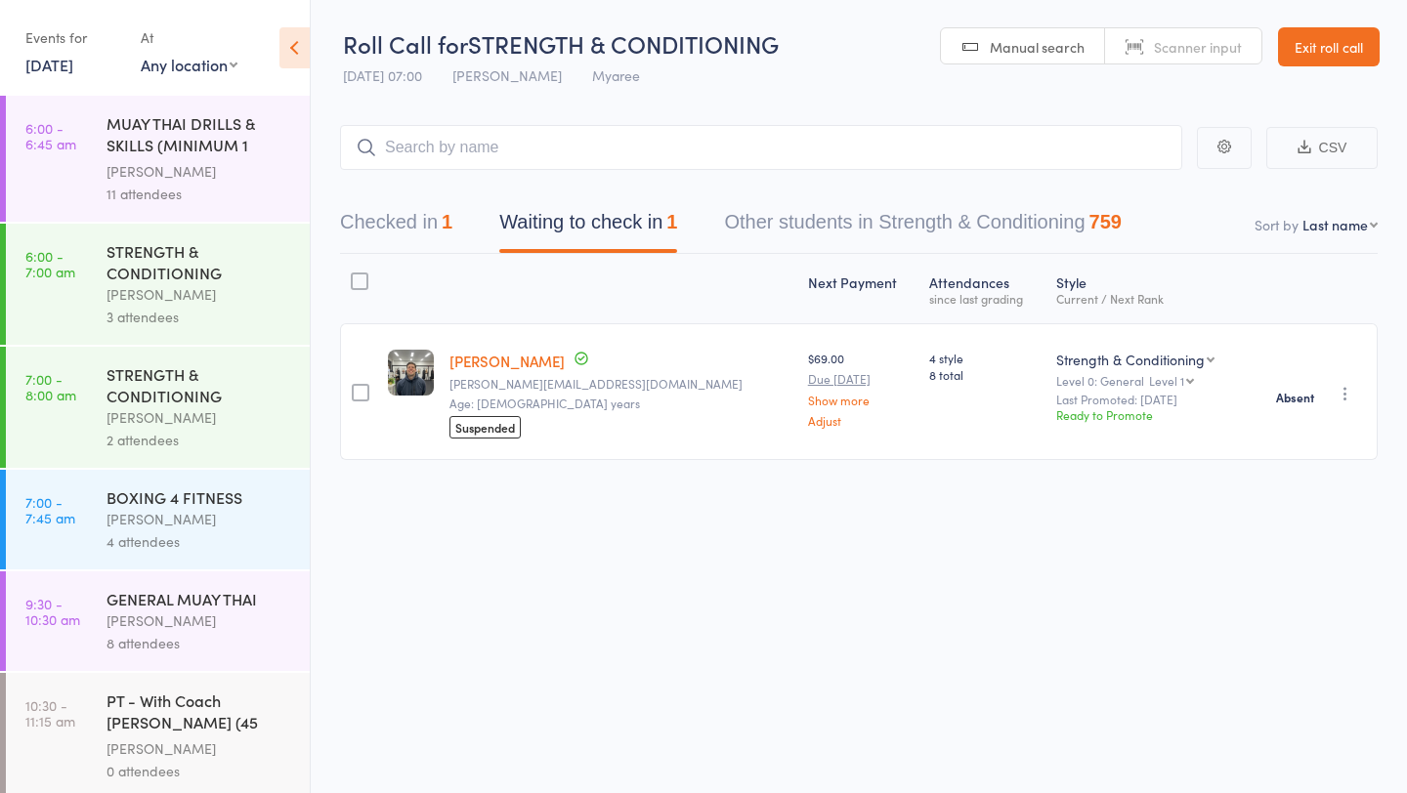
click at [202, 311] on div "3 attendees" at bounding box center [200, 317] width 187 height 22
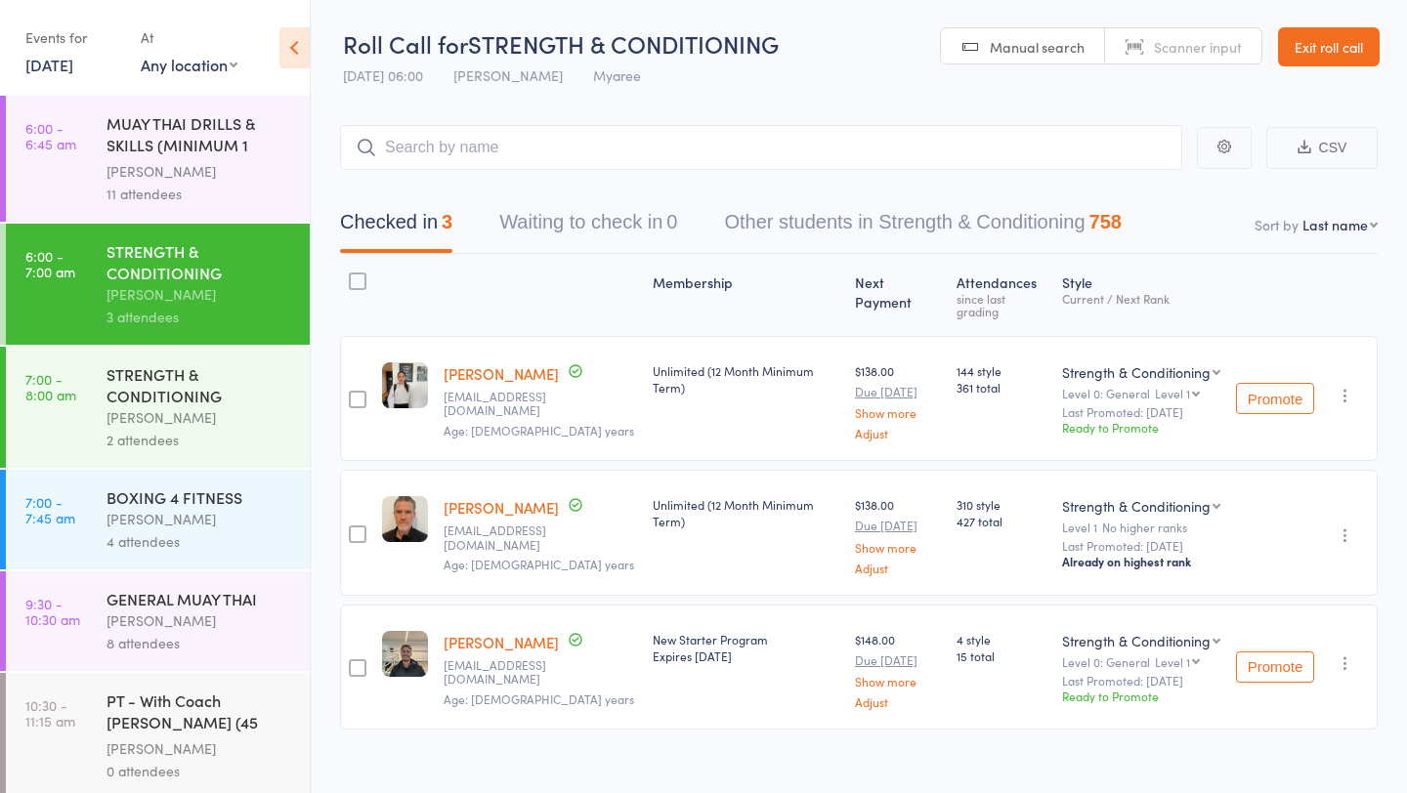
click at [71, 58] on link "4 Sep, 2025" at bounding box center [49, 64] width 48 height 21
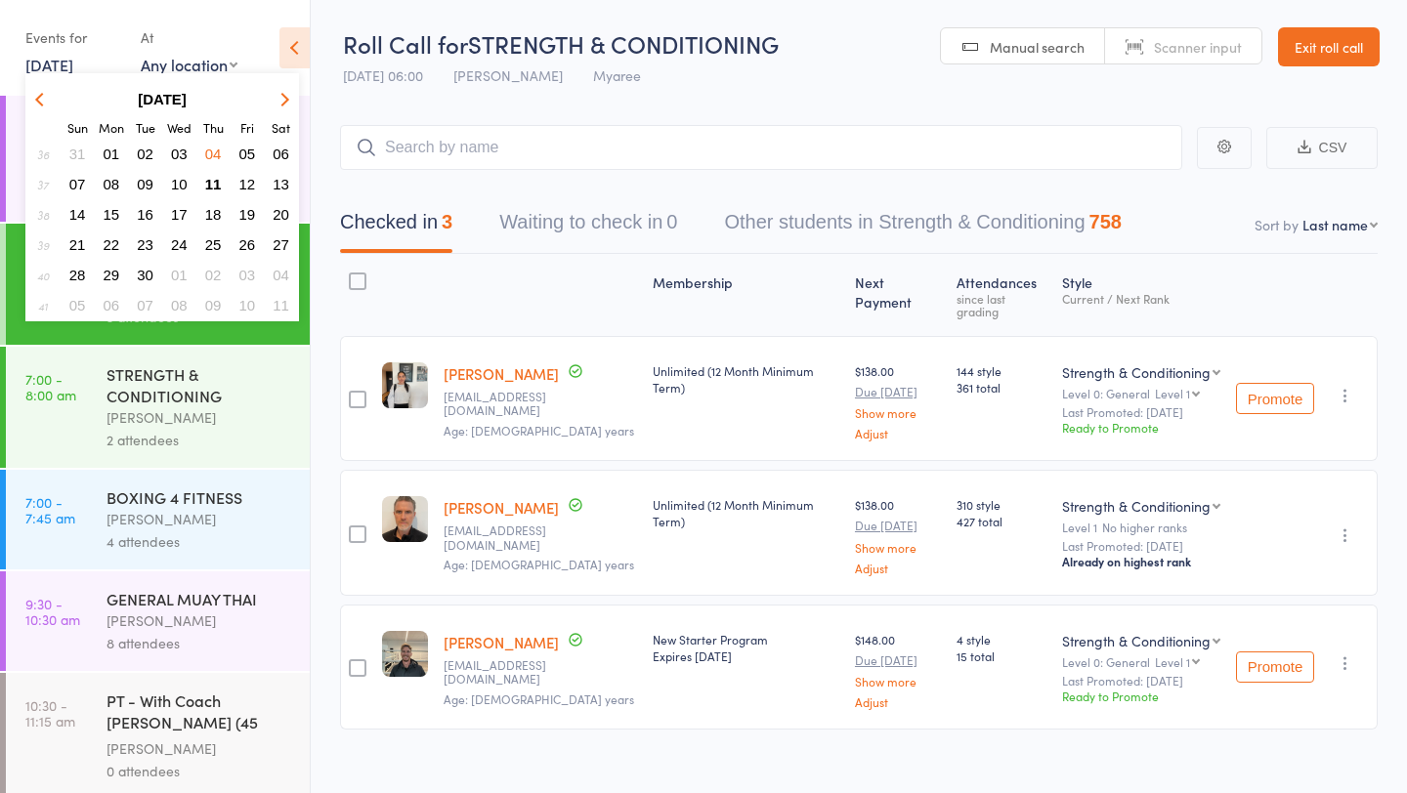
click at [213, 182] on span "11" at bounding box center [213, 184] width 17 height 17
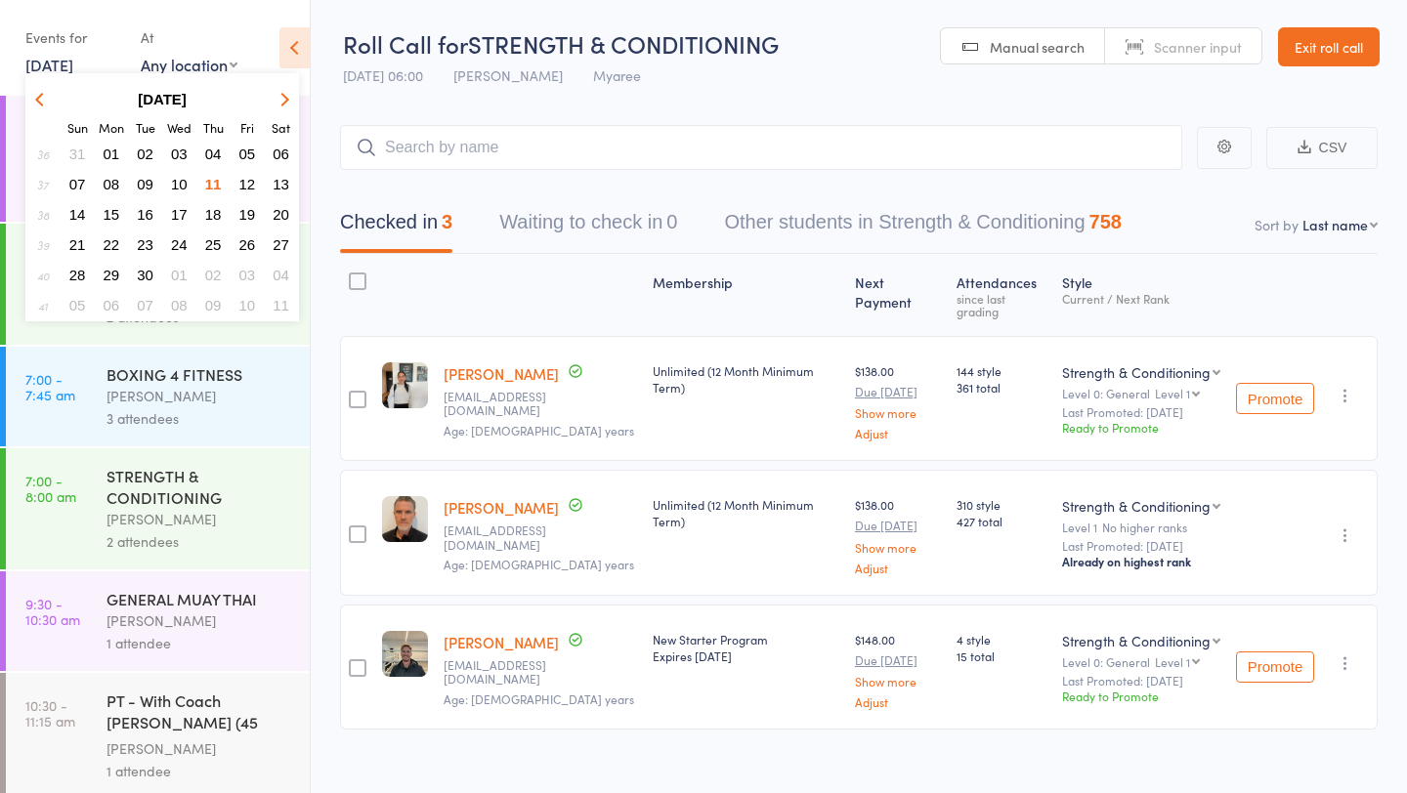
click at [219, 183] on span "11" at bounding box center [213, 184] width 17 height 17
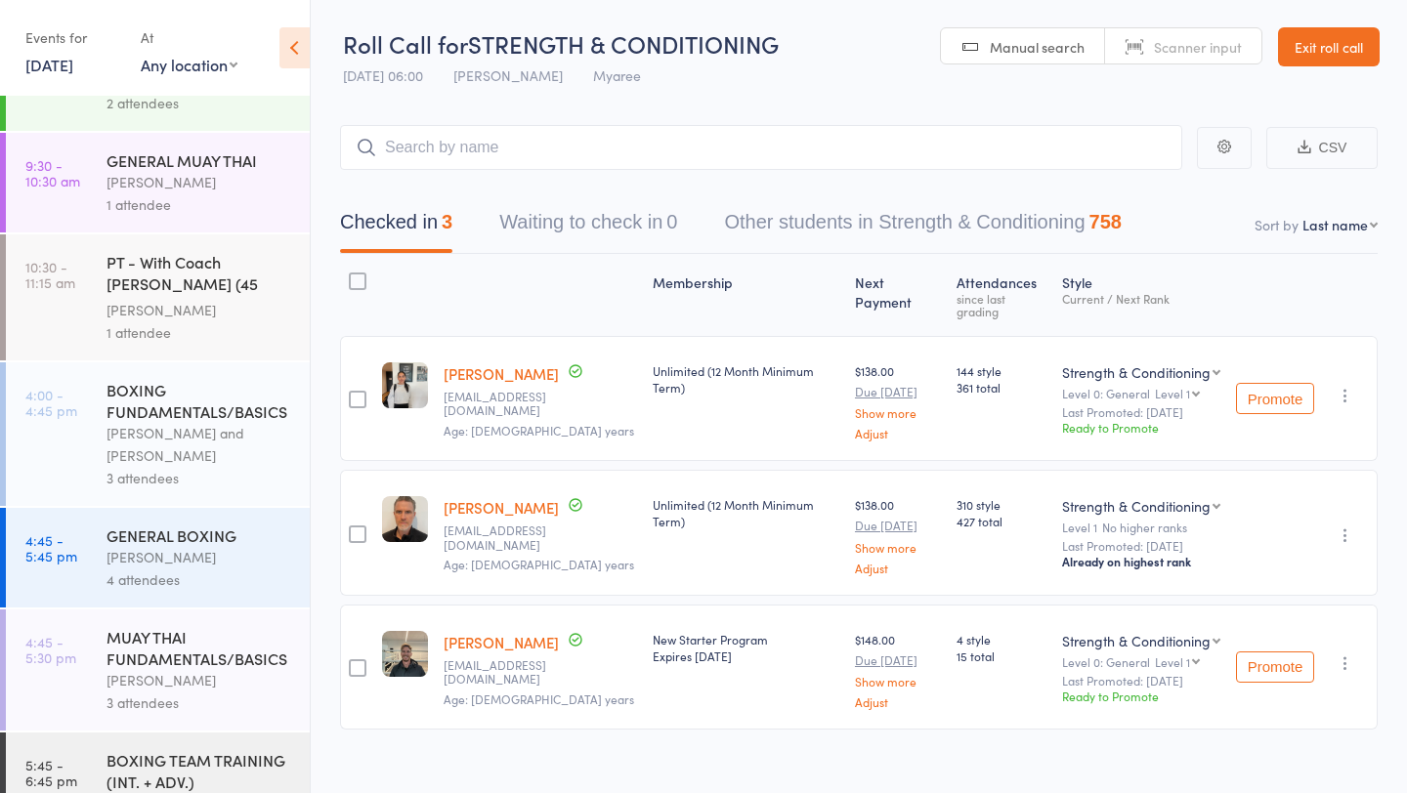
scroll to position [436, 0]
click at [220, 446] on div "[PERSON_NAME] and [PERSON_NAME]" at bounding box center [200, 447] width 187 height 45
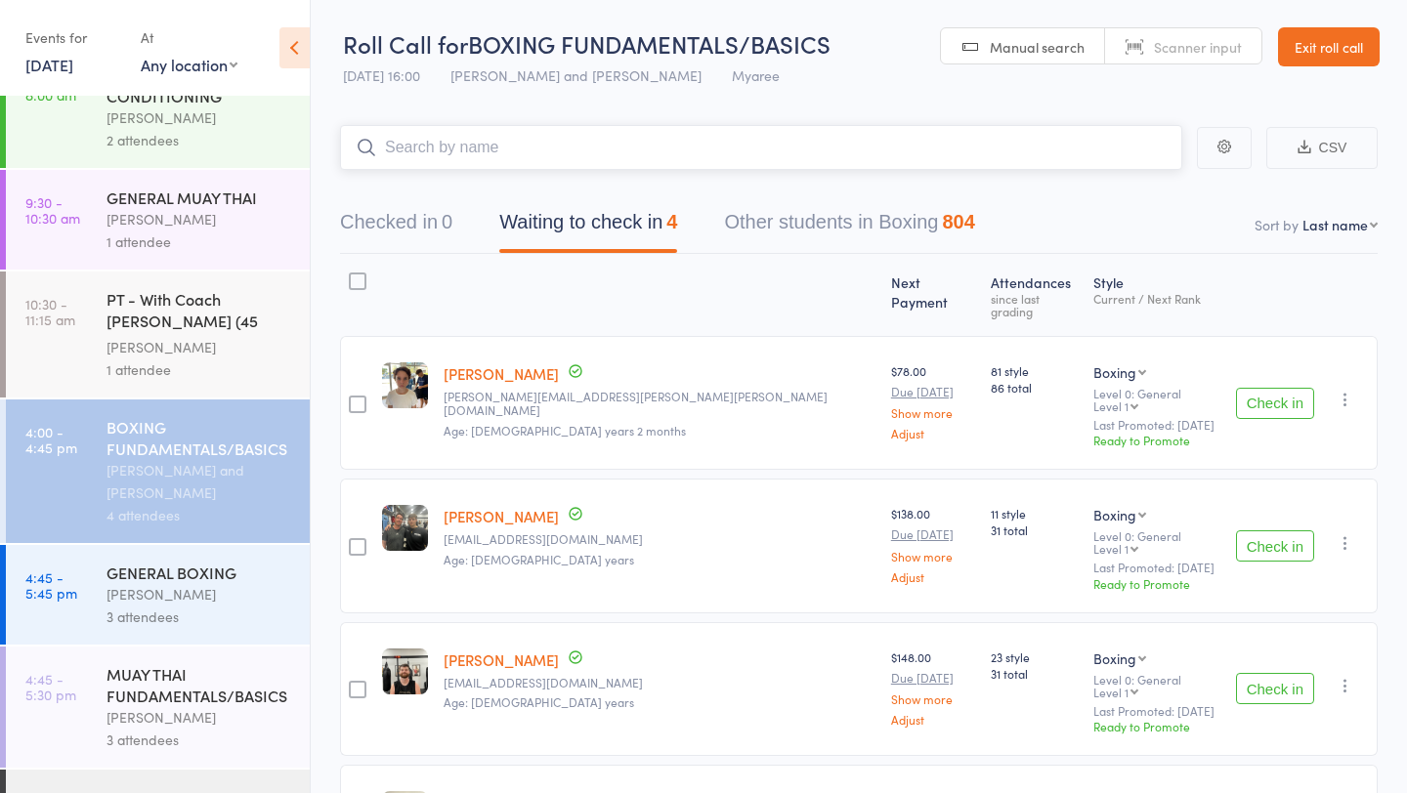
scroll to position [832, 0]
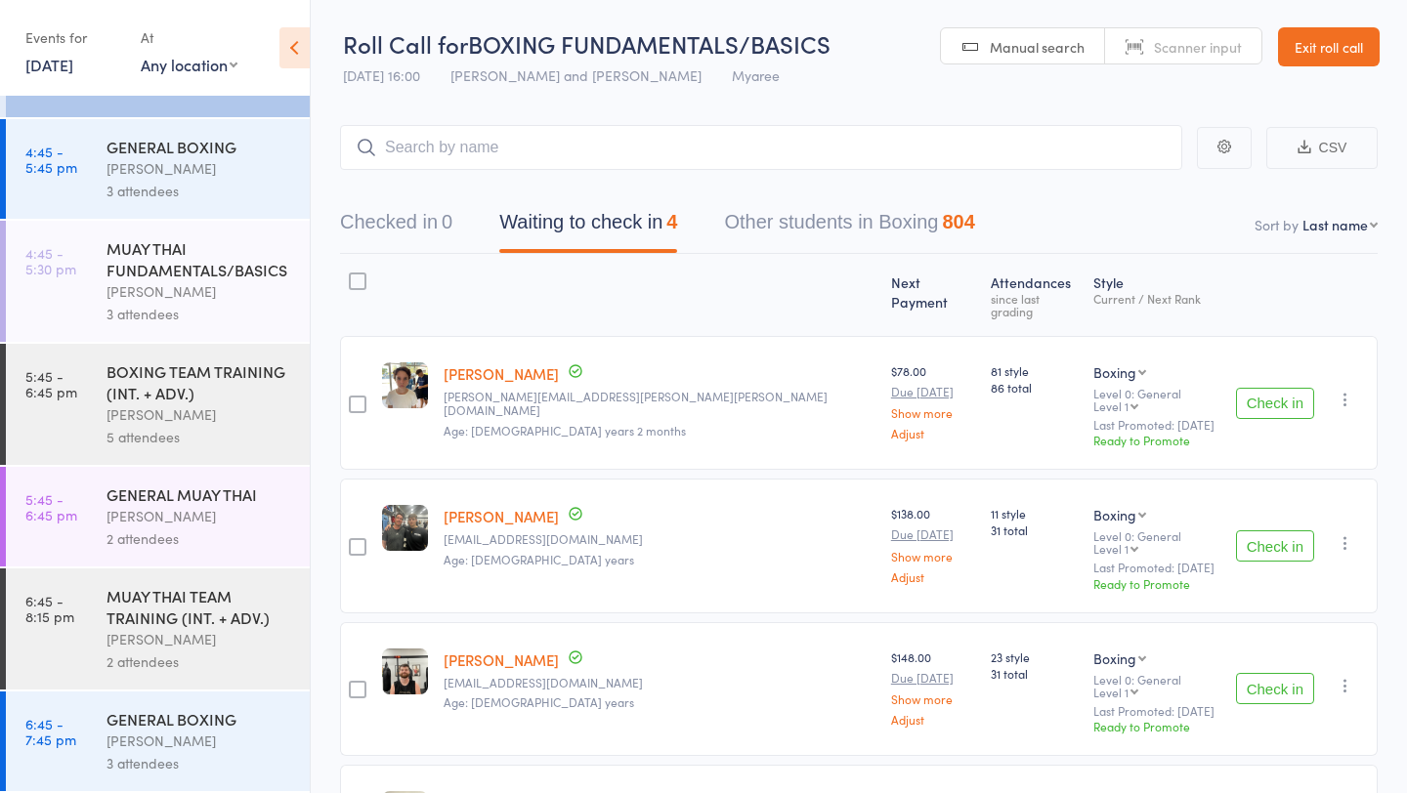
click at [176, 180] on div "3 attendees" at bounding box center [200, 191] width 187 height 22
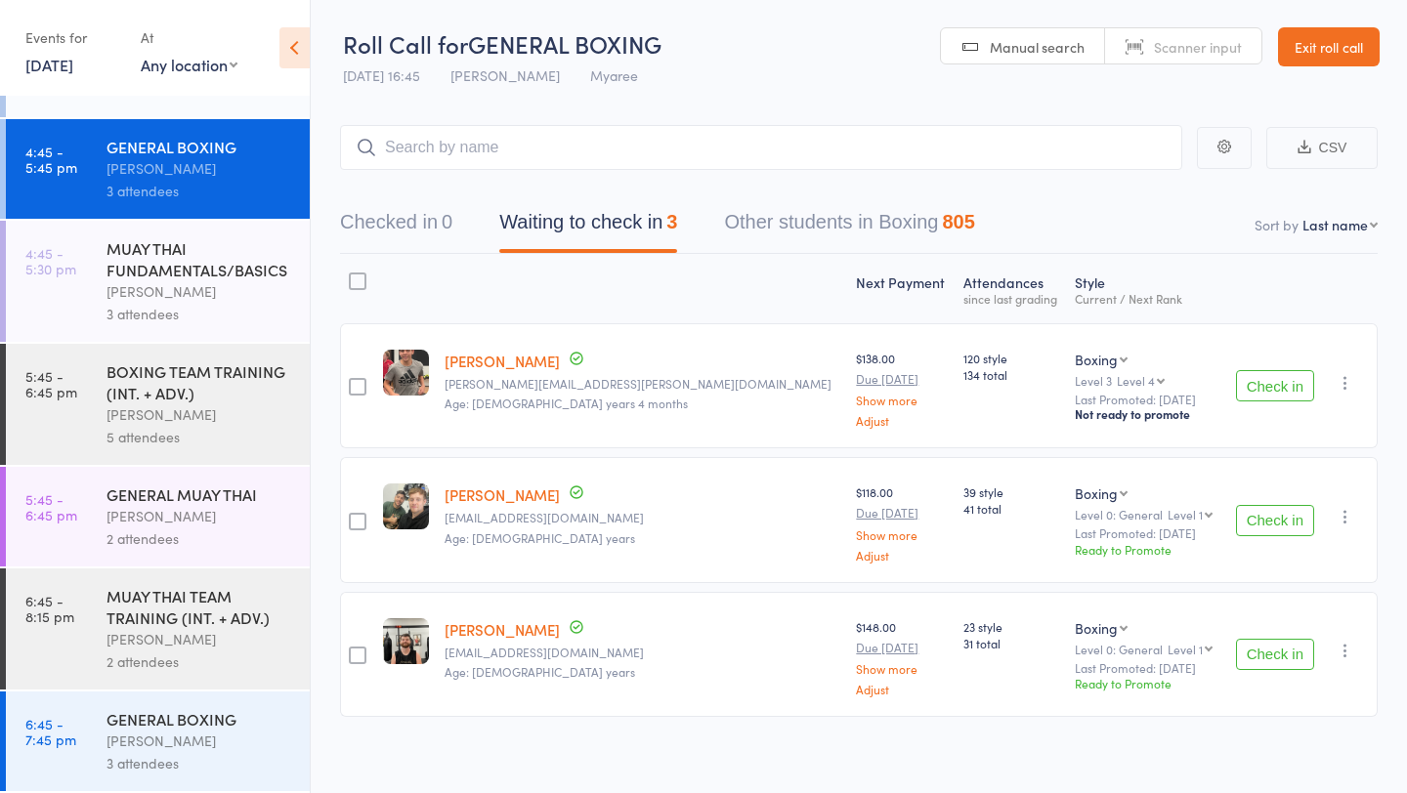
scroll to position [673, 0]
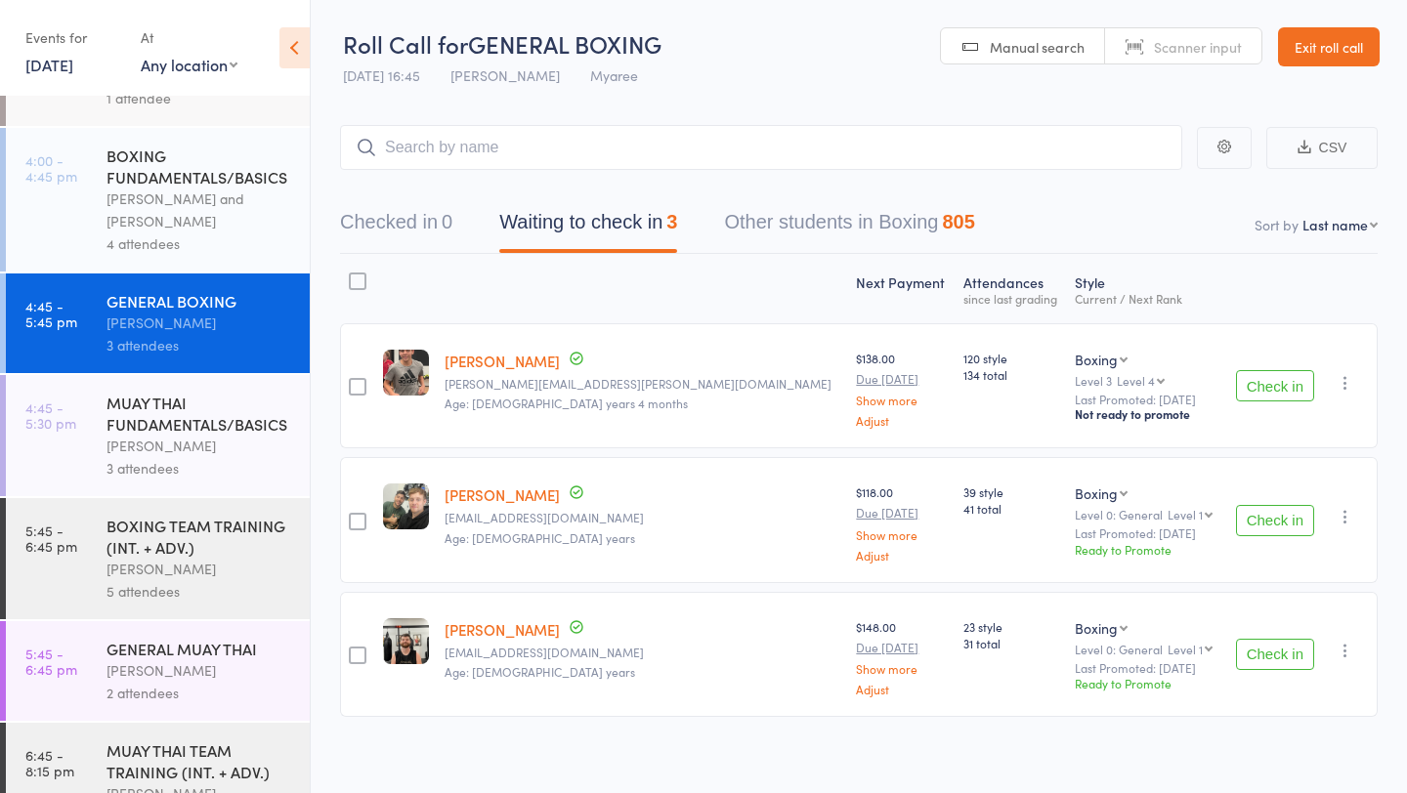
click at [224, 198] on div "[PERSON_NAME] and [PERSON_NAME]" at bounding box center [200, 210] width 187 height 45
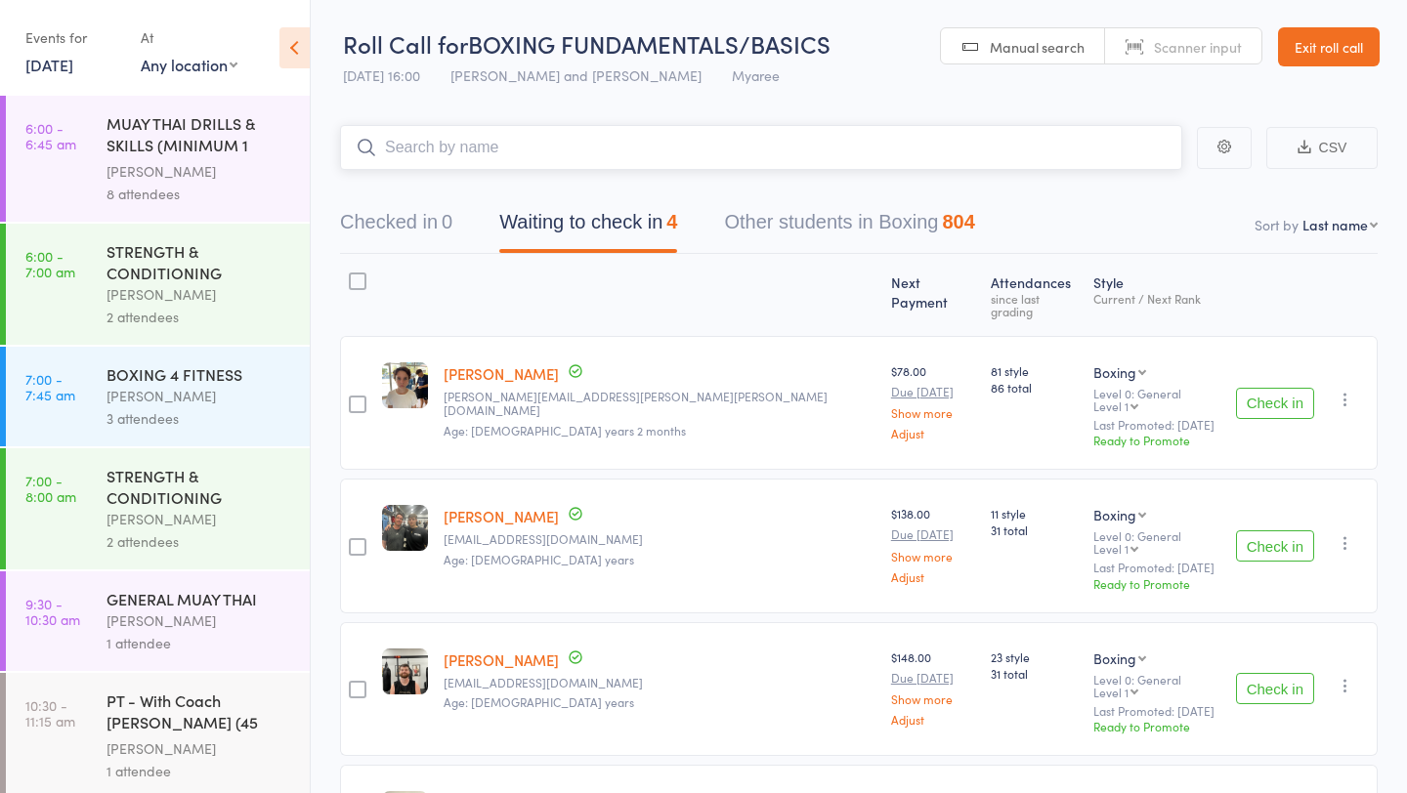
scroll to position [143, 0]
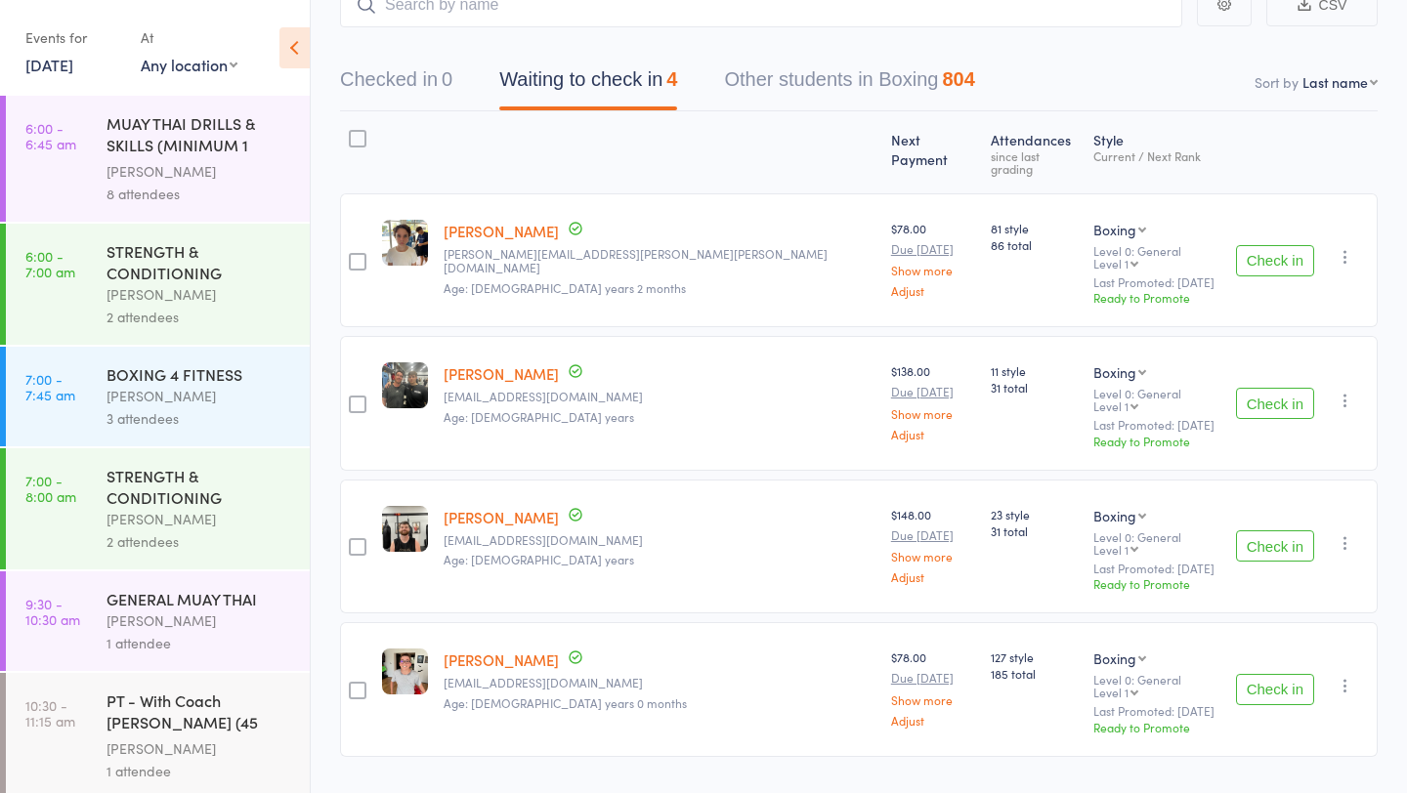
click at [1280, 388] on button "Check in" at bounding box center [1275, 403] width 78 height 31
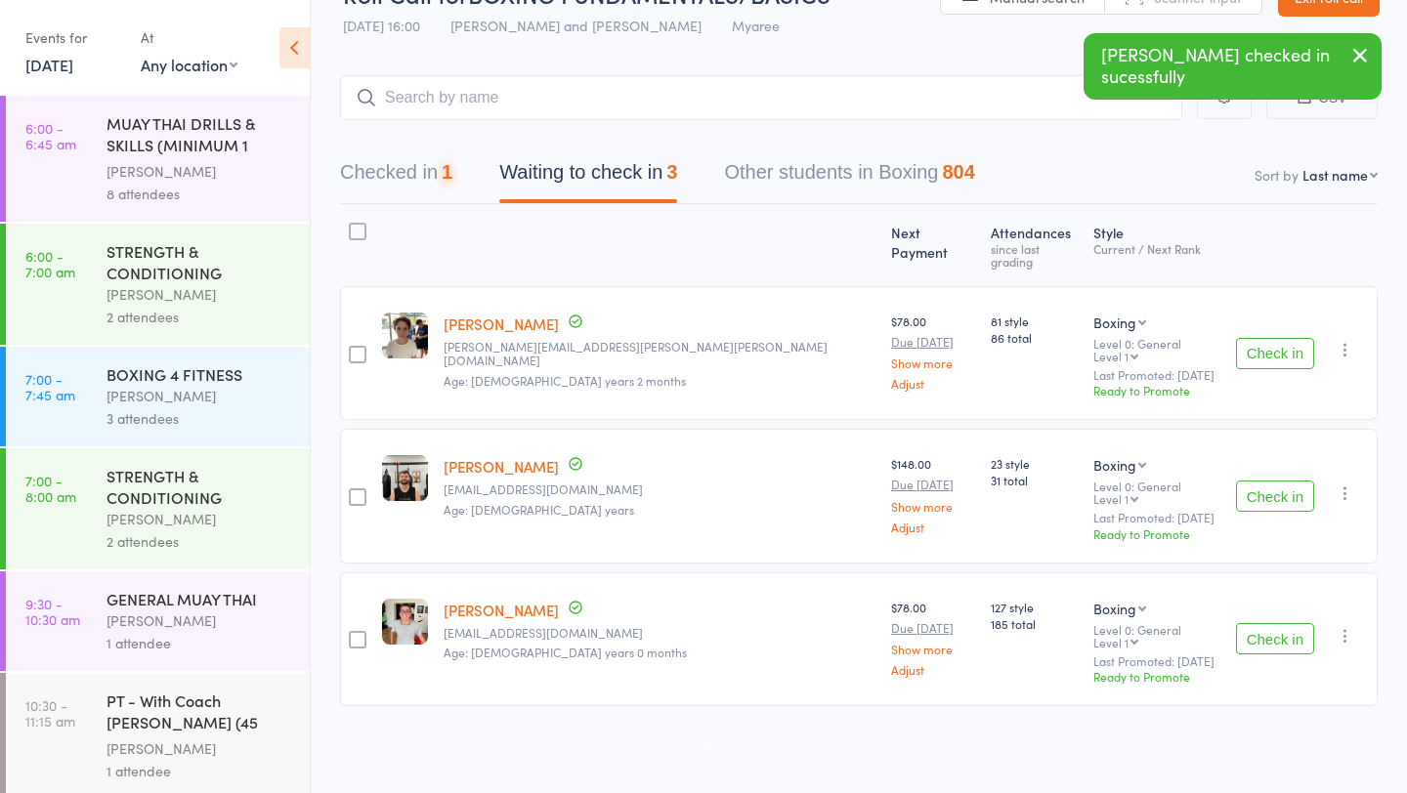
scroll to position [9, 0]
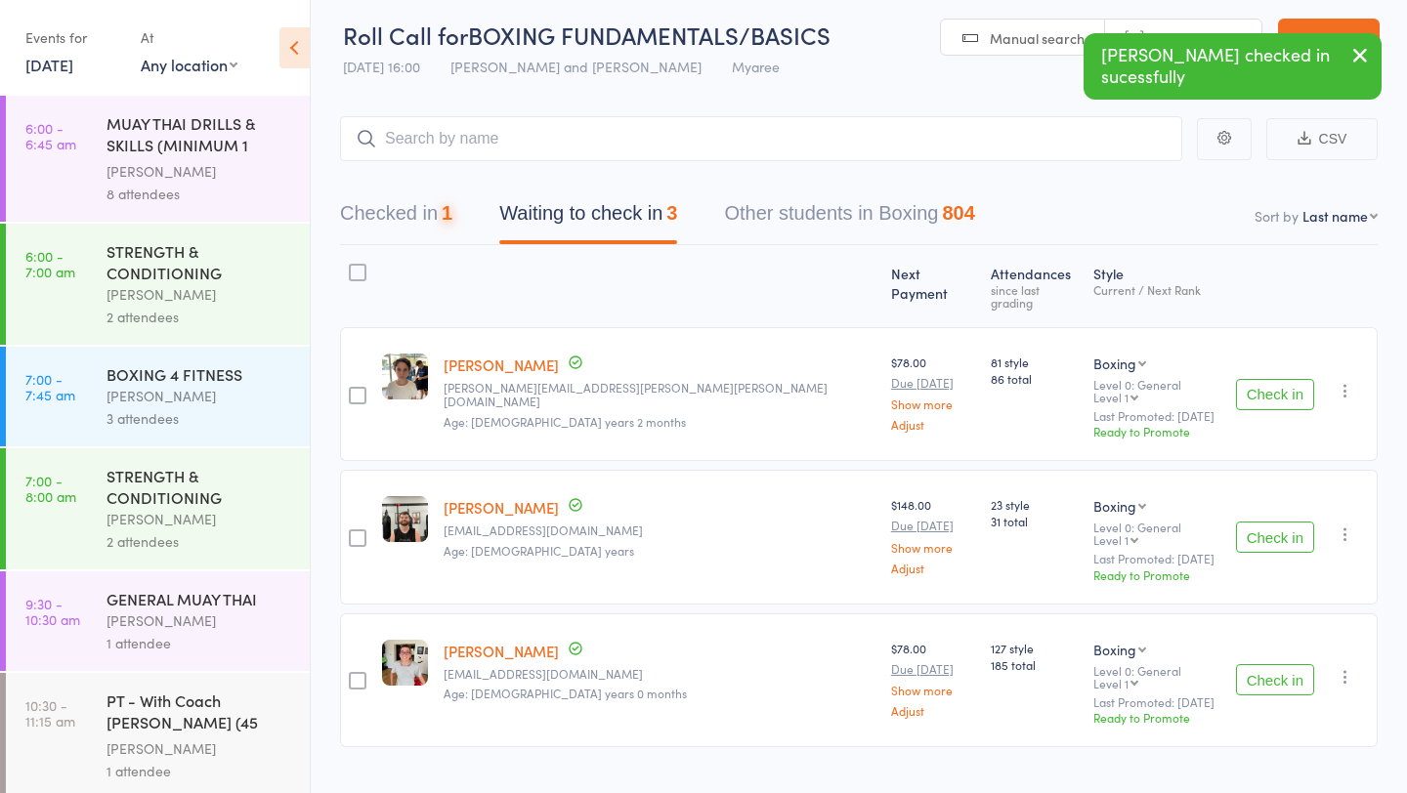
click at [1280, 246] on div "Next Payment Atten­dances since last grading Style Current / Next Rank edit [PE…" at bounding box center [859, 500] width 1038 height 511
click at [1253, 379] on button "Check in" at bounding box center [1275, 394] width 78 height 31
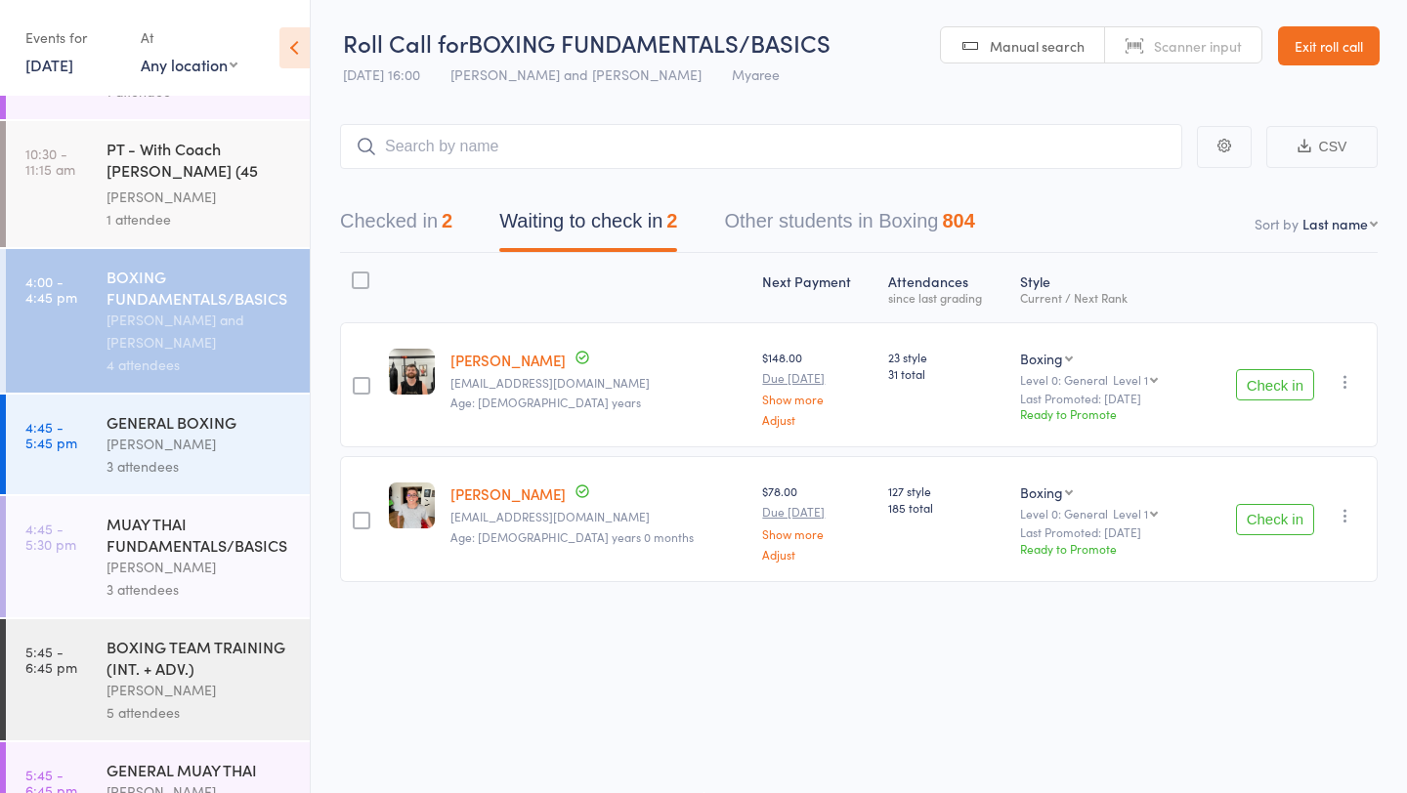
scroll to position [556, 0]
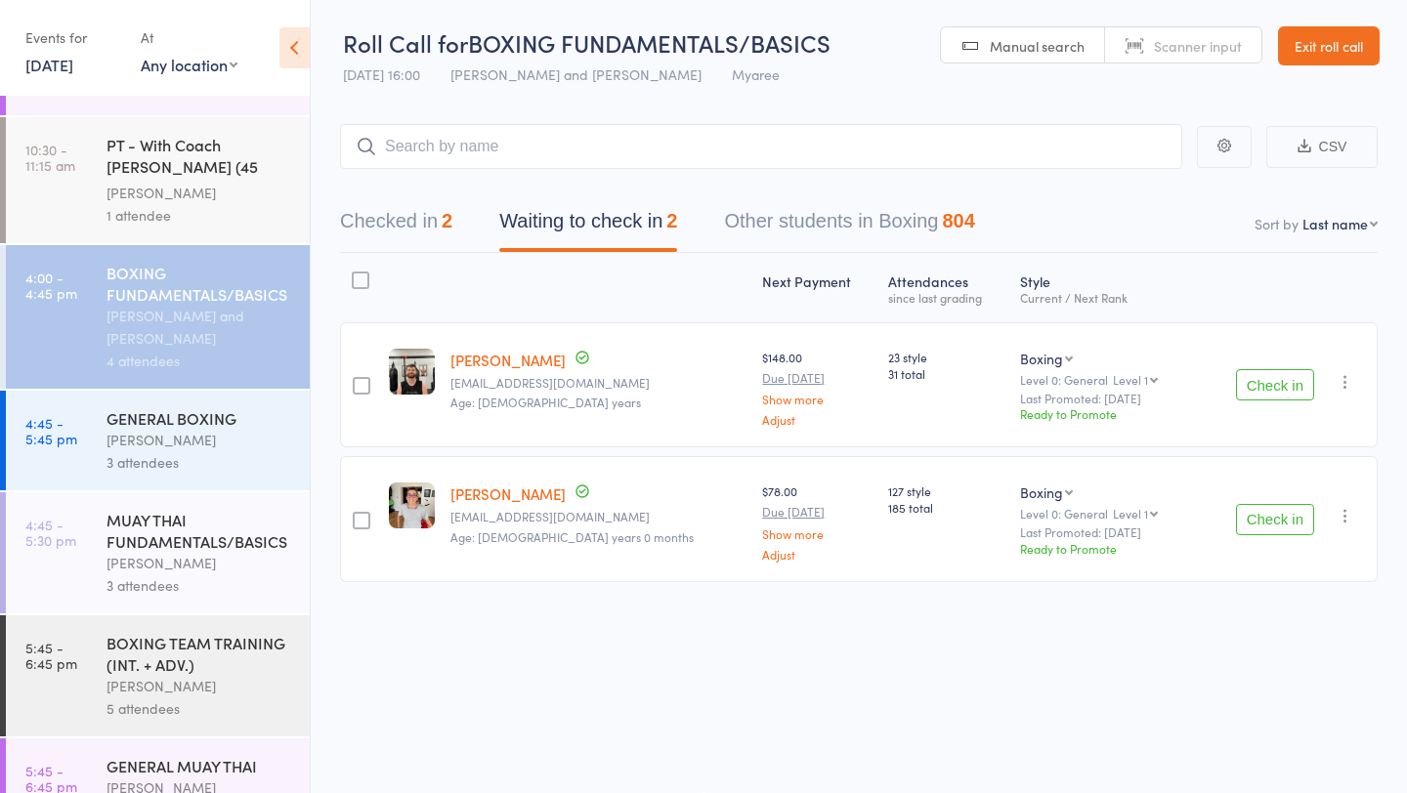
click at [152, 452] on div "3 attendees" at bounding box center [200, 462] width 187 height 22
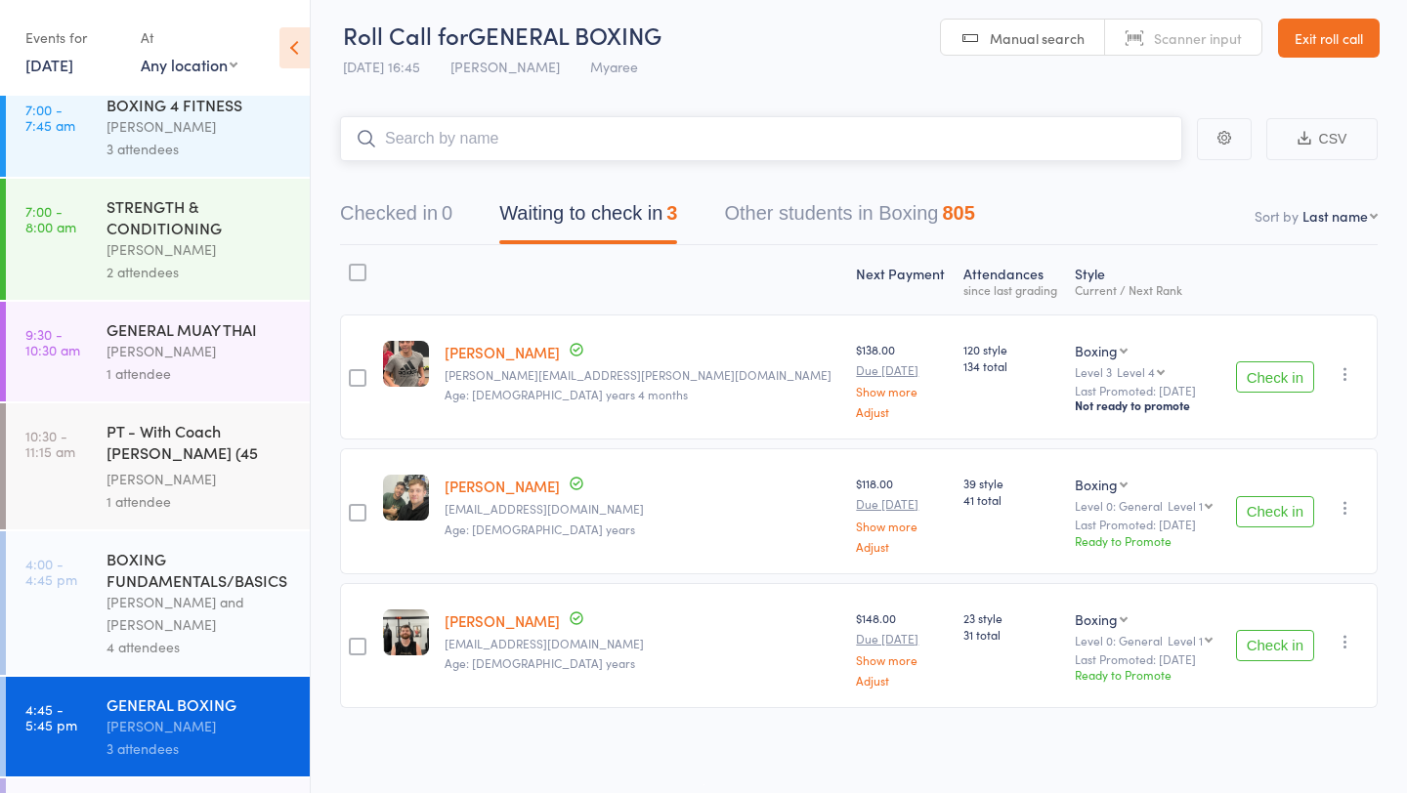
scroll to position [286, 0]
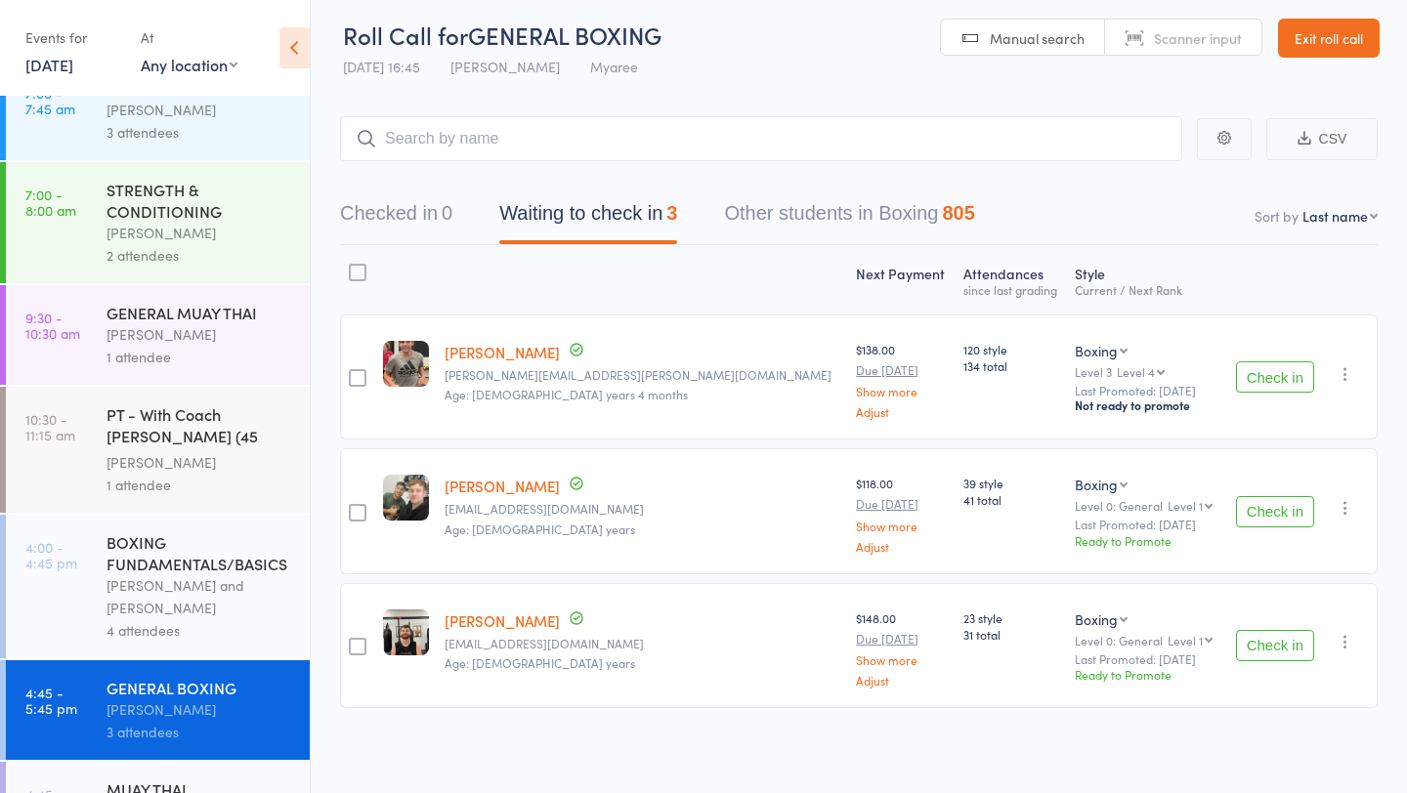
click at [207, 553] on div "BOXING FUNDAMENTALS/BASICS" at bounding box center [200, 553] width 187 height 43
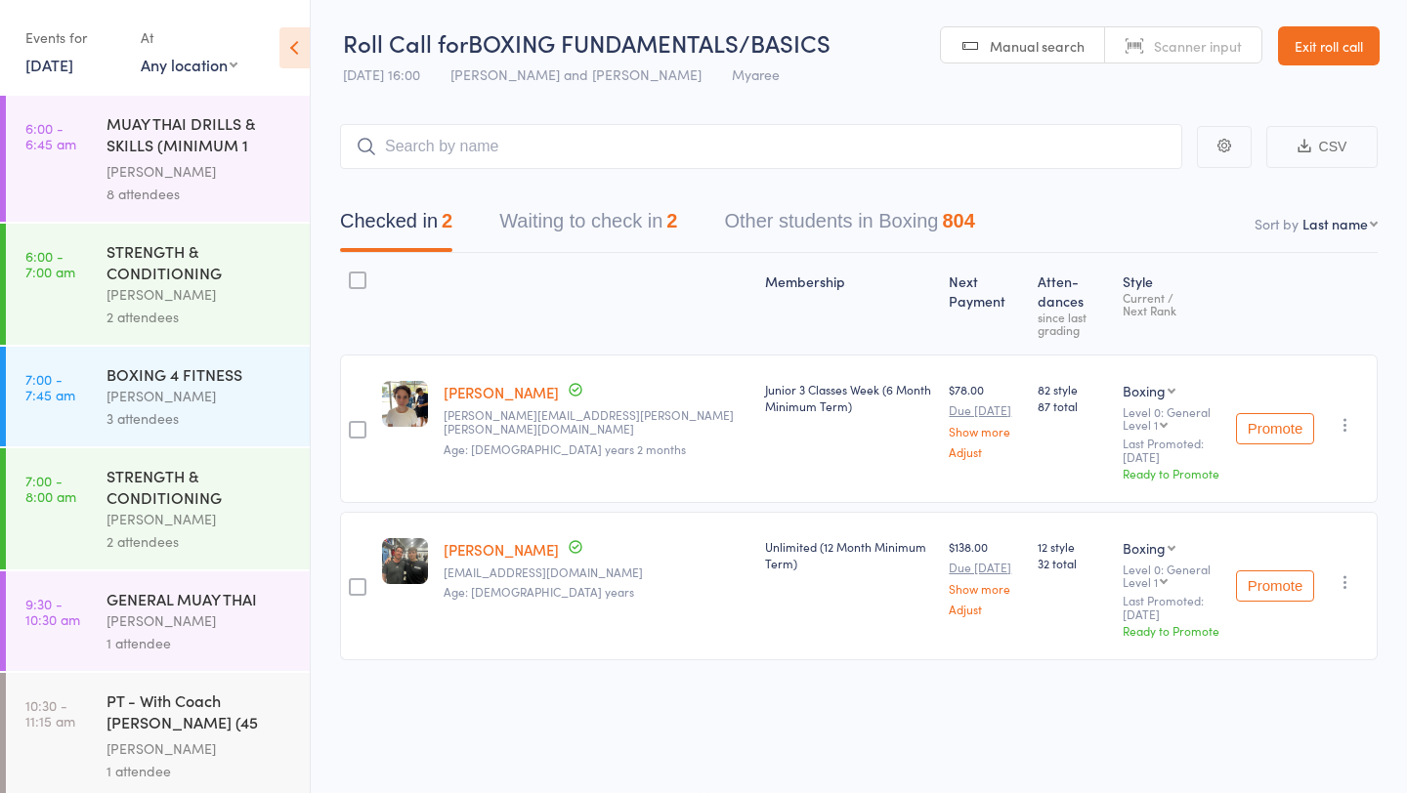
click at [653, 227] on button "Waiting to check in 2" at bounding box center [588, 226] width 178 height 52
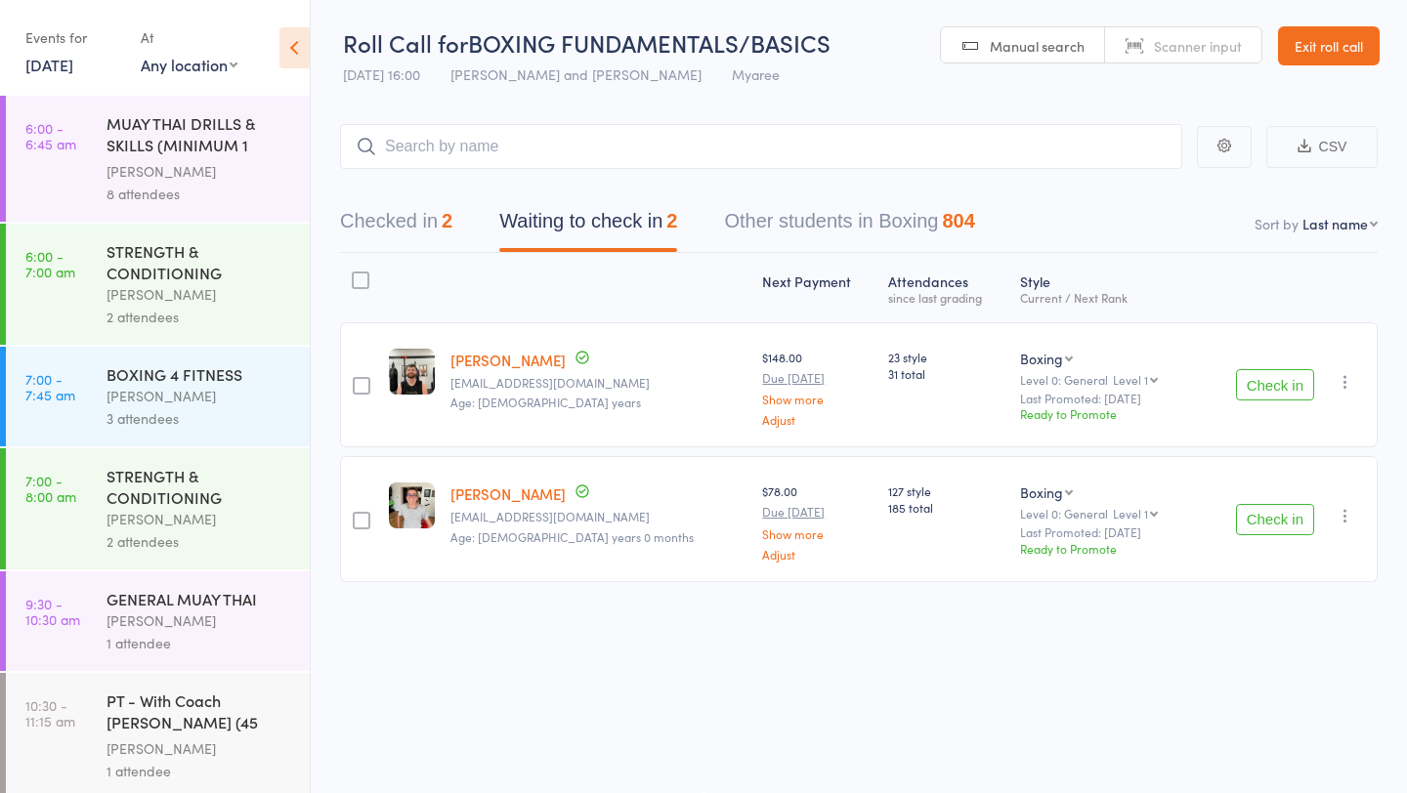
click at [1297, 521] on button "Check in" at bounding box center [1275, 519] width 78 height 31
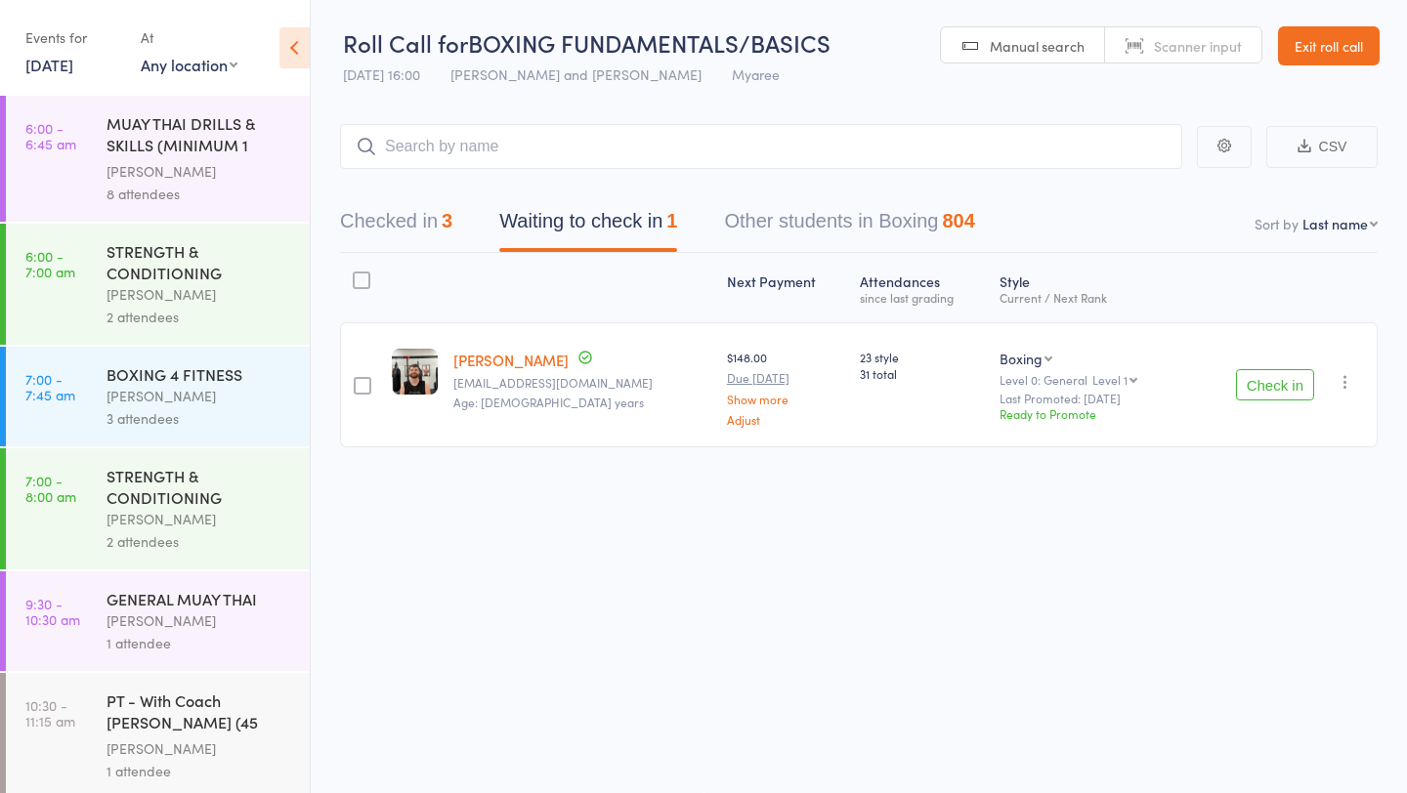
click at [1248, 393] on button "Check in" at bounding box center [1275, 384] width 78 height 31
